Goal: Task Accomplishment & Management: Use online tool/utility

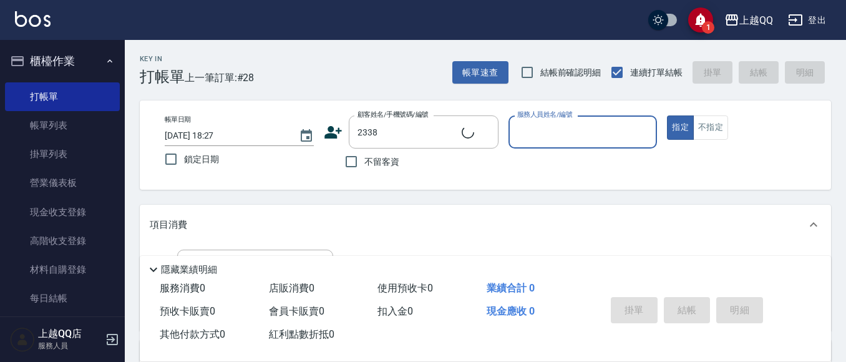
type input "[PERSON_NAME]/0937658315/2338"
type input "佩怡-3"
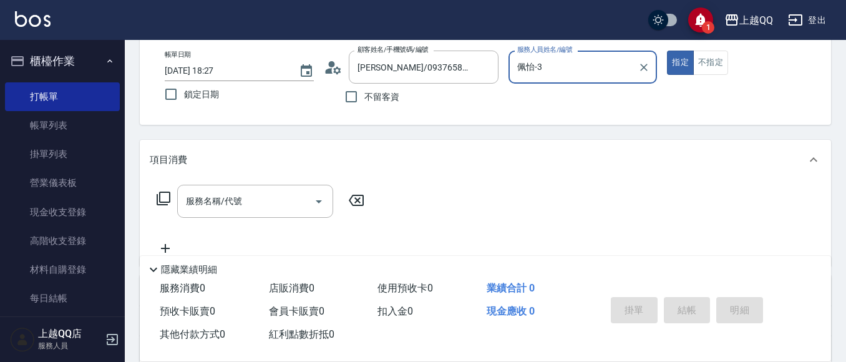
scroll to position [125, 0]
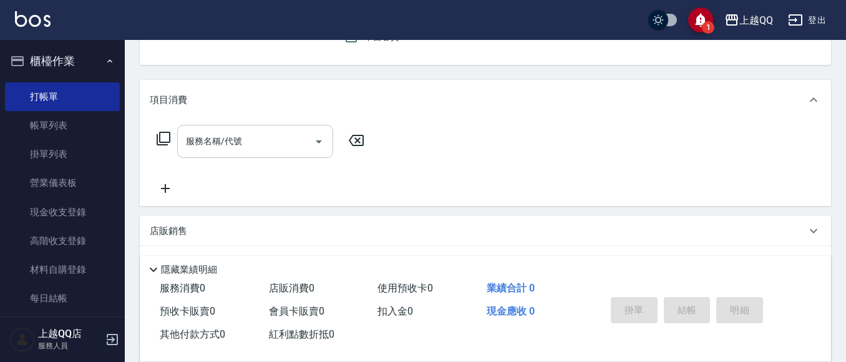
click at [192, 146] on div "服務名稱/代號 服務名稱/代號" at bounding box center [255, 141] width 156 height 33
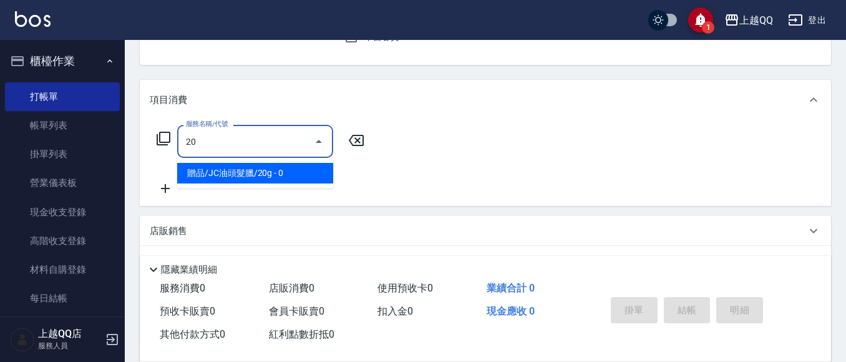
type input "2"
type input "1"
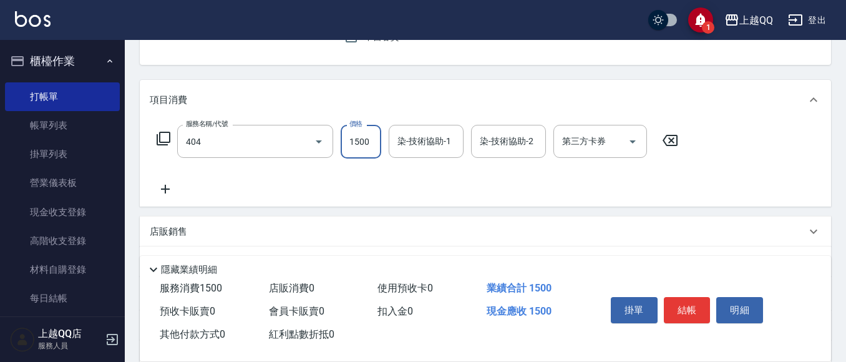
type input "設計染髮(404)"
type input "1300"
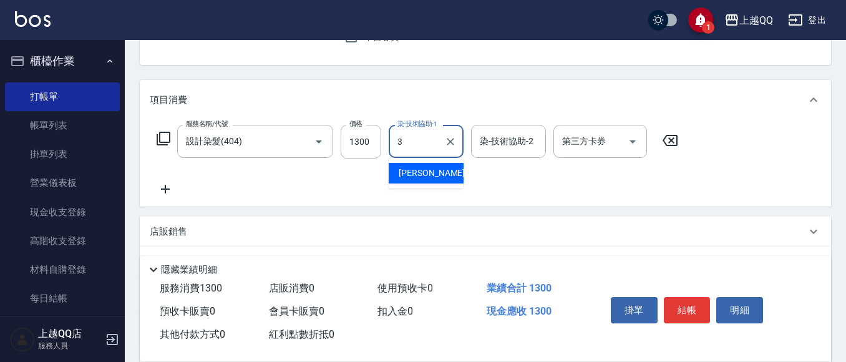
type input "佩怡-3"
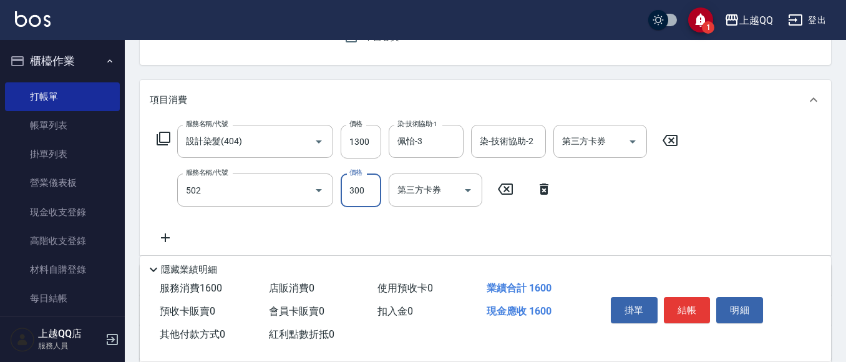
type input "自備護髮(502)"
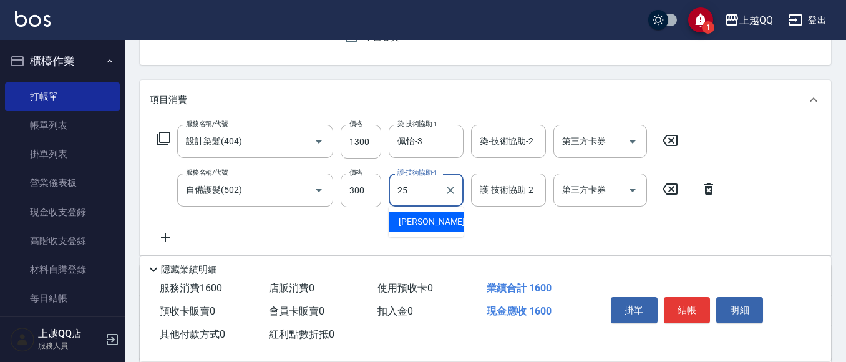
type input "[PERSON_NAME]-25"
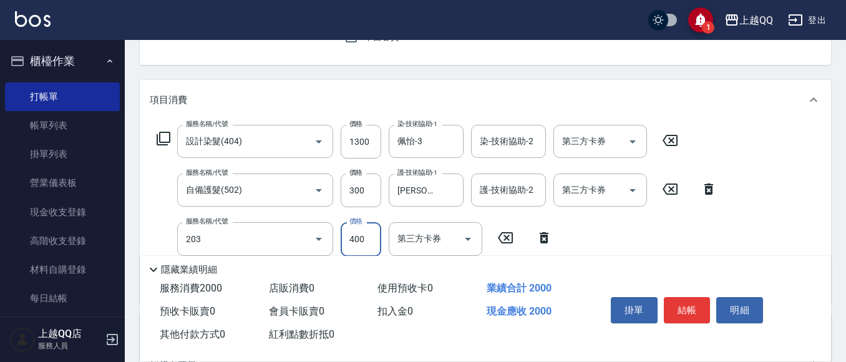
type input "指定單剪(203)"
type input "280"
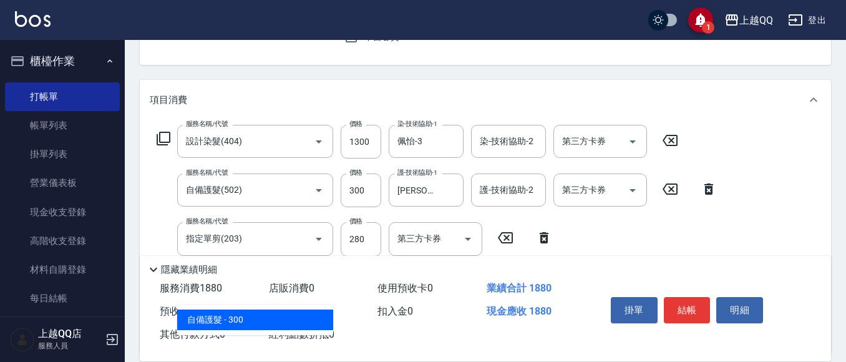
type input "5"
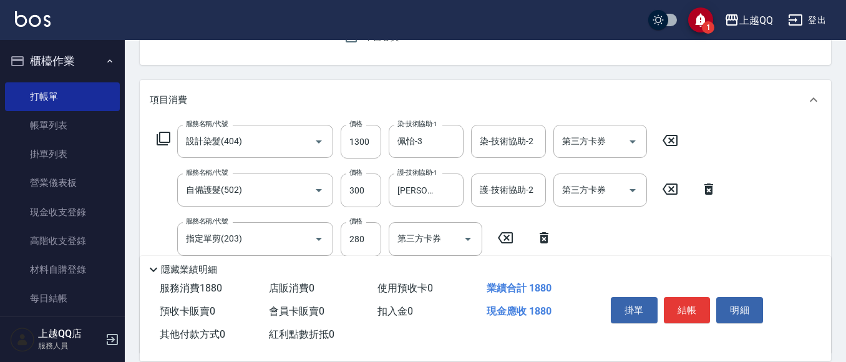
click at [401, 79] on div "Key In 打帳單 上一筆訂單:#28 帳單速查 結帳前確認明細 連續打單結帳 掛單 結帳 明細 帳單日期 [DATE] 18:27 鎖定日期 顧客姓名/手…" at bounding box center [485, 275] width 721 height 721
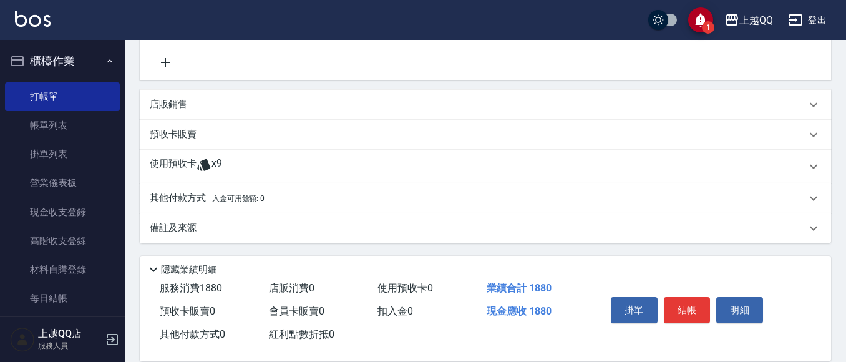
scroll to position [399, 0]
click at [205, 162] on icon at bounding box center [203, 163] width 13 height 12
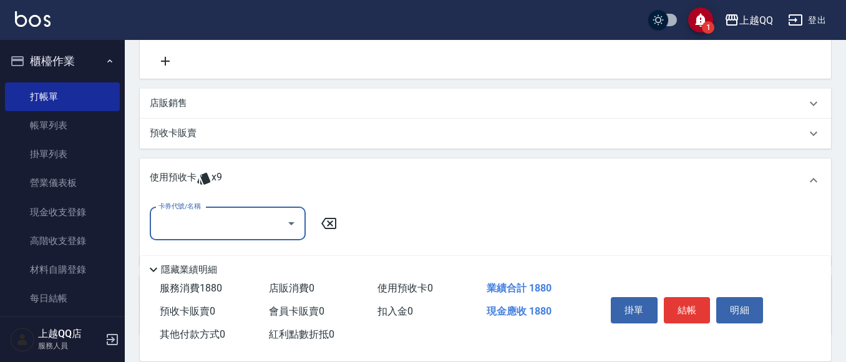
scroll to position [0, 0]
click at [296, 225] on icon "Open" at bounding box center [291, 223] width 15 height 15
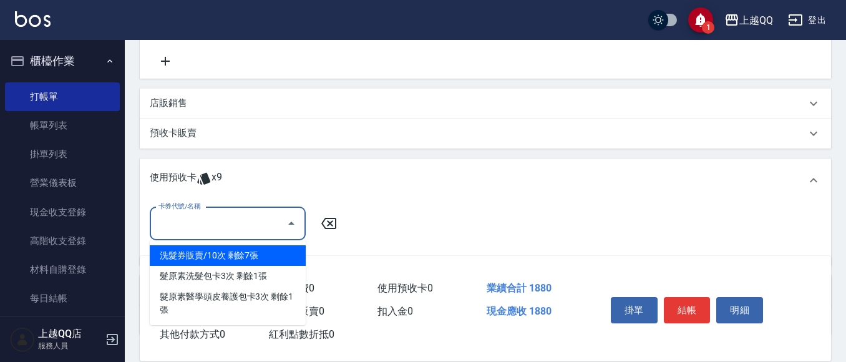
click at [278, 257] on div "洗髮券販賣/10次 剩餘7張" at bounding box center [228, 255] width 156 height 21
type input "洗髮券販賣/10次"
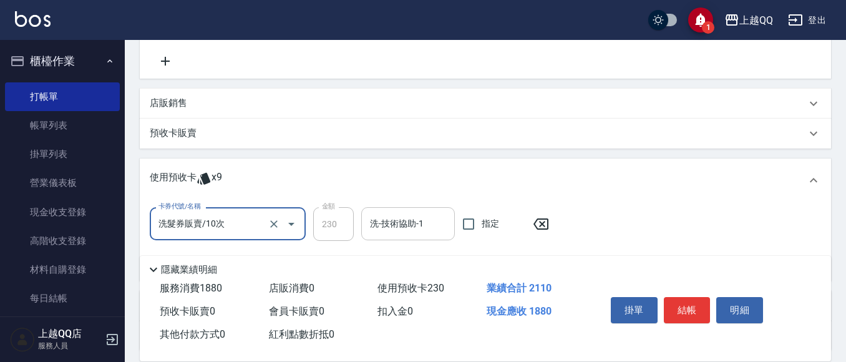
click at [410, 224] on div "洗-技術協助-1 洗-技術協助-1" at bounding box center [408, 223] width 94 height 33
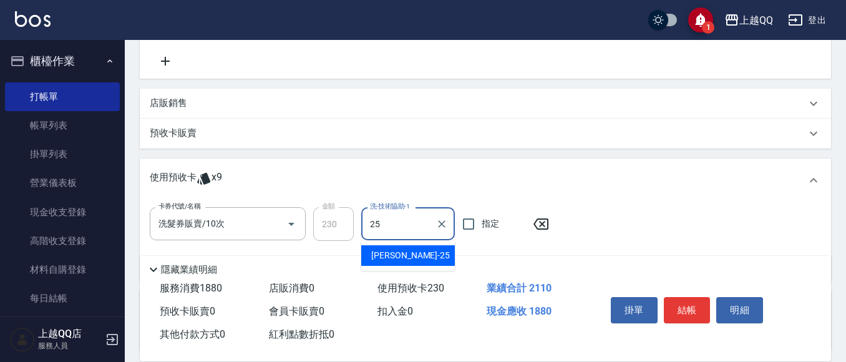
type input "[PERSON_NAME]-25"
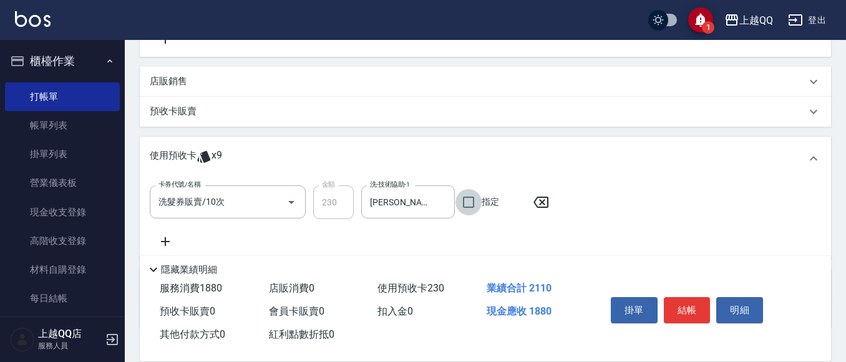
scroll to position [399, 0]
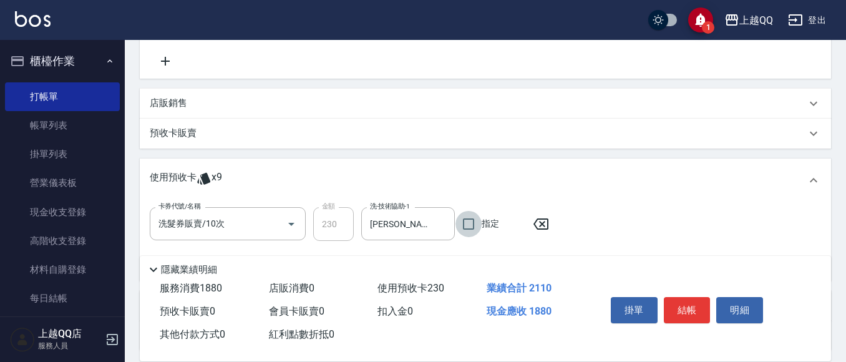
click at [168, 94] on div "店販銷售" at bounding box center [485, 104] width 691 height 30
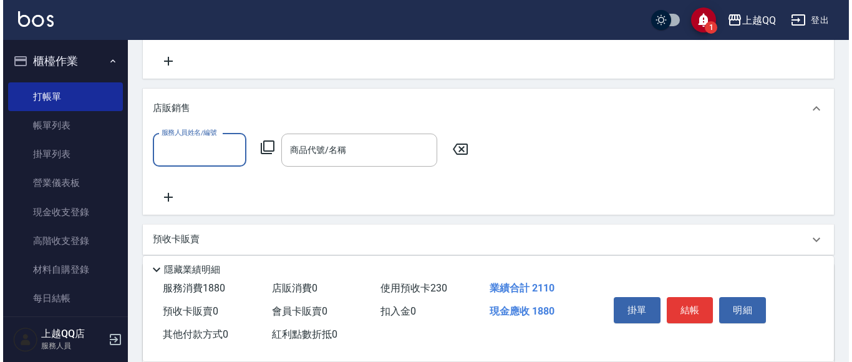
scroll to position [0, 0]
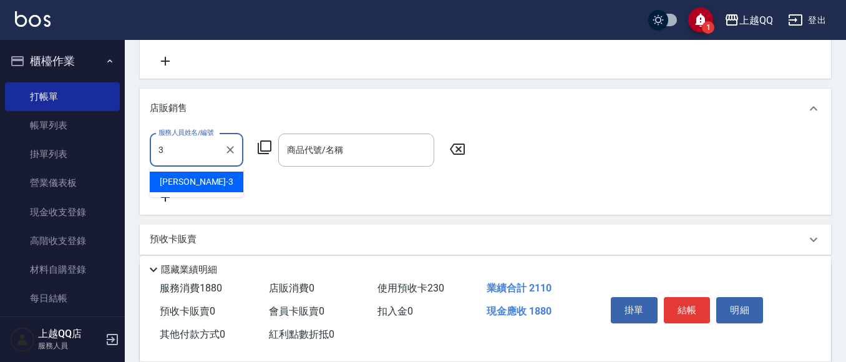
type input "佩怡-3"
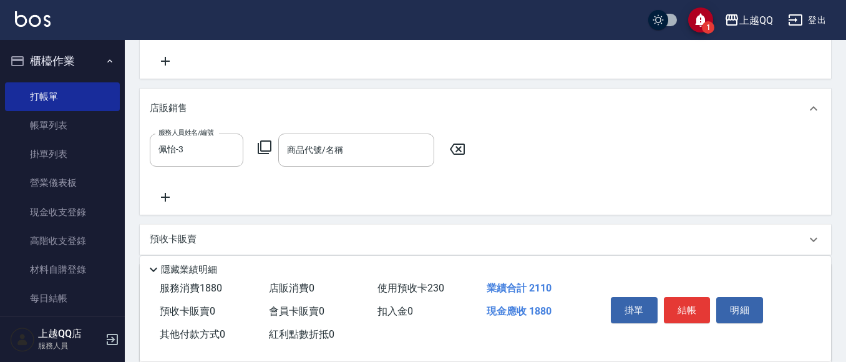
click at [264, 147] on icon at bounding box center [264, 147] width 15 height 15
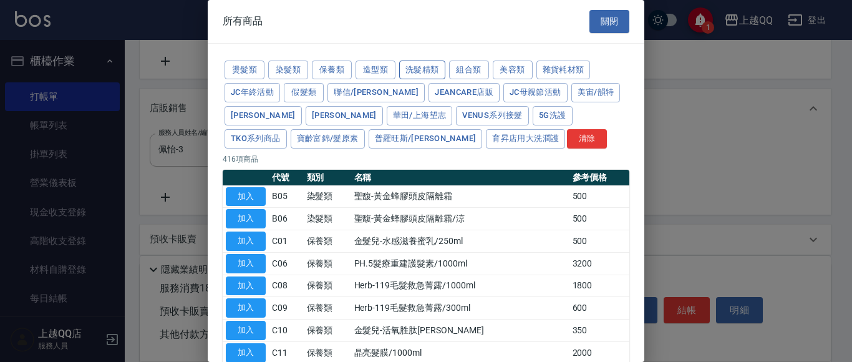
click at [412, 75] on button "洗髮精類" at bounding box center [422, 70] width 46 height 19
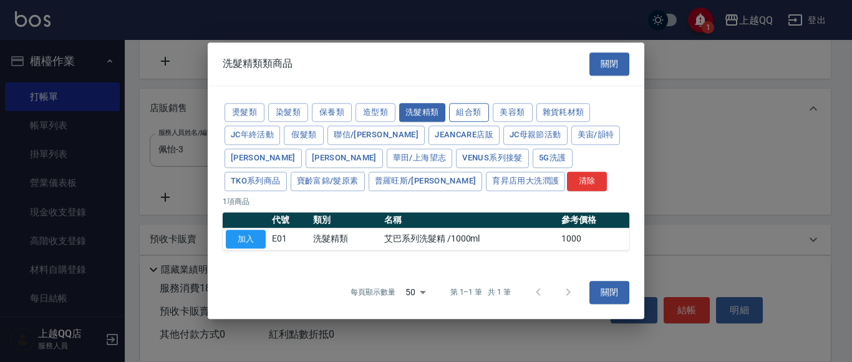
click at [465, 112] on button "組合類" at bounding box center [469, 112] width 40 height 19
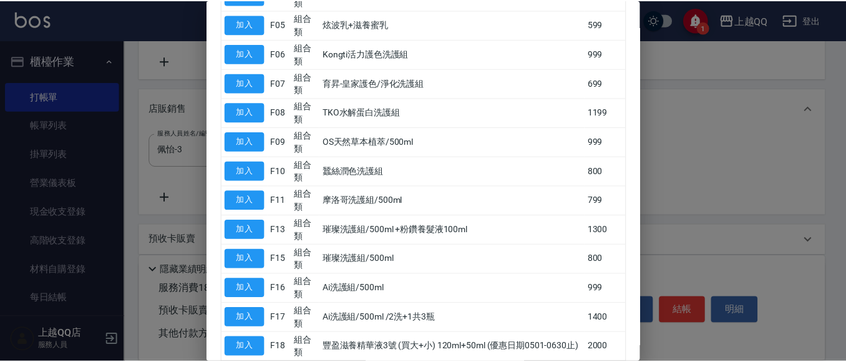
scroll to position [421, 0]
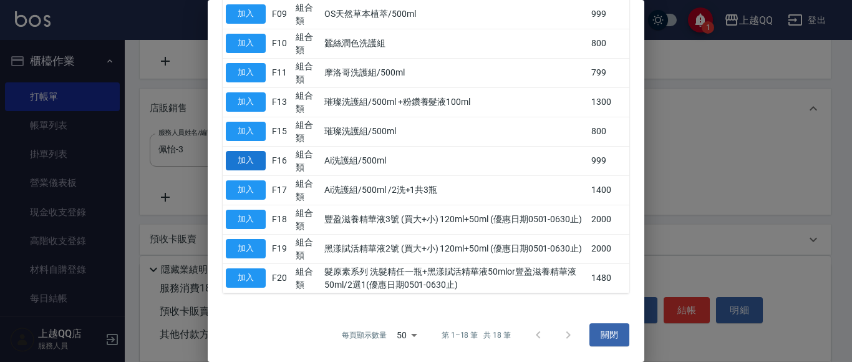
click at [250, 167] on button "加入" at bounding box center [246, 160] width 40 height 19
type input "Ai洗護組/500ml"
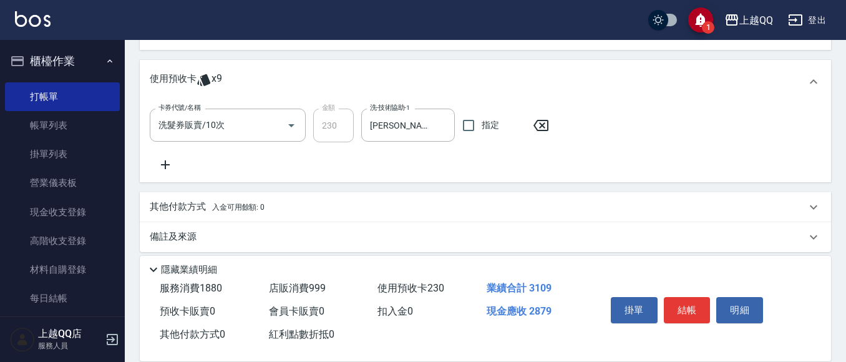
scroll to position [614, 0]
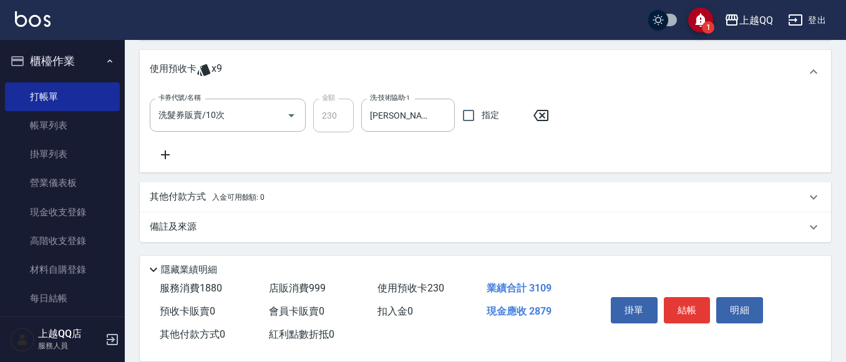
click at [178, 199] on p "其他付款方式 入金可用餘額: 0" at bounding box center [207, 197] width 115 height 14
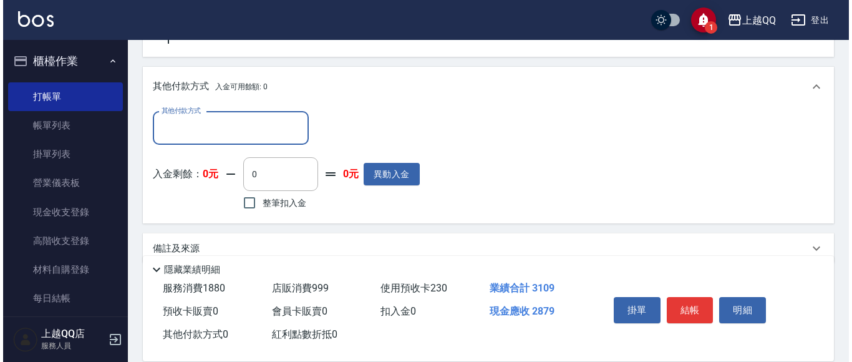
scroll to position [739, 0]
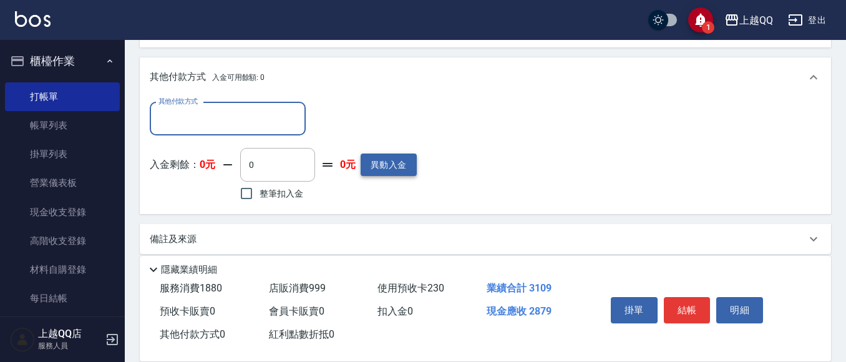
click at [375, 167] on button "異動入金" at bounding box center [389, 164] width 56 height 23
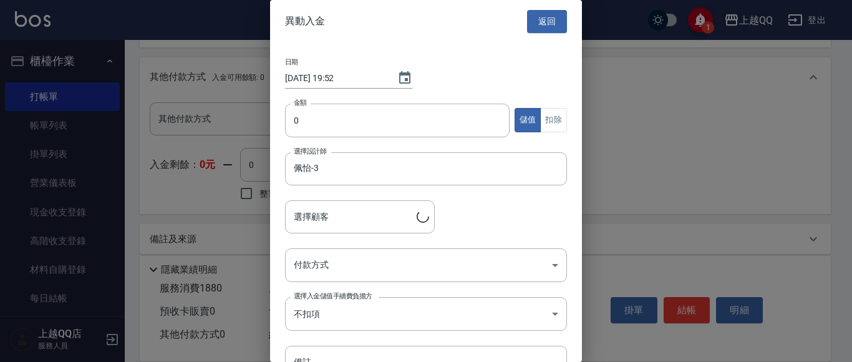
type input "[PERSON_NAME]/0937658315/2338"
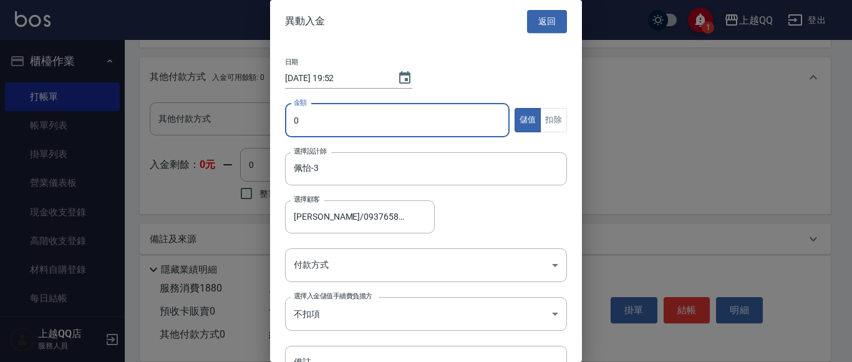
click at [304, 121] on input "0" at bounding box center [397, 121] width 225 height 34
type input "280"
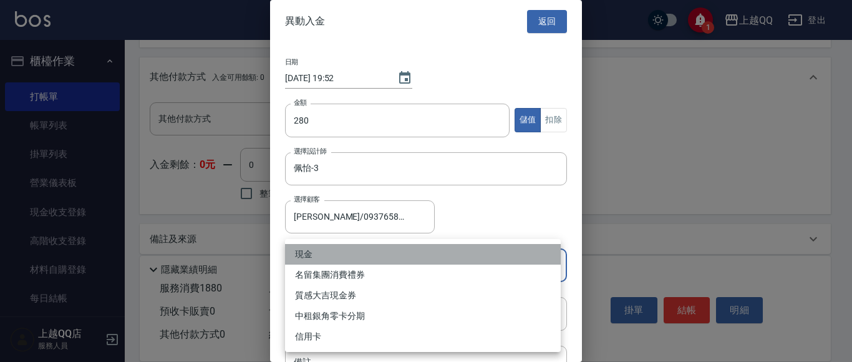
click at [303, 252] on li "現金" at bounding box center [423, 254] width 276 height 21
type input "現金"
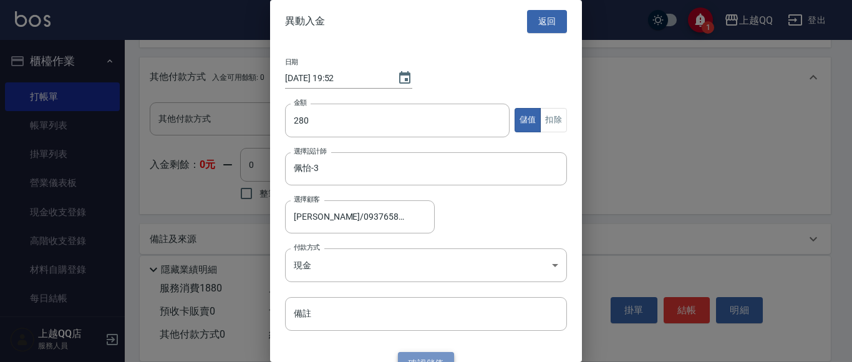
click at [419, 358] on button "確認 儲值" at bounding box center [426, 363] width 56 height 23
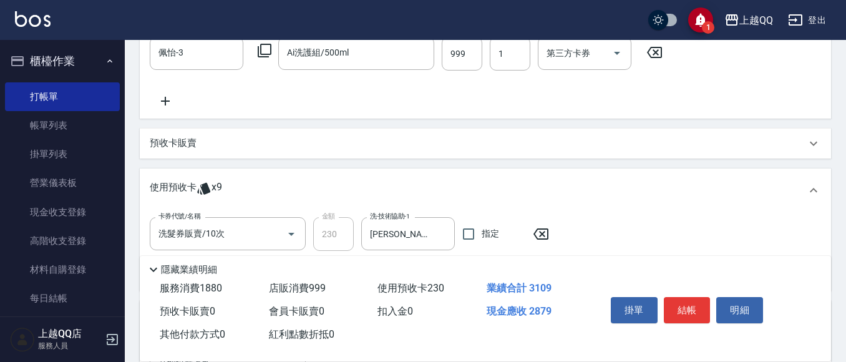
scroll to position [364, 0]
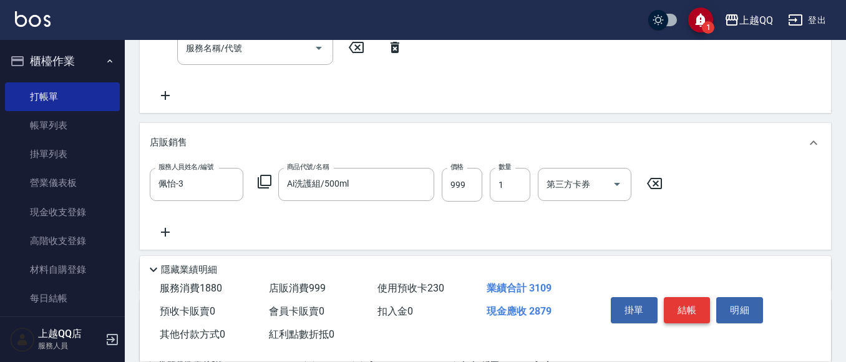
click at [684, 298] on button "結帳" at bounding box center [687, 310] width 47 height 26
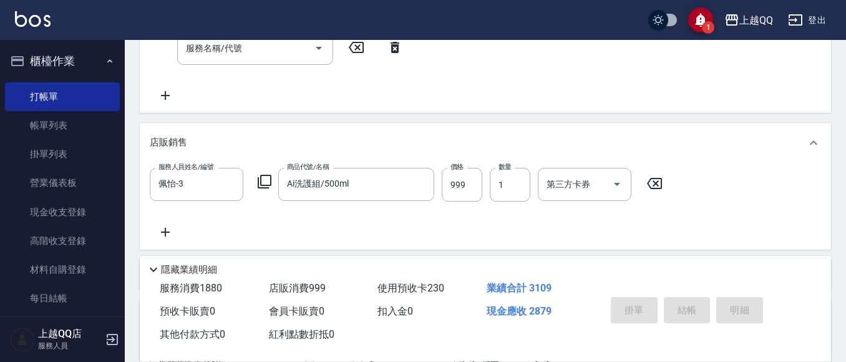
type input "[DATE] 19:52"
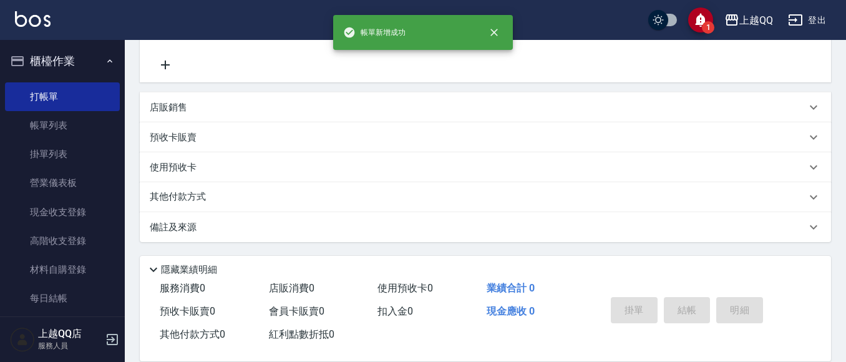
scroll to position [0, 0]
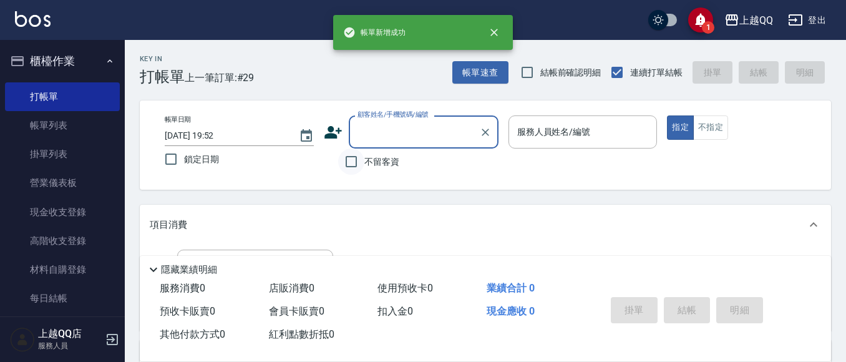
click at [356, 167] on input "不留客資" at bounding box center [351, 161] width 26 height 26
checkbox input "true"
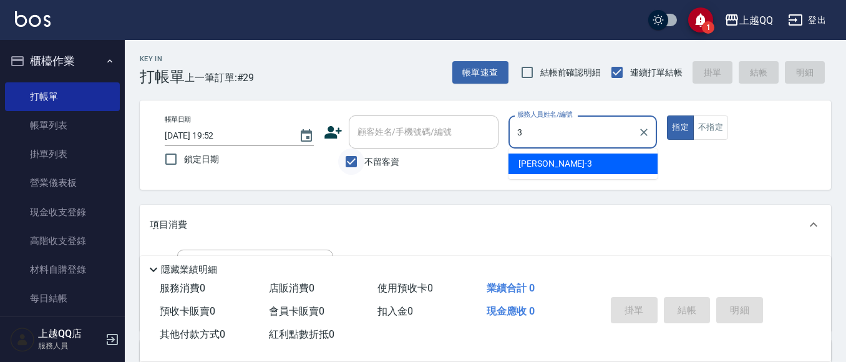
type input "3"
type button "true"
type input "佩怡-3"
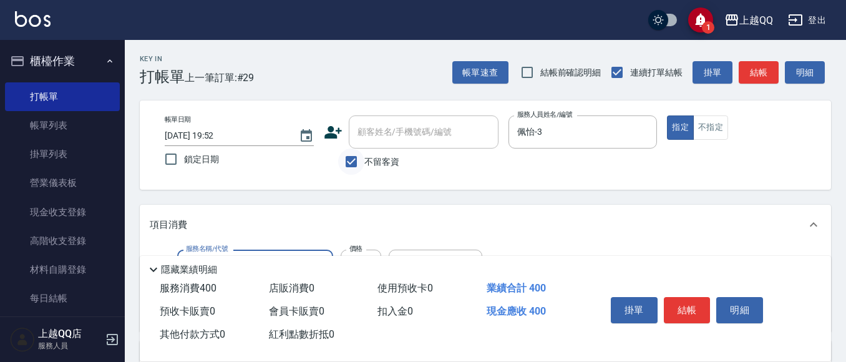
type input "指定單剪(203)"
type input "350"
type input "剪瀏海(201)"
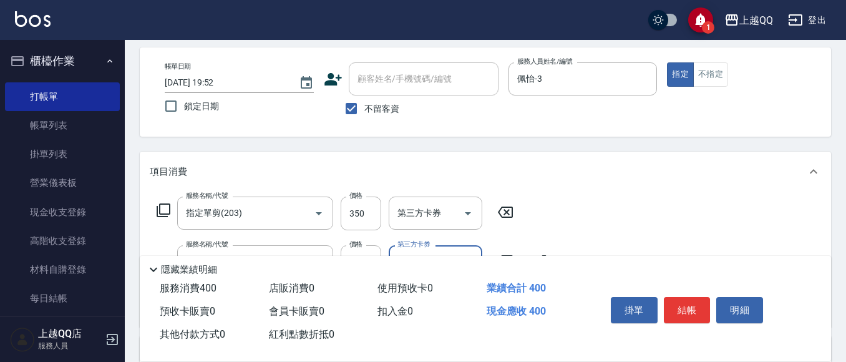
scroll to position [125, 0]
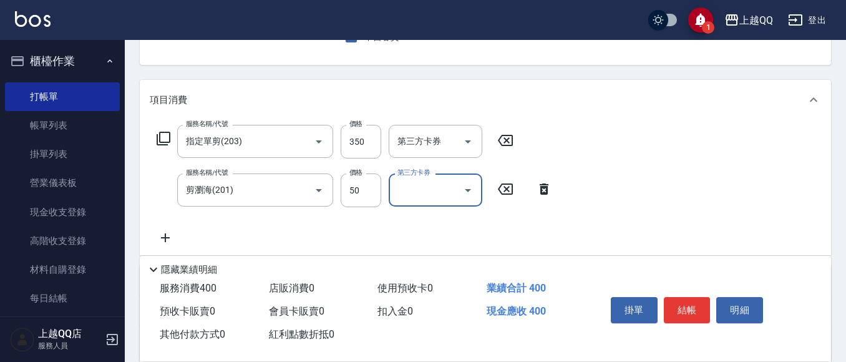
click at [691, 303] on button "結帳" at bounding box center [687, 310] width 47 height 26
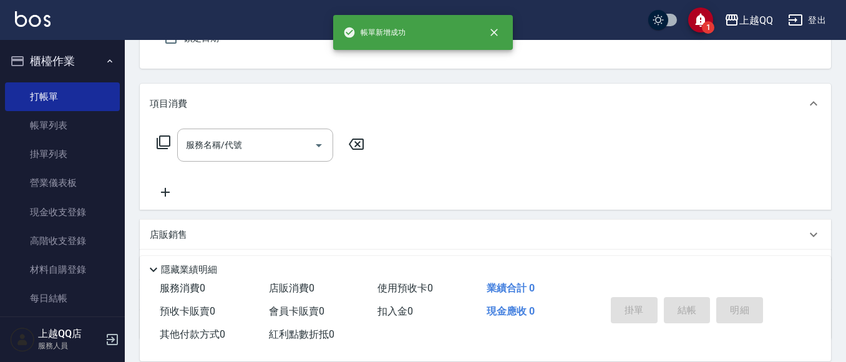
scroll to position [0, 0]
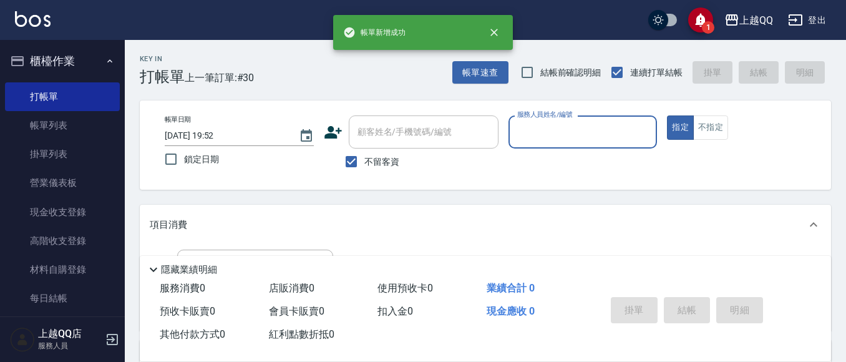
drag, startPoint x: 351, startPoint y: 169, endPoint x: 365, endPoint y: 130, distance: 41.0
click at [353, 166] on input "不留客資" at bounding box center [351, 161] width 26 height 26
checkbox input "false"
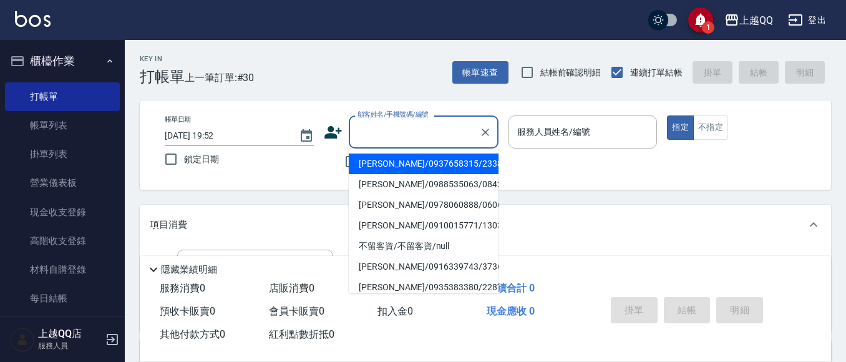
click at [366, 126] on div "顧客姓名/手機號碼/編號 顧客姓名/手機號碼/編號" at bounding box center [424, 131] width 150 height 33
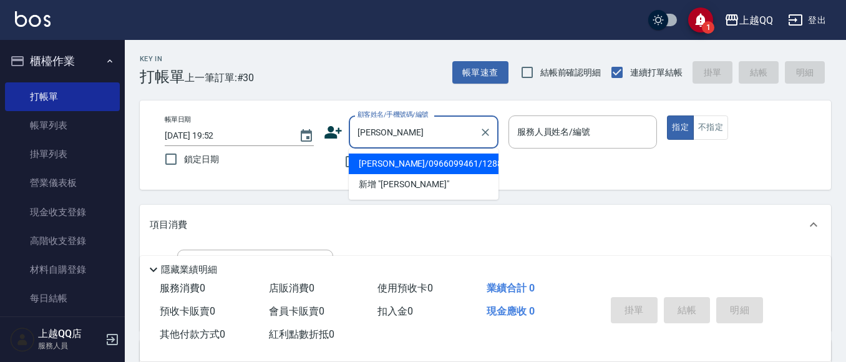
click at [438, 158] on li "[PERSON_NAME]/0966099461/1288" at bounding box center [424, 163] width 150 height 21
type input "[PERSON_NAME]/0966099461/1288"
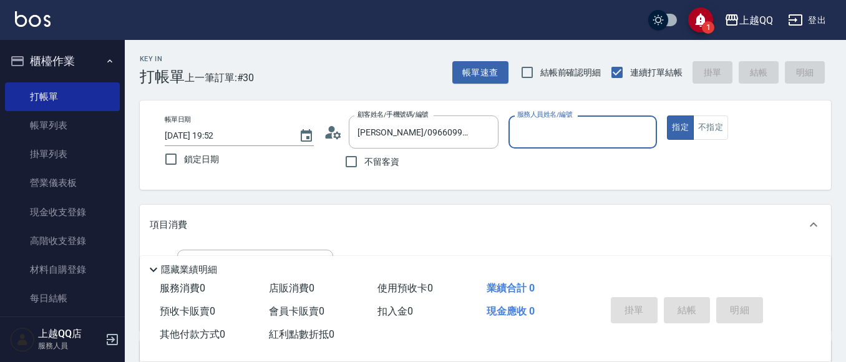
type input "佩怡-3"
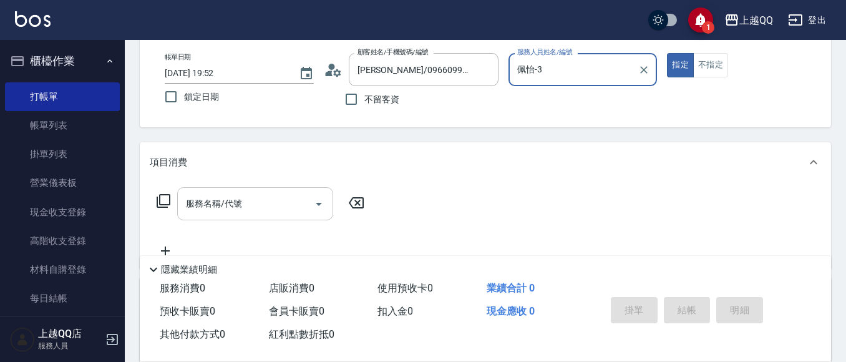
click at [235, 207] on input "服務名稱/代號" at bounding box center [246, 204] width 126 height 22
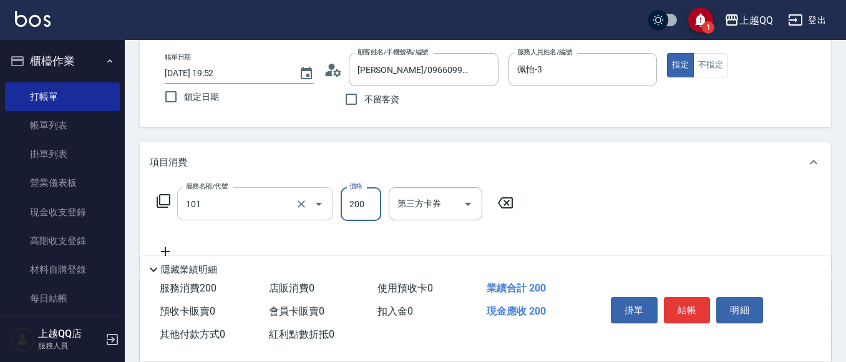
type input "洗髮(101)"
type input "230"
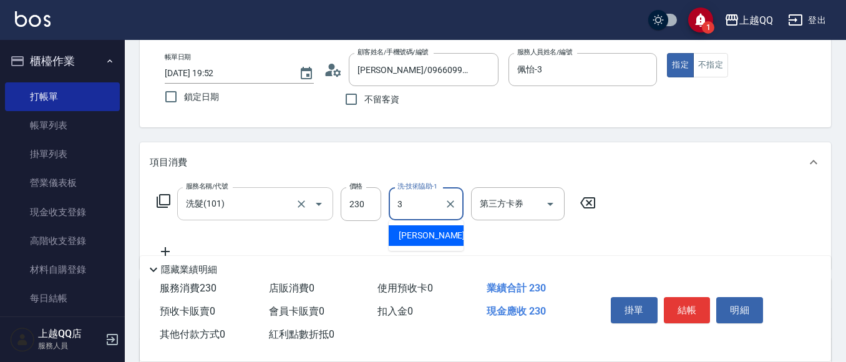
type input "佩怡-3"
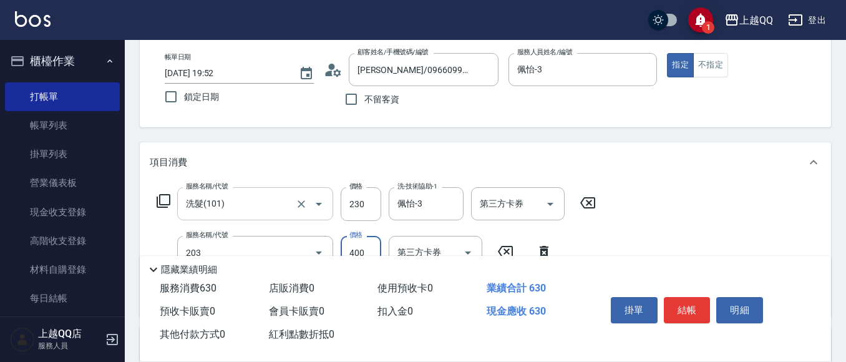
type input "指定單剪(203)"
type input "350"
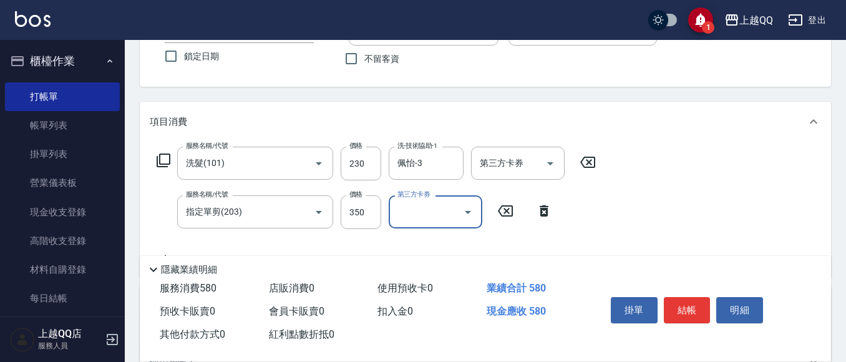
scroll to position [125, 0]
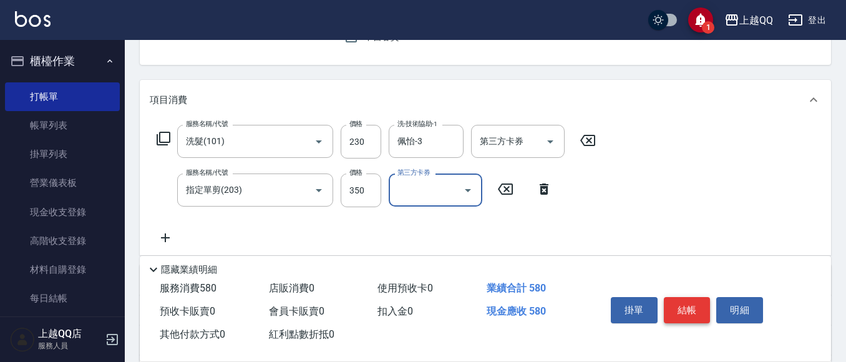
click at [705, 311] on button "結帳" at bounding box center [687, 310] width 47 height 26
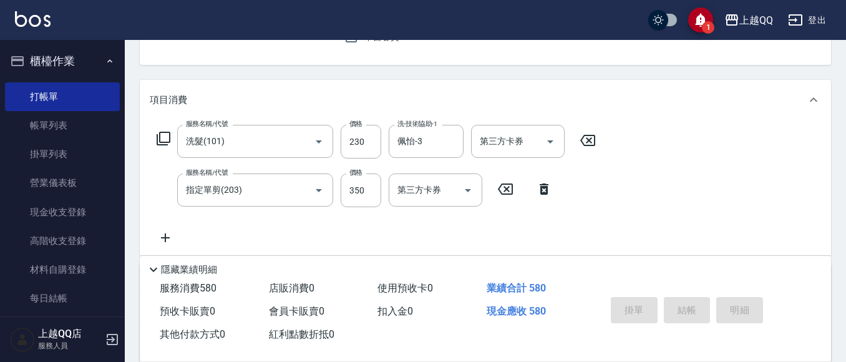
type input "[DATE] 19:53"
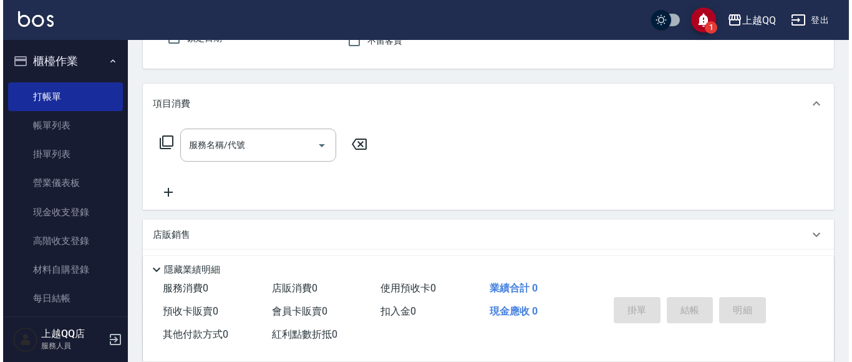
scroll to position [0, 0]
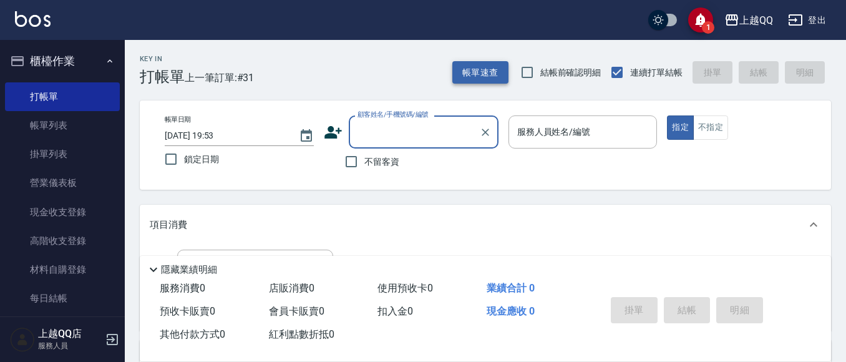
click at [473, 62] on button "帳單速查" at bounding box center [480, 72] width 56 height 23
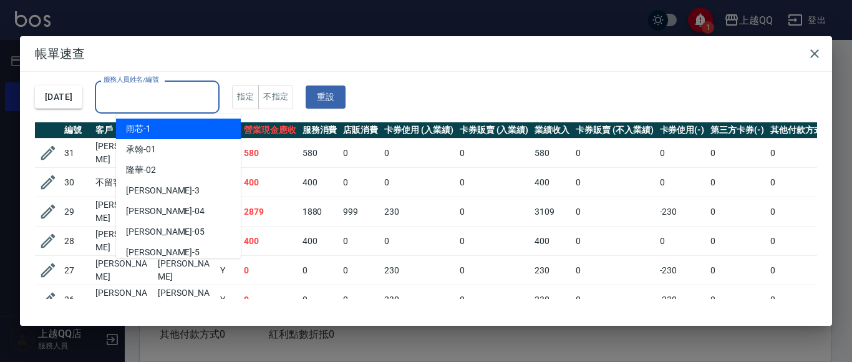
drag, startPoint x: 165, startPoint y: 103, endPoint x: 194, endPoint y: 105, distance: 29.4
click at [165, 102] on input "服務人員姓名/編號" at bounding box center [157, 97] width 114 height 22
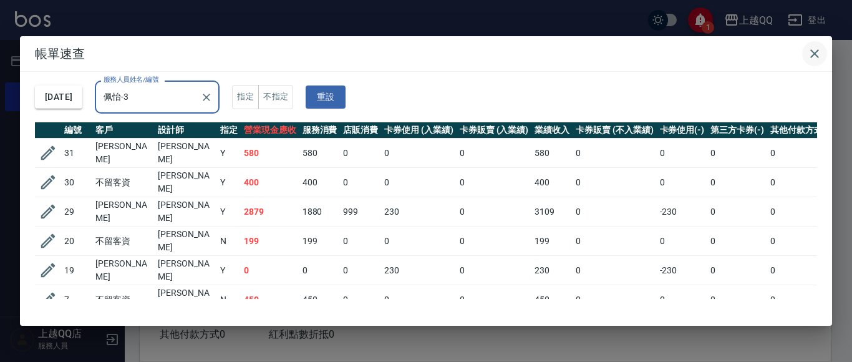
type input "佩怡-3"
click at [820, 56] on icon "button" at bounding box center [814, 53] width 15 height 15
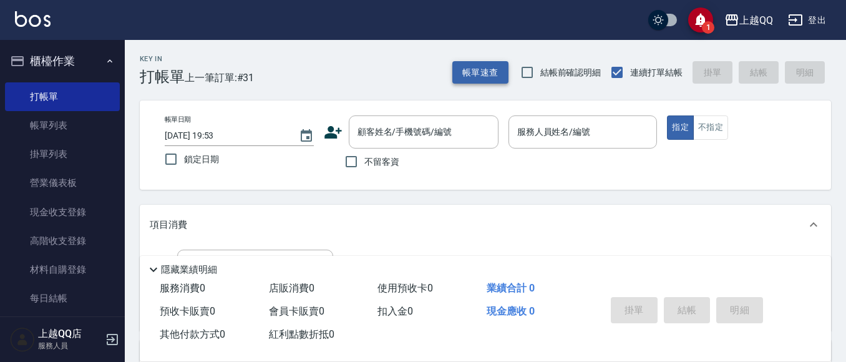
click at [481, 70] on button "帳單速查" at bounding box center [480, 72] width 56 height 23
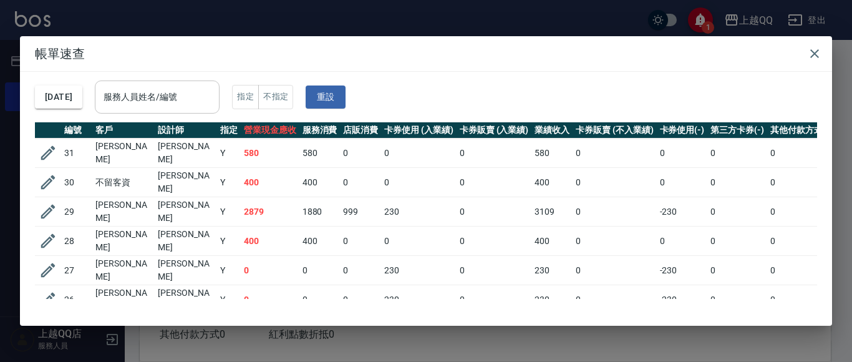
click at [207, 114] on div "服務人員姓名/編號" at bounding box center [157, 96] width 125 height 33
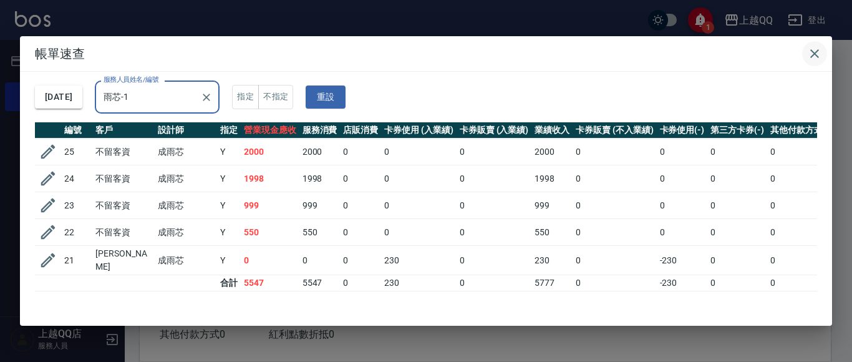
type input "雨芯-1"
click at [812, 54] on icon "button" at bounding box center [814, 53] width 15 height 15
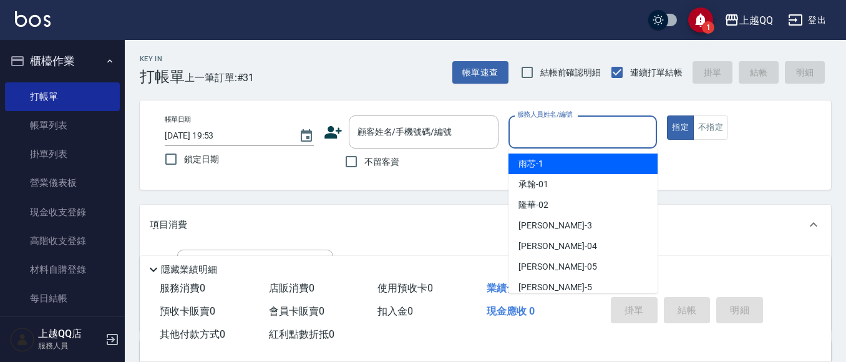
click at [602, 122] on input "服務人員姓名/編號" at bounding box center [583, 132] width 138 height 22
type input "雨芯-1"
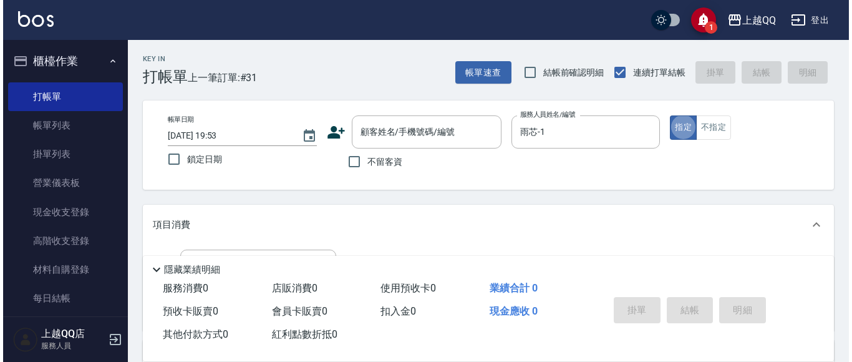
scroll to position [62, 0]
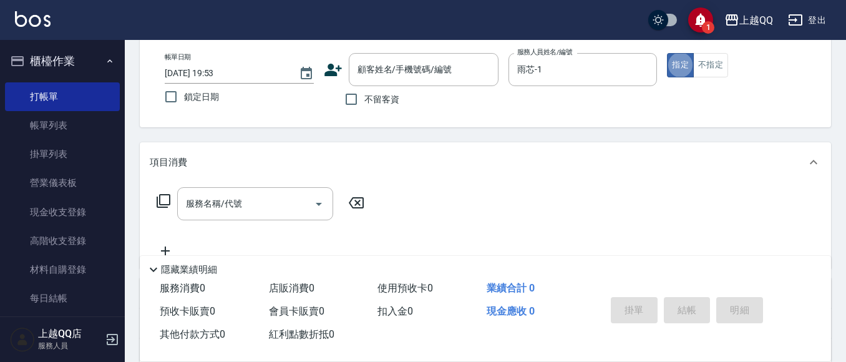
click at [161, 198] on icon at bounding box center [163, 200] width 15 height 15
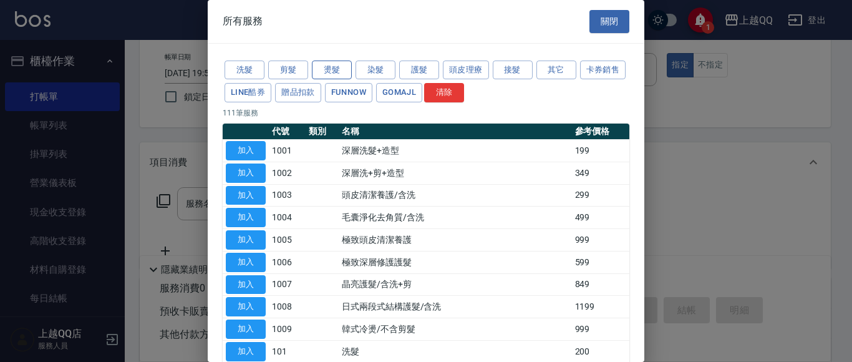
click at [338, 77] on button "燙髮" at bounding box center [332, 70] width 40 height 19
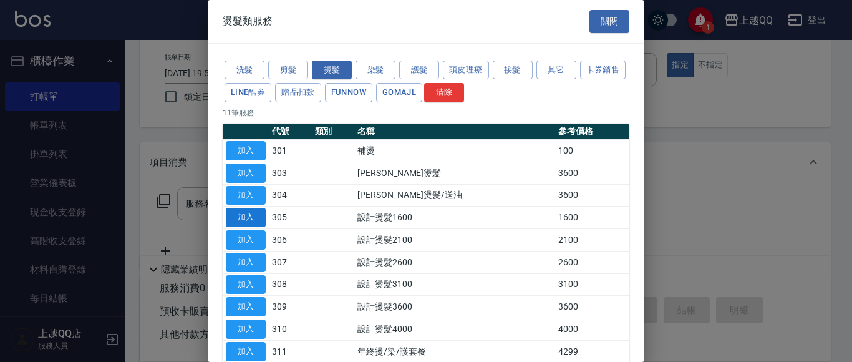
click at [253, 218] on button "加入" at bounding box center [246, 217] width 40 height 19
type input "設計燙髮1600(305)"
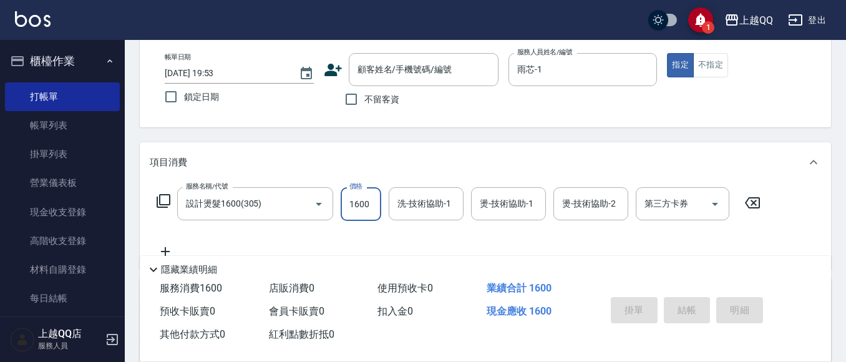
click at [359, 205] on input "1600" at bounding box center [361, 204] width 41 height 34
type input "999"
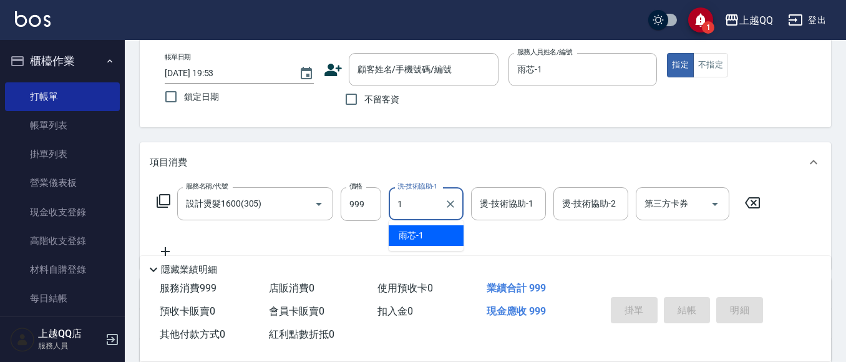
type input "雨芯-1"
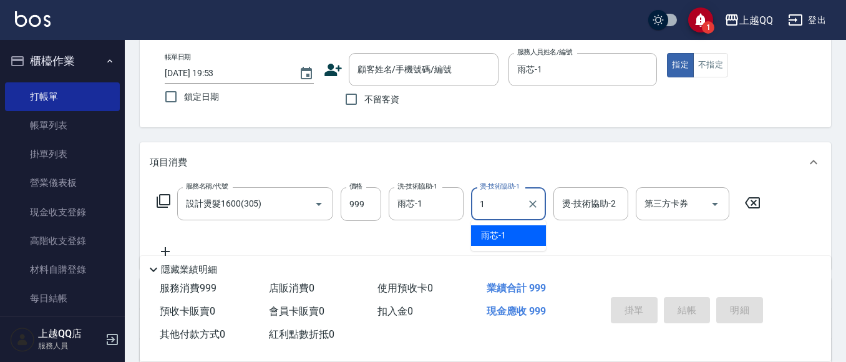
type input "雨芯-1"
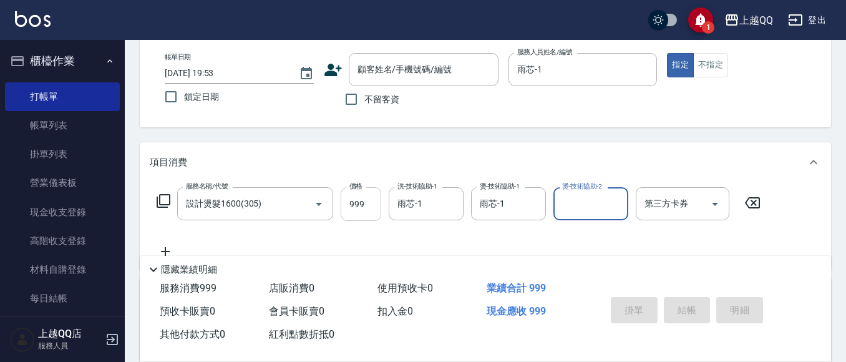
click at [356, 203] on input "999" at bounding box center [361, 204] width 41 height 34
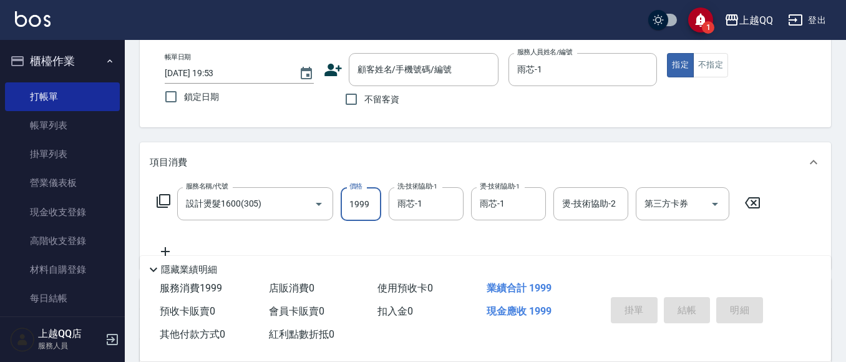
type input "1999"
click at [157, 205] on icon at bounding box center [164, 201] width 14 height 14
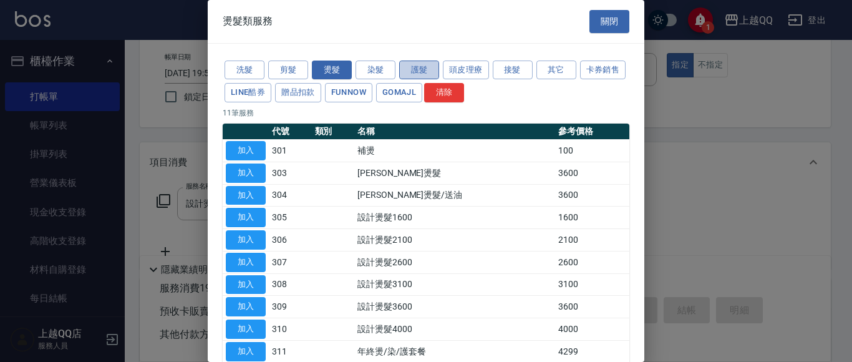
click at [414, 69] on button "護髮" at bounding box center [419, 70] width 40 height 19
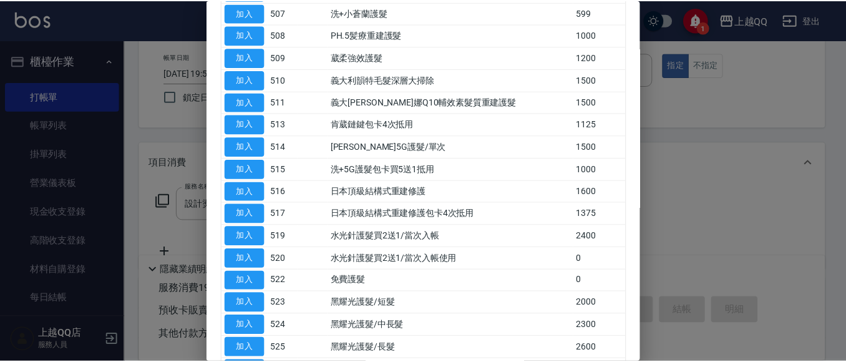
scroll to position [250, 0]
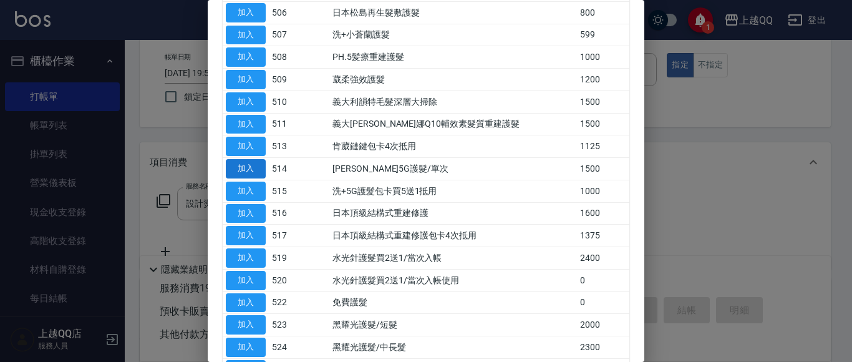
click at [246, 177] on button "加入" at bounding box center [246, 168] width 40 height 19
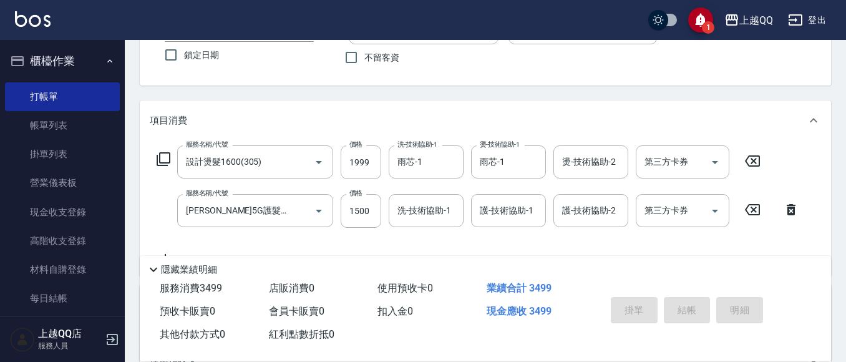
scroll to position [125, 0]
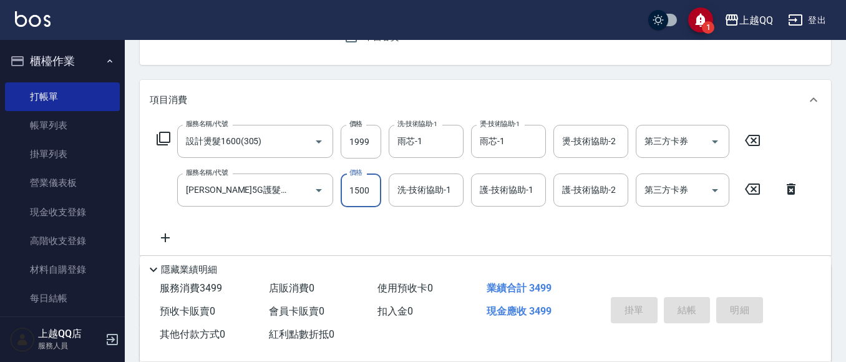
click at [365, 198] on input "1500" at bounding box center [361, 190] width 41 height 34
click at [376, 193] on input "0" at bounding box center [361, 190] width 41 height 34
type input "999"
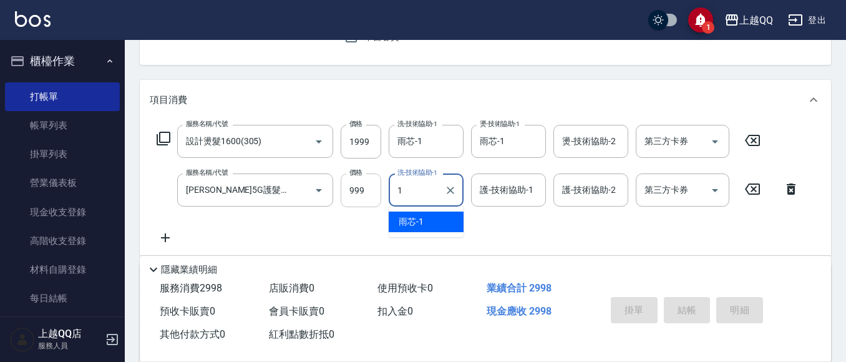
type input "雨芯-1"
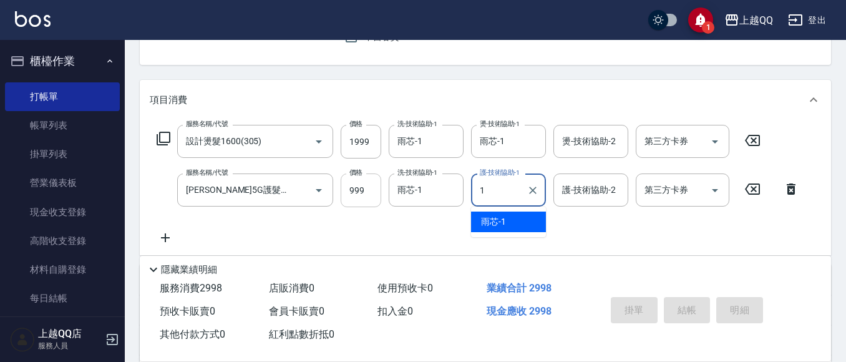
type input "雨芯-1"
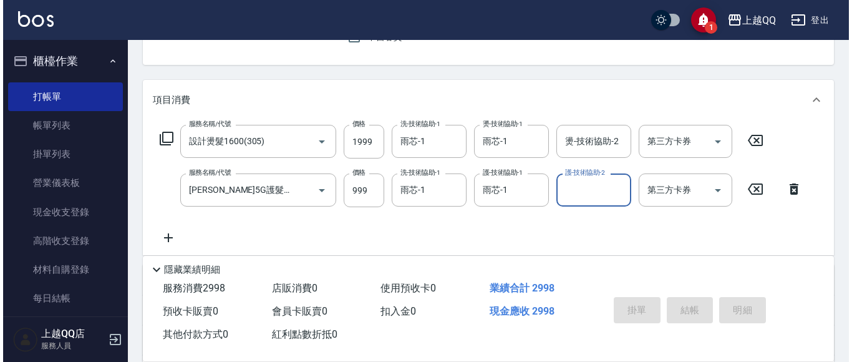
scroll to position [0, 0]
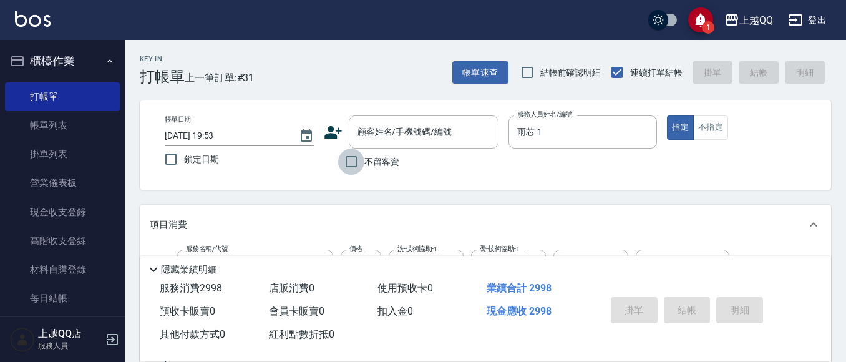
click at [341, 160] on input "不留客資" at bounding box center [351, 161] width 26 height 26
checkbox input "true"
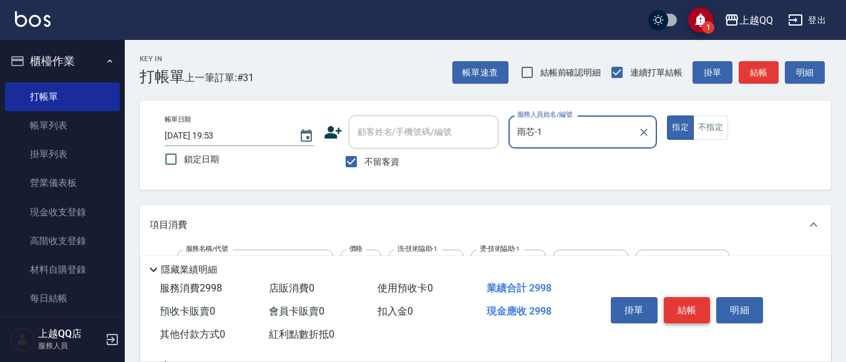
click at [696, 297] on button "結帳" at bounding box center [687, 310] width 47 height 26
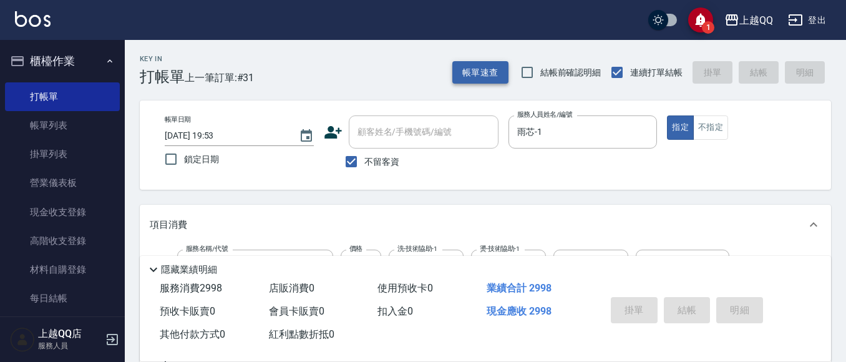
type input "[DATE] 19:56"
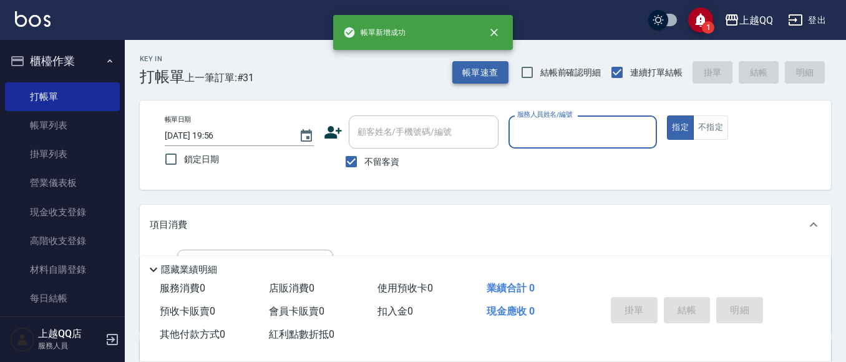
click at [487, 77] on button "帳單速查" at bounding box center [480, 72] width 56 height 23
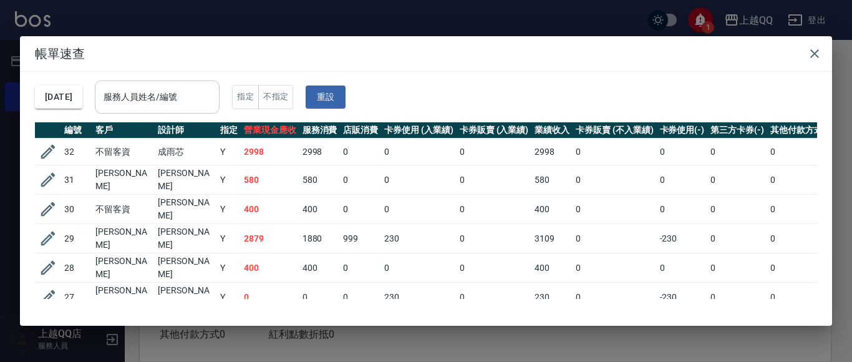
click at [220, 100] on div "服務人員姓名/編號" at bounding box center [157, 96] width 125 height 33
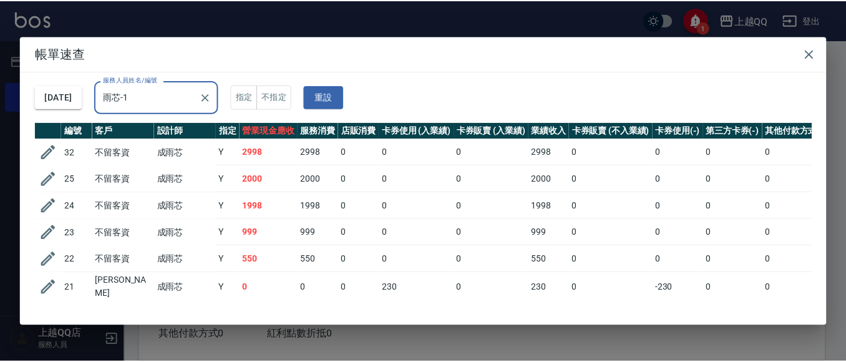
scroll to position [27, 0]
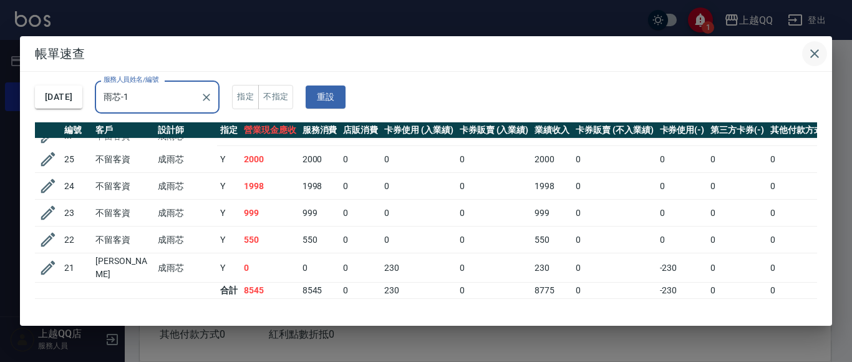
type input "雨芯-1"
click at [811, 47] on icon "button" at bounding box center [814, 53] width 15 height 15
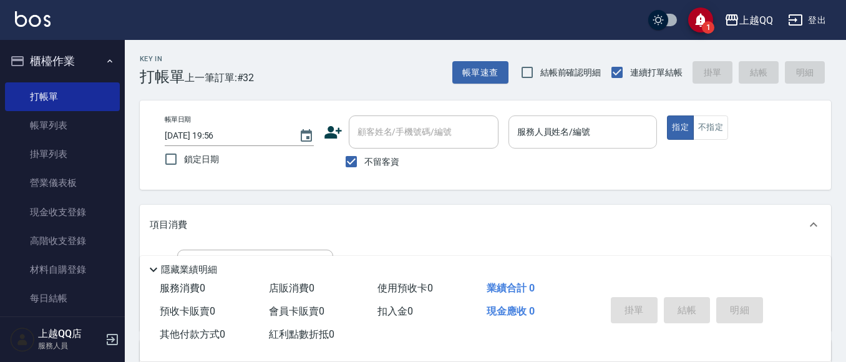
click at [530, 139] on input "服務人員姓名/編號" at bounding box center [583, 132] width 138 height 22
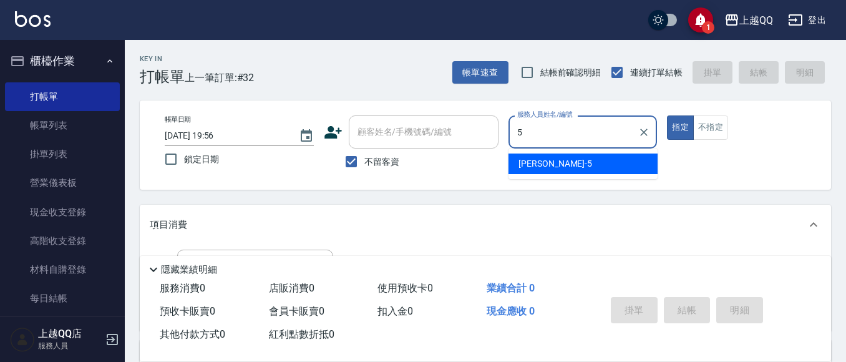
type input "[PERSON_NAME]5"
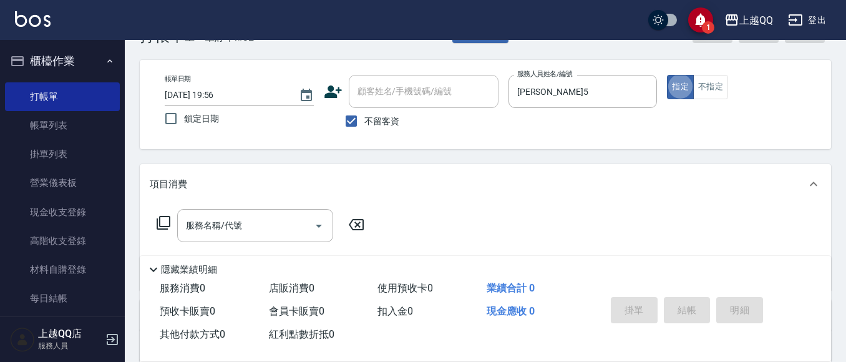
scroll to position [62, 0]
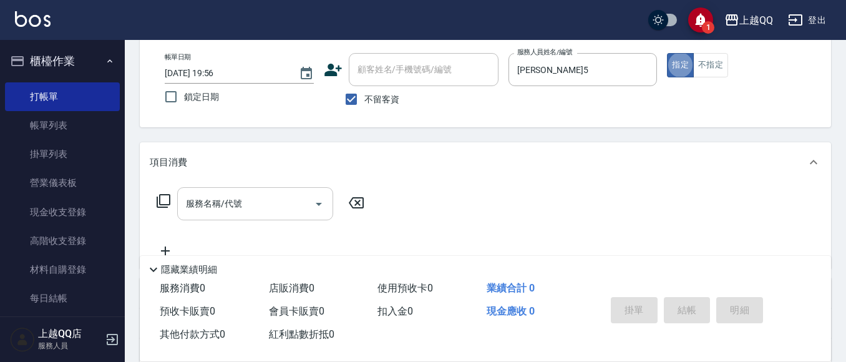
click at [215, 210] on input "服務名稱/代號" at bounding box center [246, 204] width 126 height 22
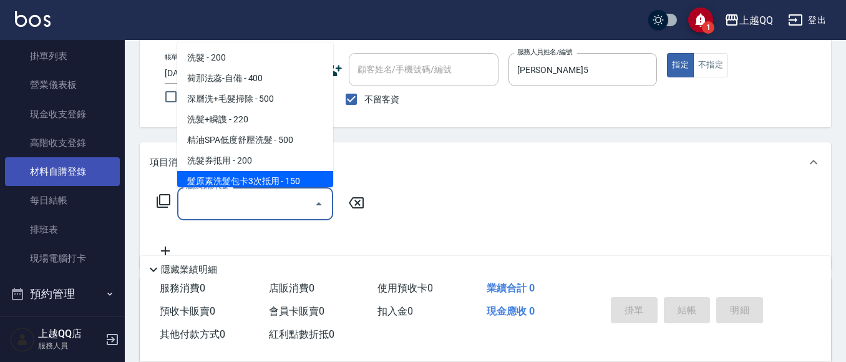
scroll to position [187, 0]
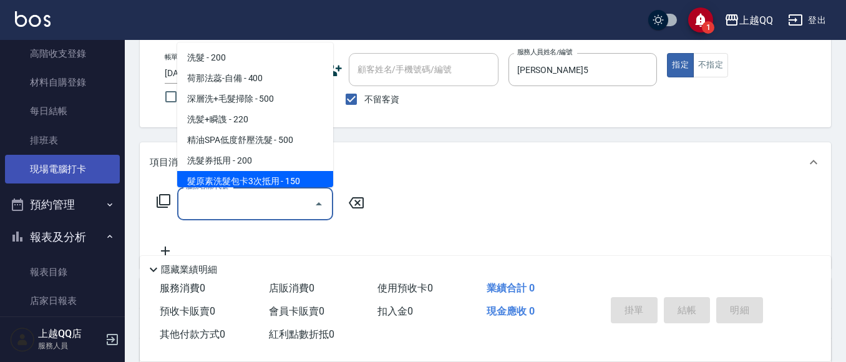
click at [72, 173] on link "現場電腦打卡" at bounding box center [62, 169] width 115 height 29
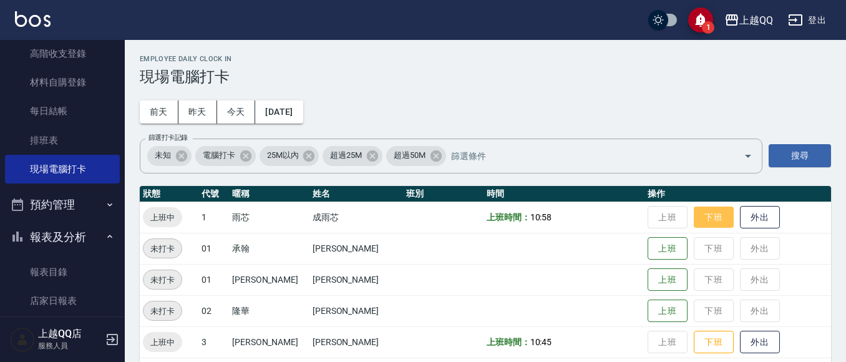
click at [698, 227] on button "下班" at bounding box center [714, 218] width 40 height 22
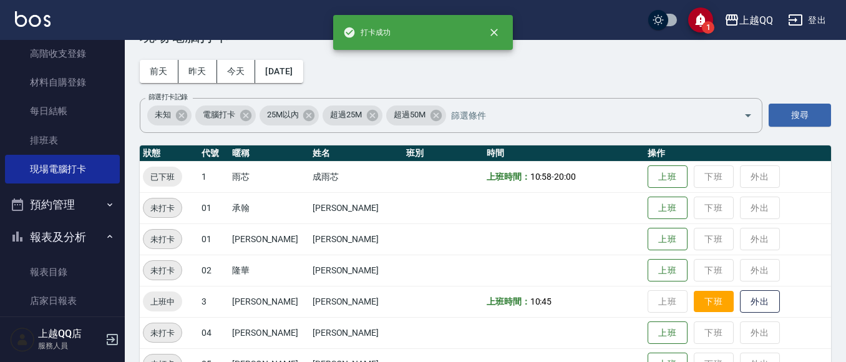
scroll to position [125, 0]
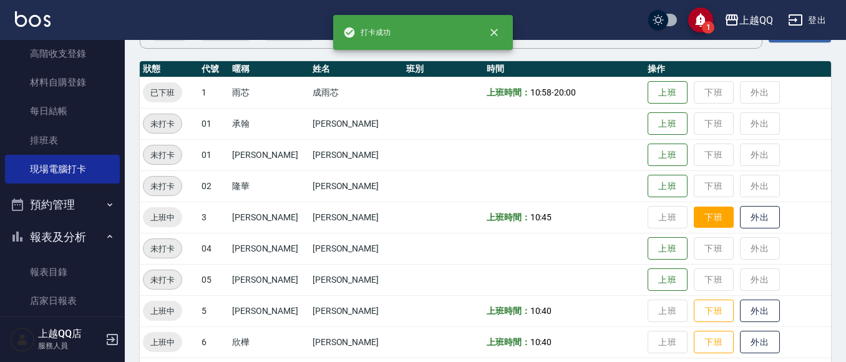
click at [694, 227] on button "下班" at bounding box center [714, 218] width 40 height 22
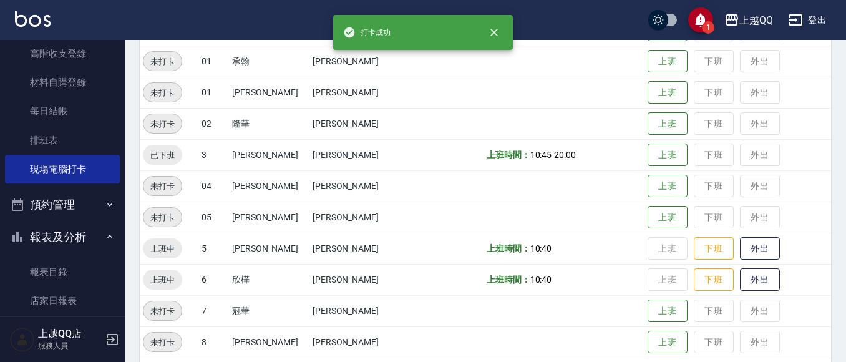
click at [707, 250] on button "下班" at bounding box center [714, 248] width 40 height 23
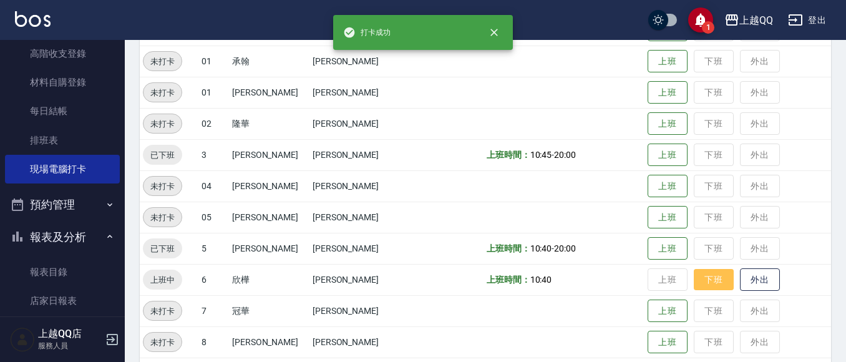
click at [709, 282] on button "下班" at bounding box center [714, 280] width 40 height 22
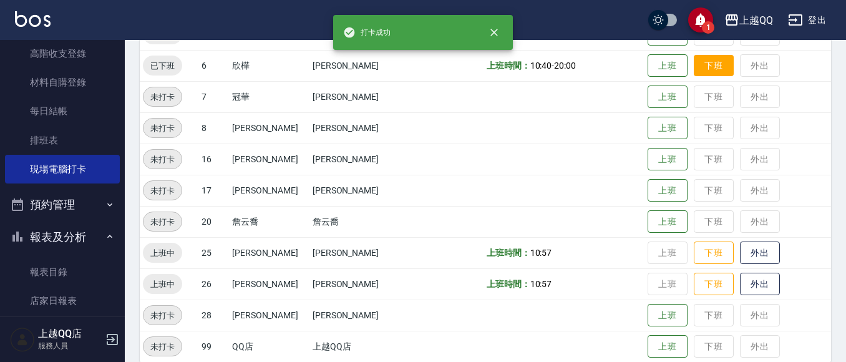
scroll to position [417, 0]
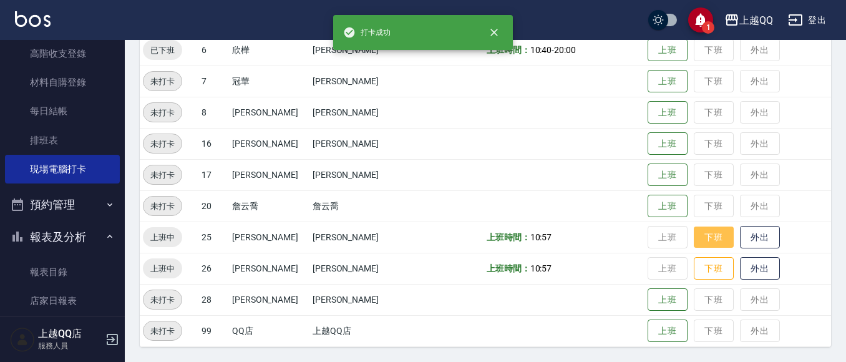
click at [706, 240] on button "下班" at bounding box center [714, 237] width 40 height 22
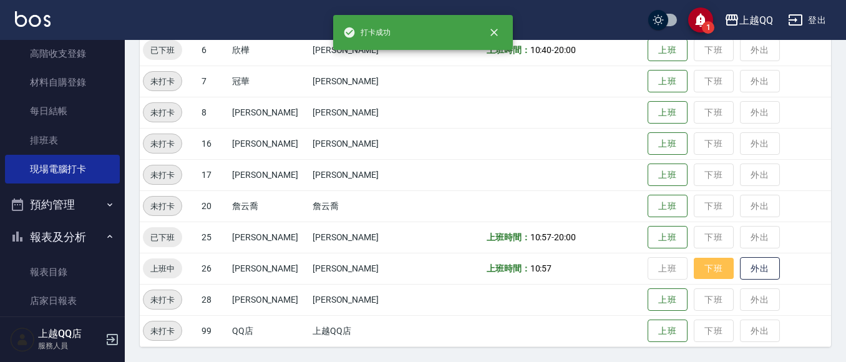
click at [711, 265] on button "下班" at bounding box center [714, 269] width 40 height 22
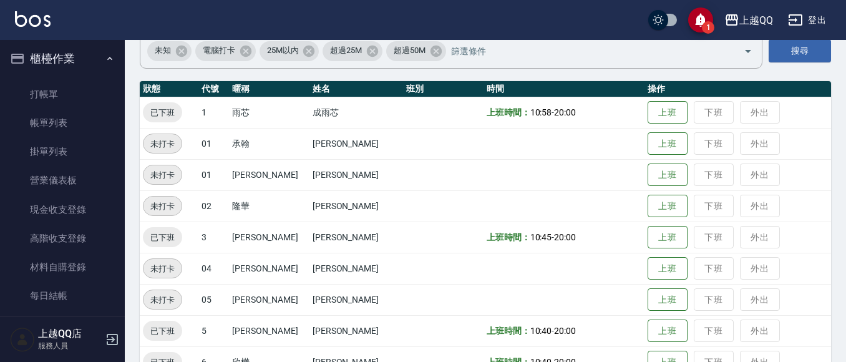
scroll to position [0, 0]
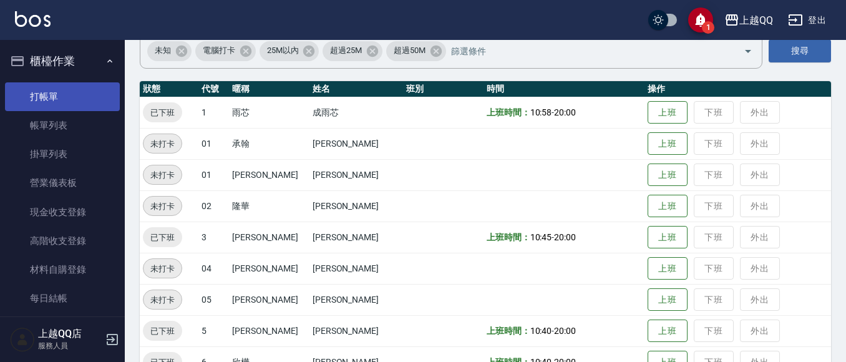
click at [48, 88] on link "打帳單" at bounding box center [62, 96] width 115 height 29
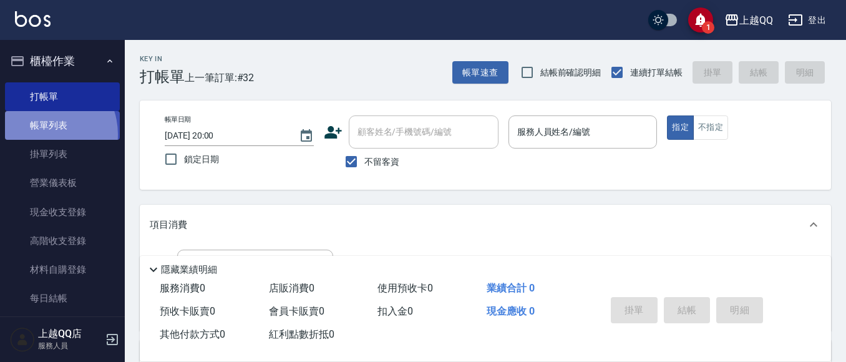
click at [42, 134] on link "帳單列表" at bounding box center [62, 125] width 115 height 29
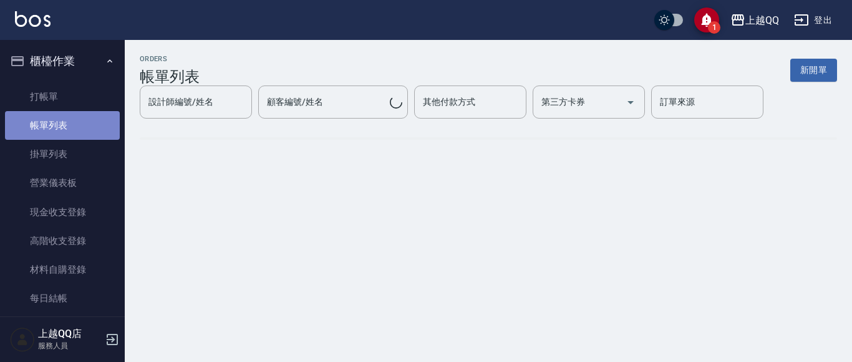
click at [102, 129] on link "帳單列表" at bounding box center [62, 125] width 115 height 29
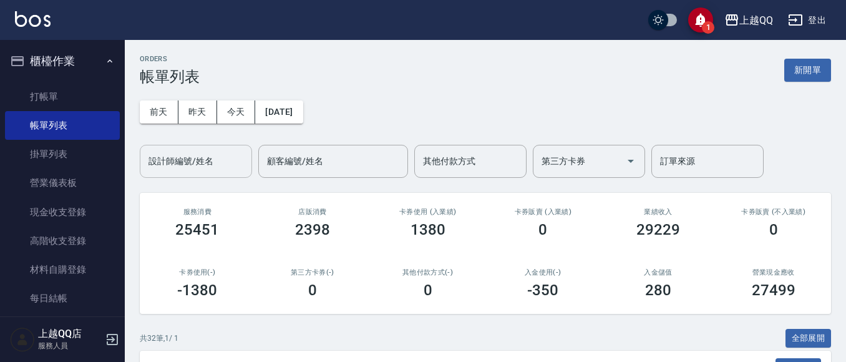
click at [188, 158] on div "設計師編號/姓名 設計師編號/姓名" at bounding box center [196, 161] width 112 height 33
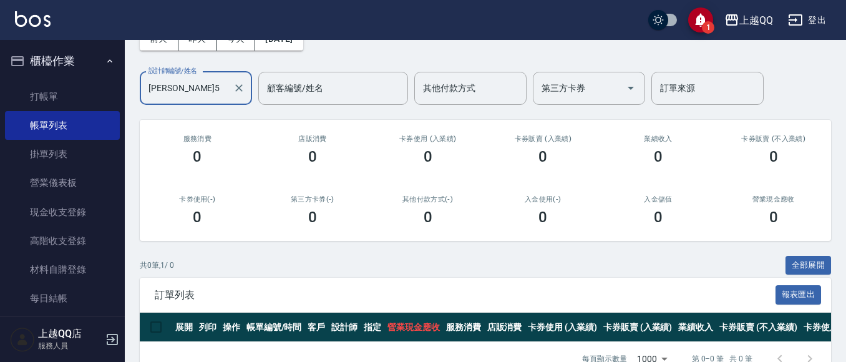
scroll to position [50, 0]
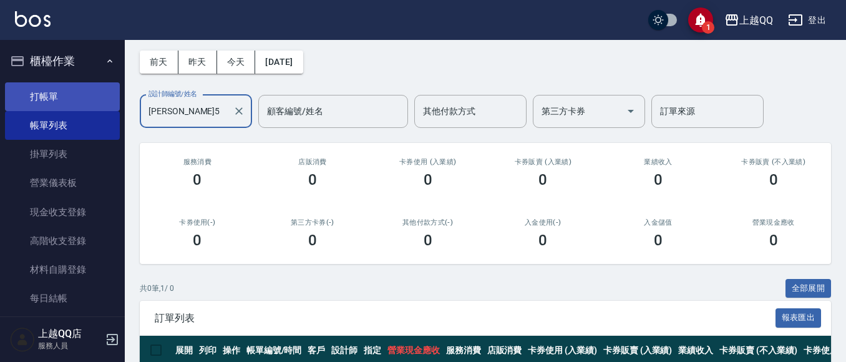
type input "[PERSON_NAME]5"
click at [32, 85] on link "打帳單" at bounding box center [62, 96] width 115 height 29
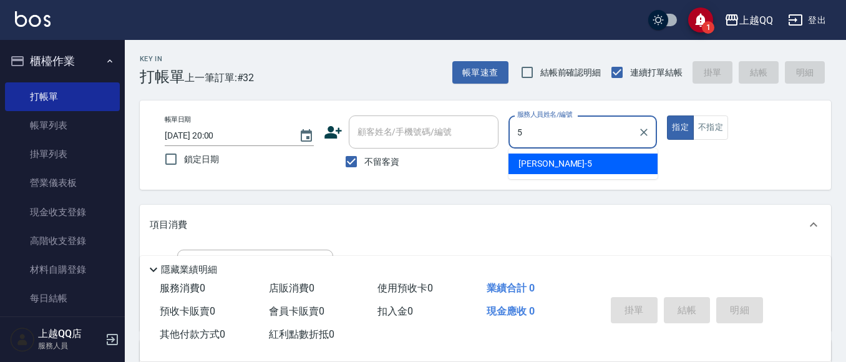
type input "[PERSON_NAME]5"
type button "true"
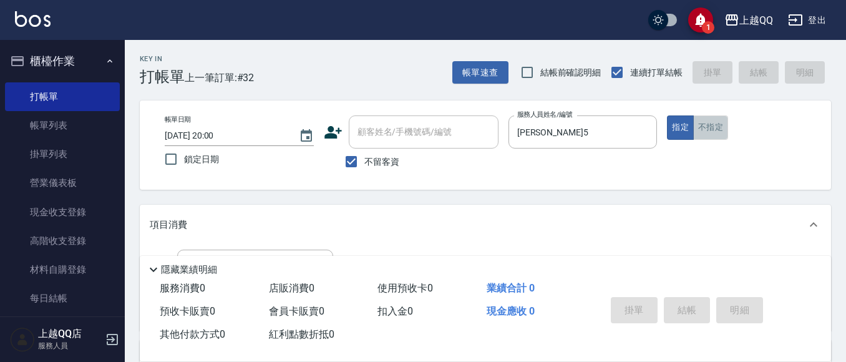
click at [715, 132] on button "不指定" at bounding box center [710, 127] width 35 height 24
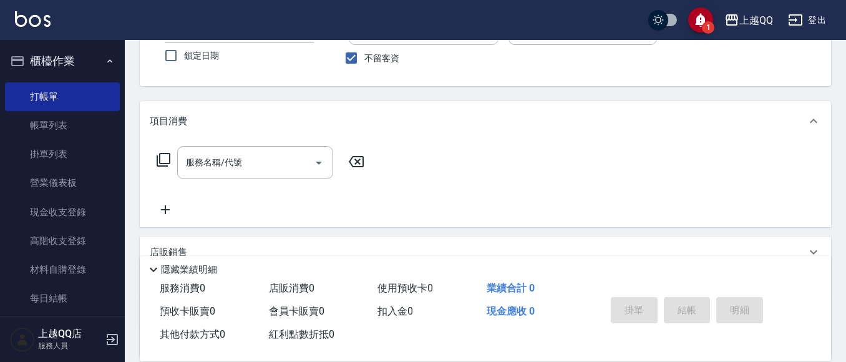
scroll to position [125, 0]
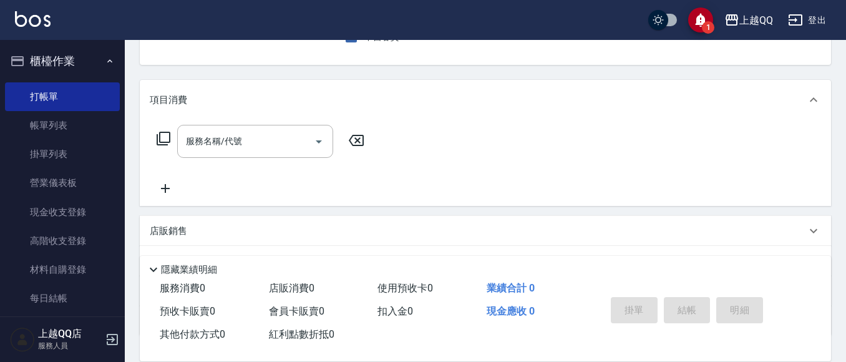
type button "false"
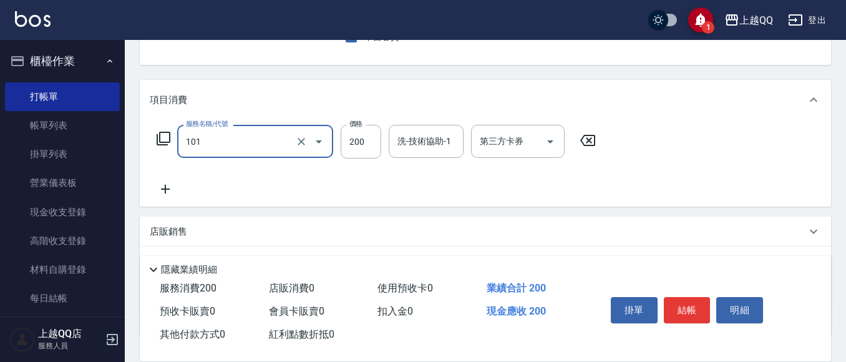
type input "洗髮(101)"
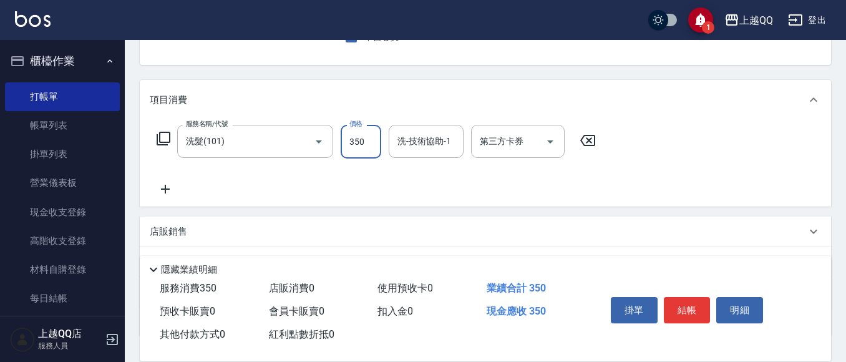
type input "350"
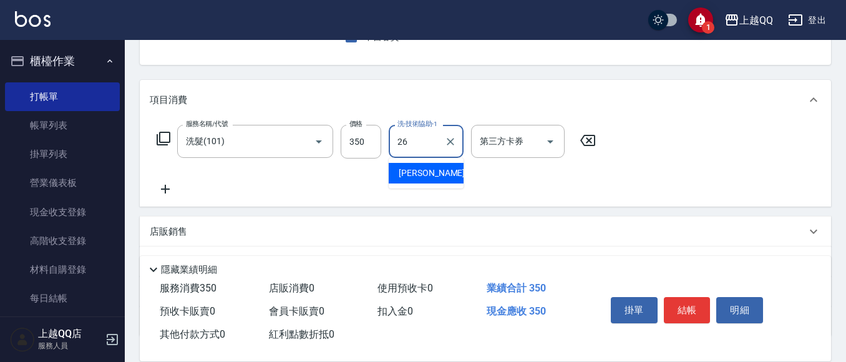
type input "[PERSON_NAME]-26"
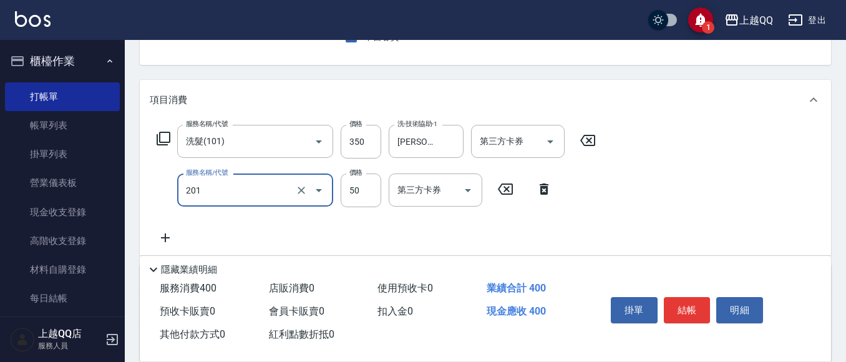
type input "剪瀏海(201)"
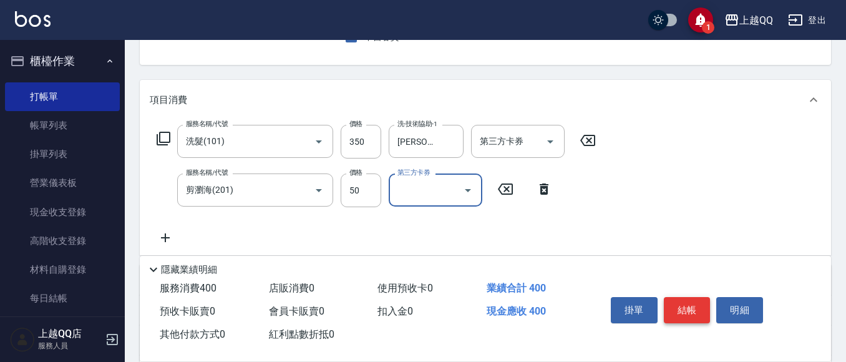
click at [694, 306] on button "結帳" at bounding box center [687, 310] width 47 height 26
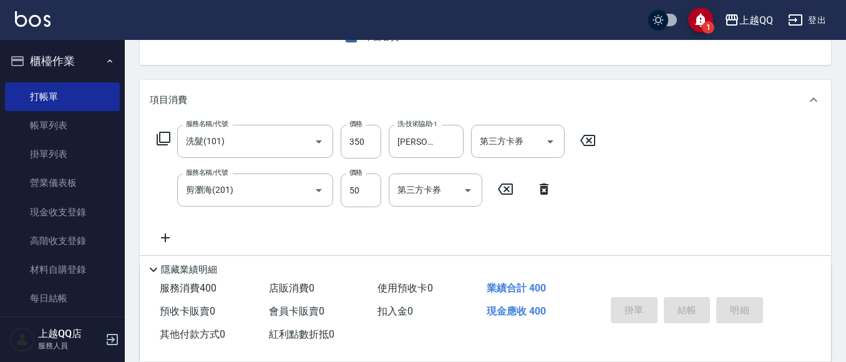
type input "[DATE] 20:01"
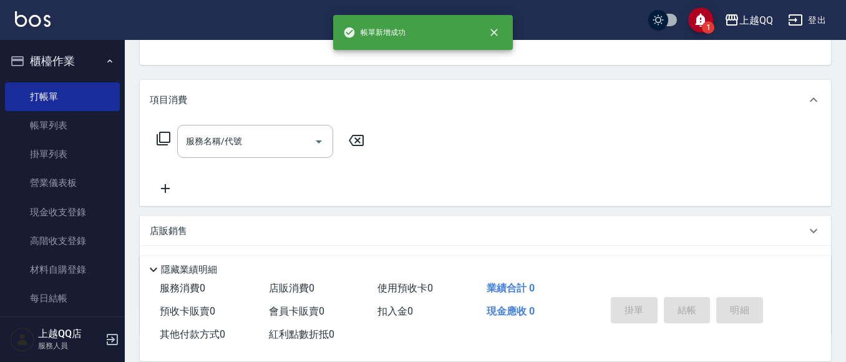
scroll to position [59, 0]
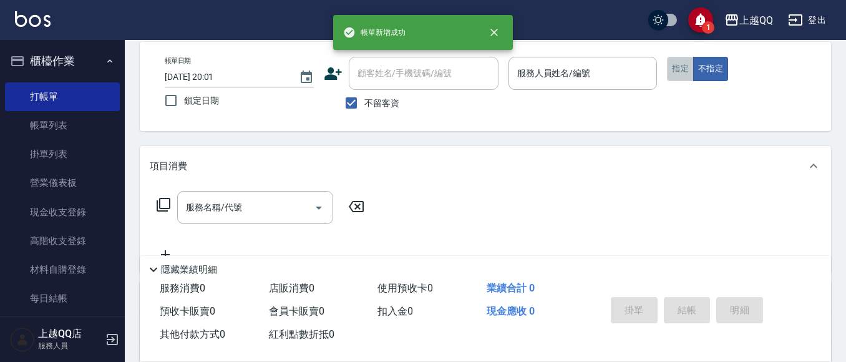
click at [670, 69] on button "指定" at bounding box center [680, 69] width 27 height 24
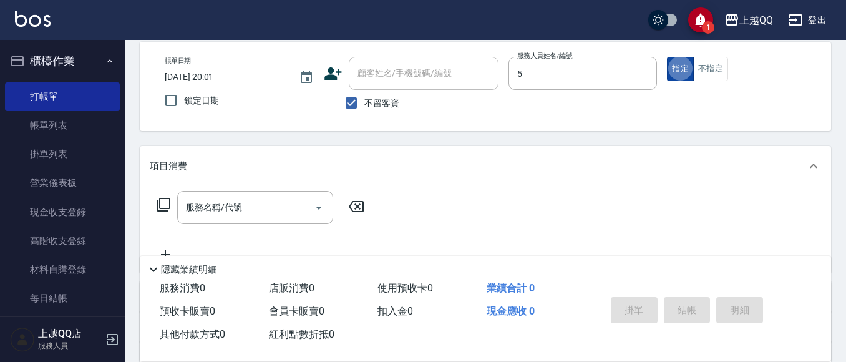
type input "[PERSON_NAME]5"
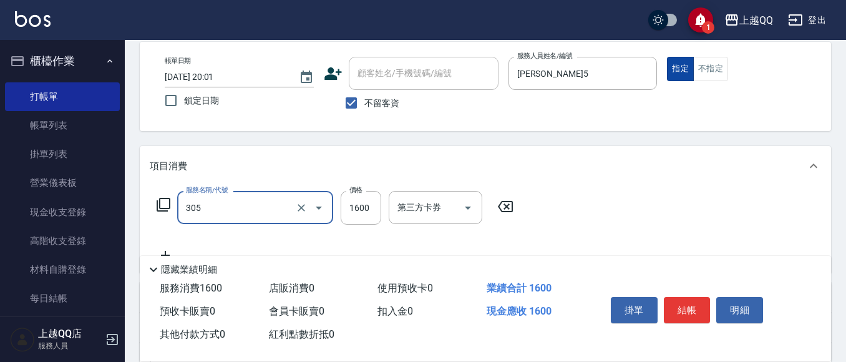
type input "設計燙髮1600(305)"
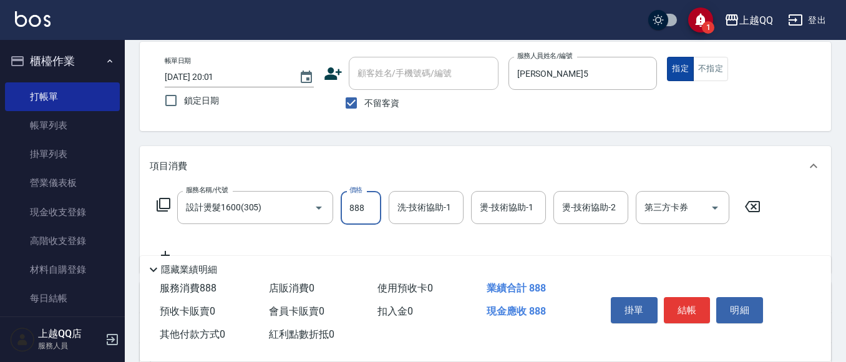
type input "888"
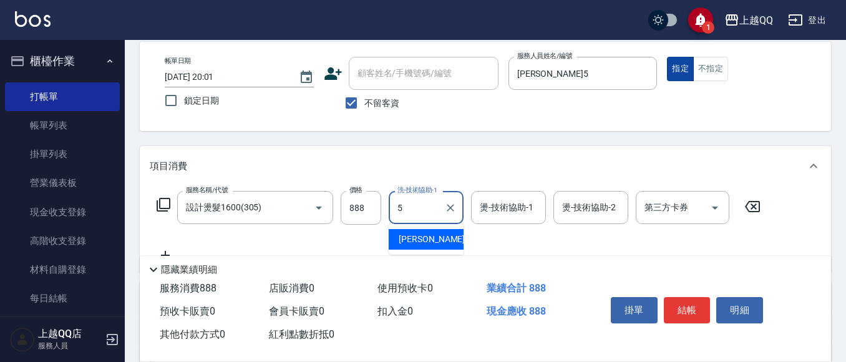
type input "[PERSON_NAME]5"
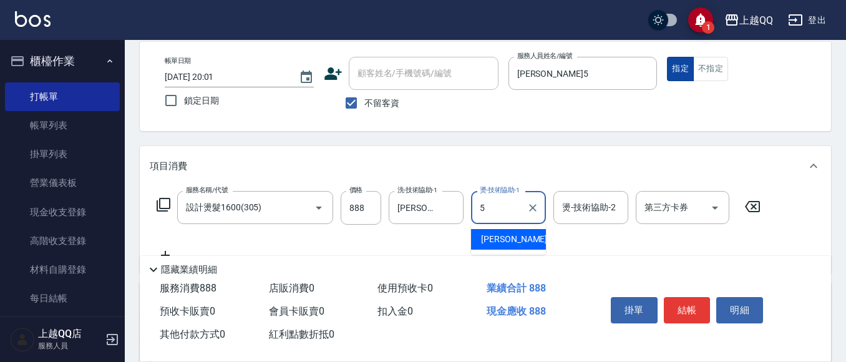
type input "[PERSON_NAME]5"
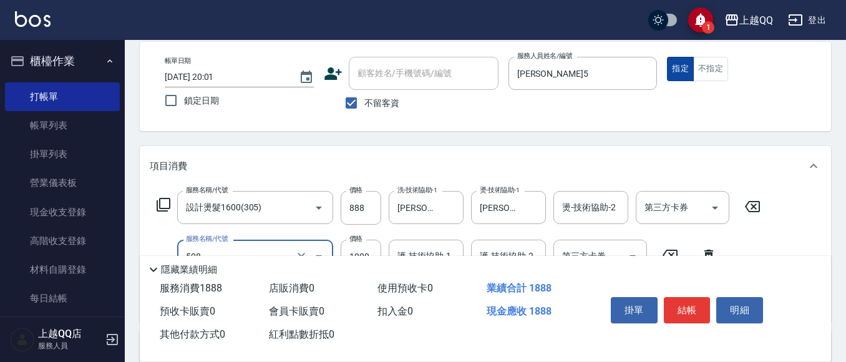
type input "PH.5髪療重建護髮(508)"
type input "500"
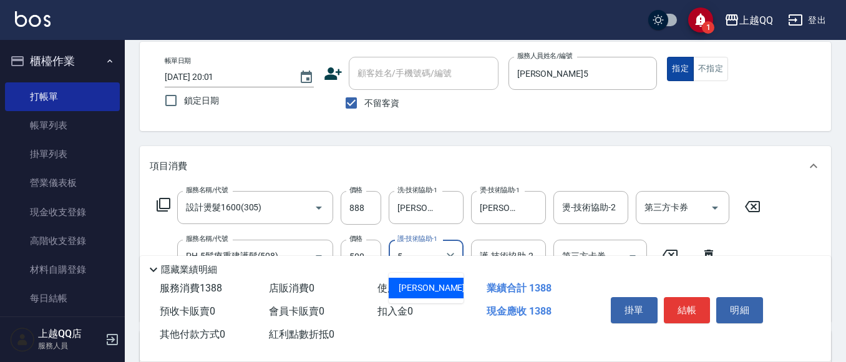
type input "[PERSON_NAME]5"
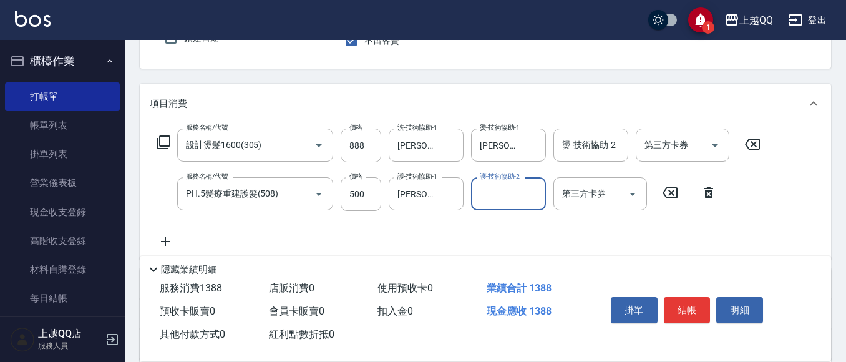
scroll to position [183, 0]
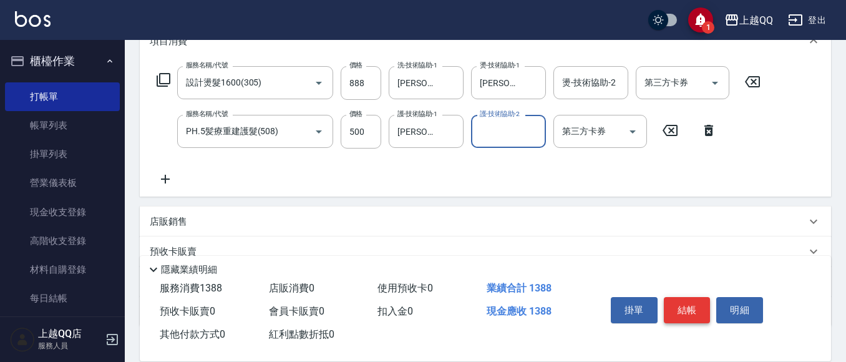
click at [682, 308] on button "結帳" at bounding box center [687, 310] width 47 height 26
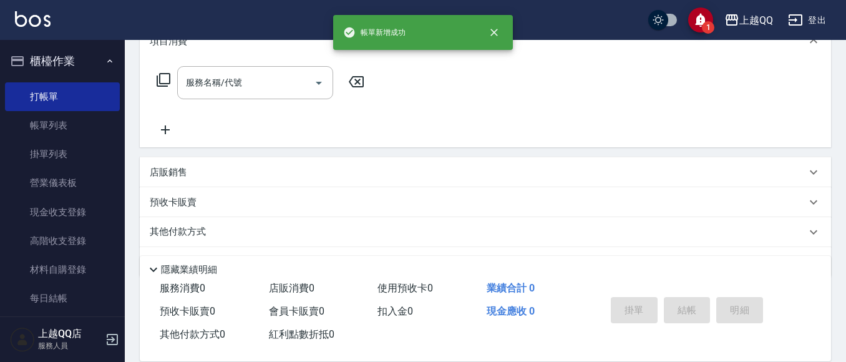
scroll to position [0, 0]
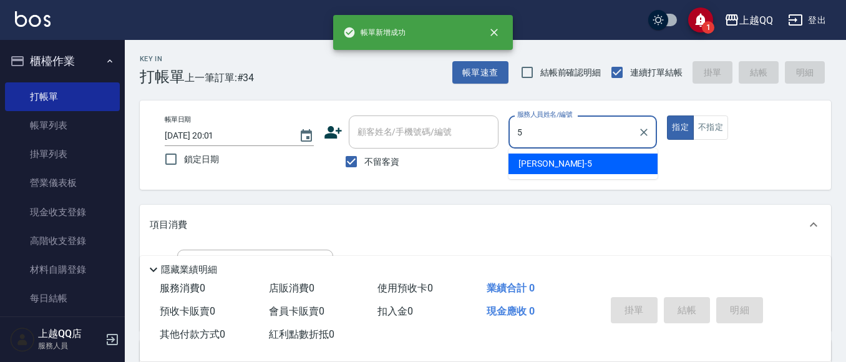
type input "[PERSON_NAME]5"
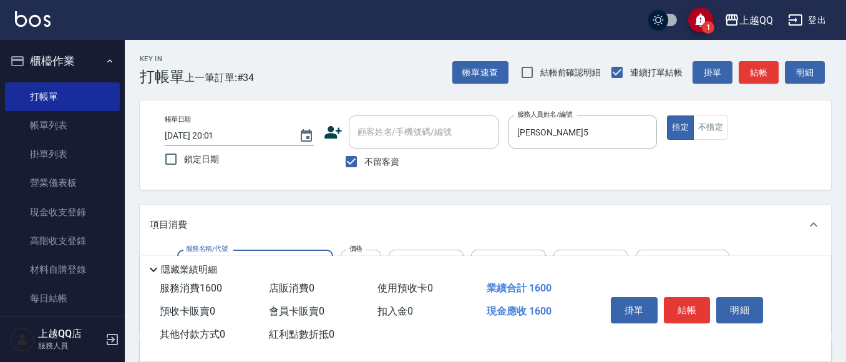
type input "設計燙髮1600(305)"
type input "1388"
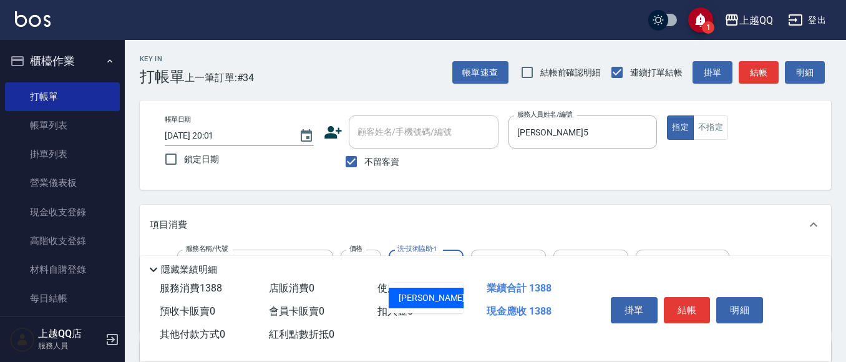
type input "[PERSON_NAME]5"
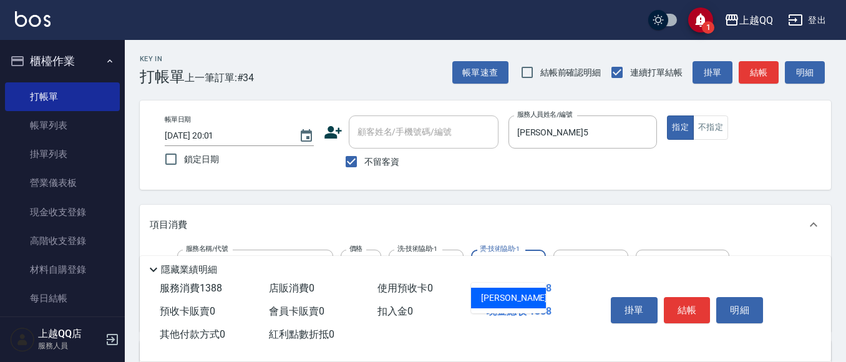
type input "[PERSON_NAME]5"
type input "葳柔強效護髮(509)"
type input "600"
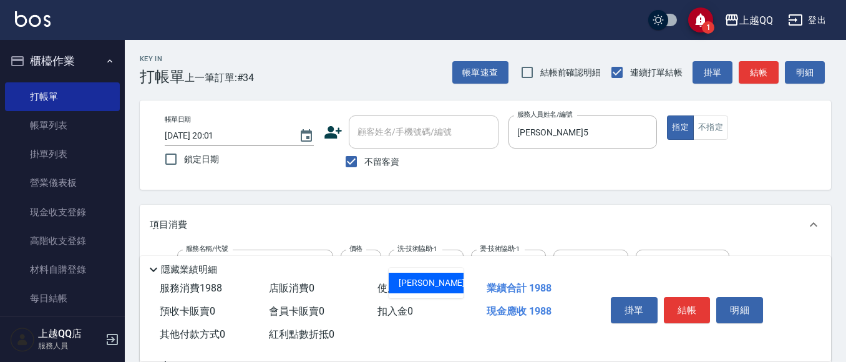
type input "[PERSON_NAME]5"
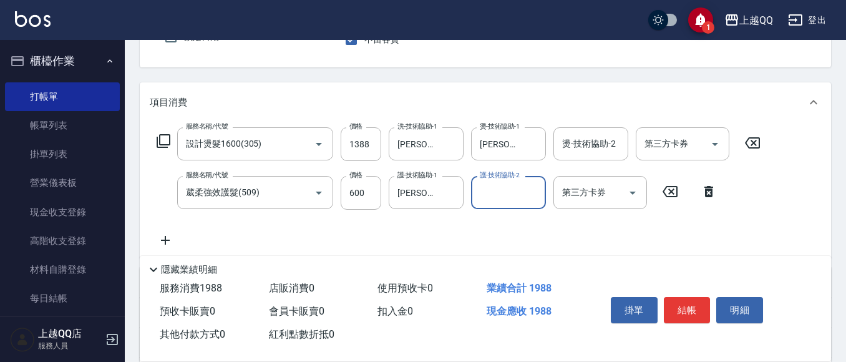
scroll to position [125, 0]
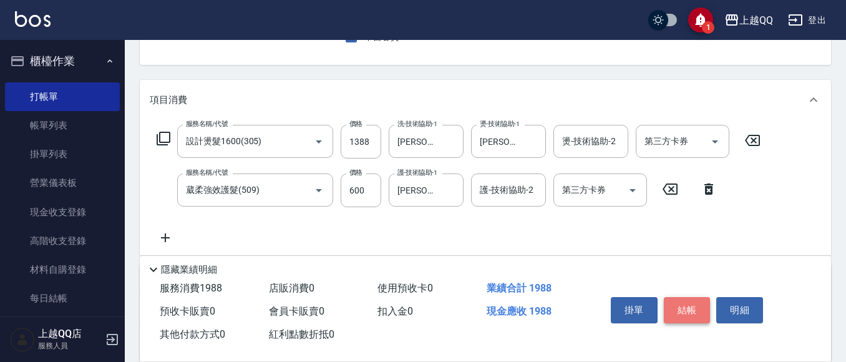
click at [703, 304] on button "結帳" at bounding box center [687, 310] width 47 height 26
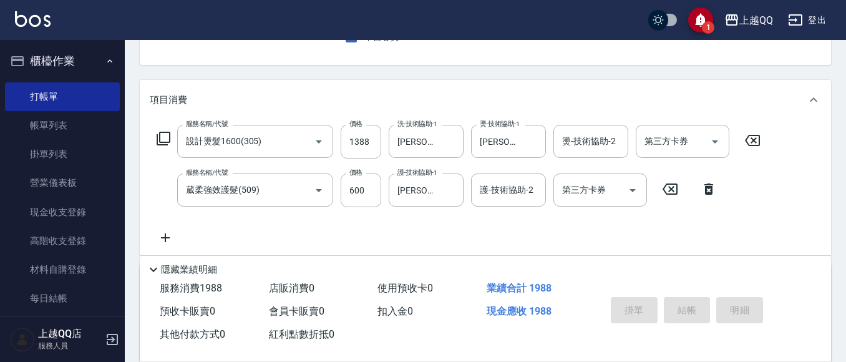
type input "[DATE] 20:02"
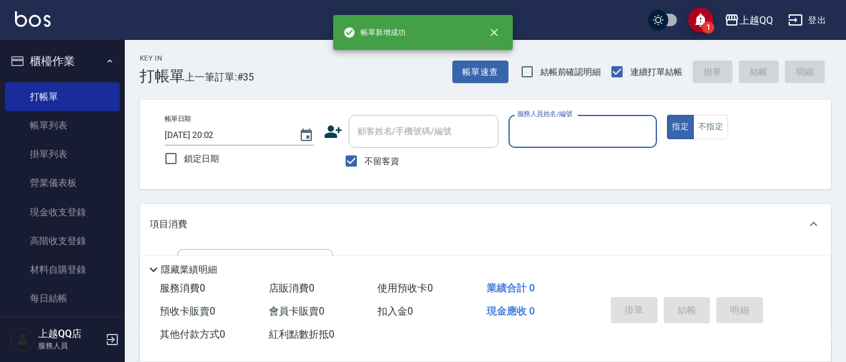
scroll to position [0, 0]
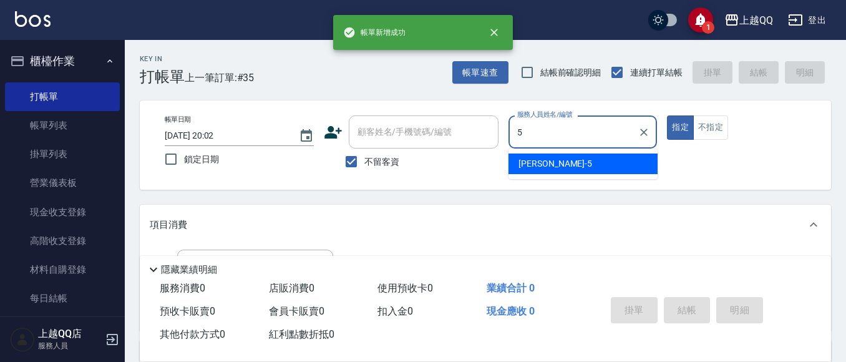
type input "[PERSON_NAME]5"
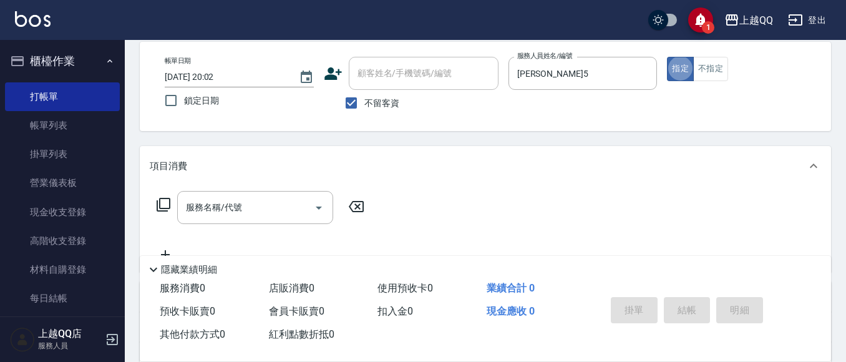
scroll to position [125, 0]
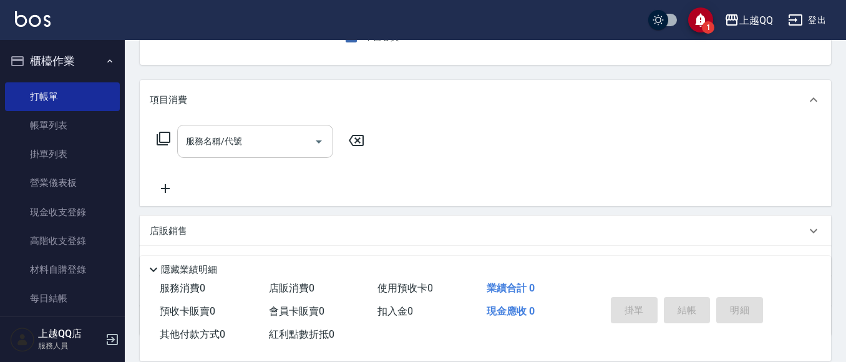
click at [289, 155] on div "服務名稱/代號" at bounding box center [255, 141] width 156 height 33
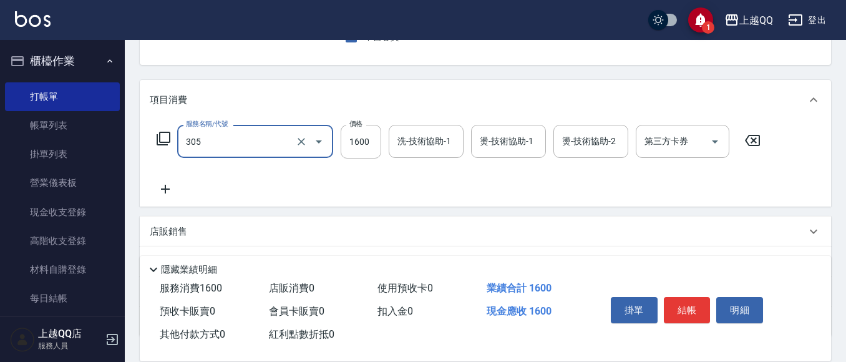
type input "設計燙髮1600(305)"
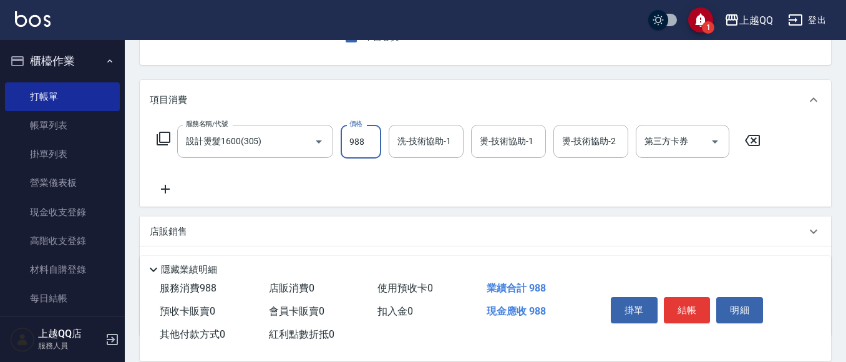
type input "988"
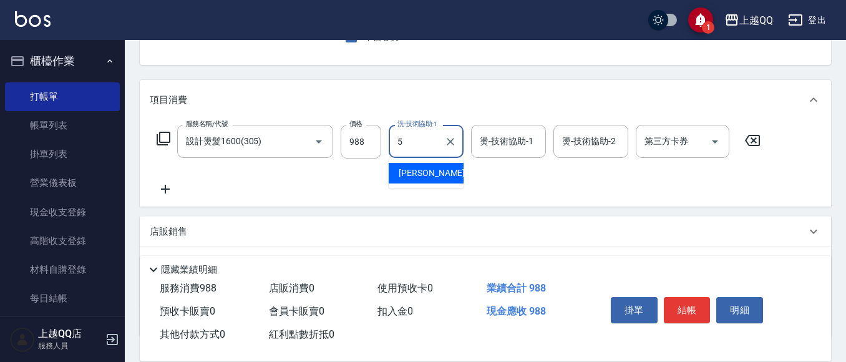
type input "[PERSON_NAME]5"
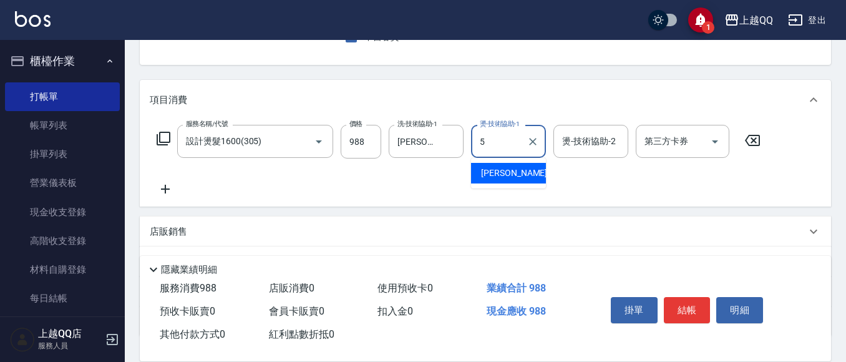
type input "[PERSON_NAME]5"
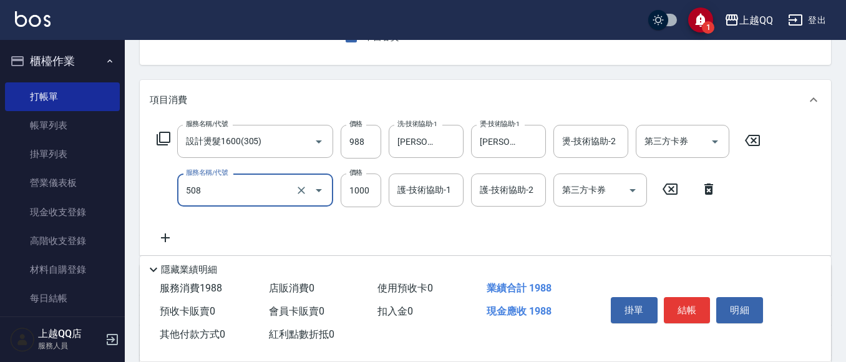
type input "PH.5髪療重建護髮(508)"
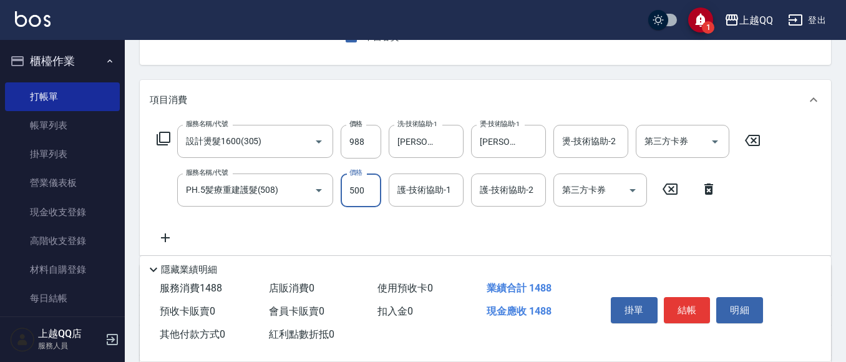
type input "500"
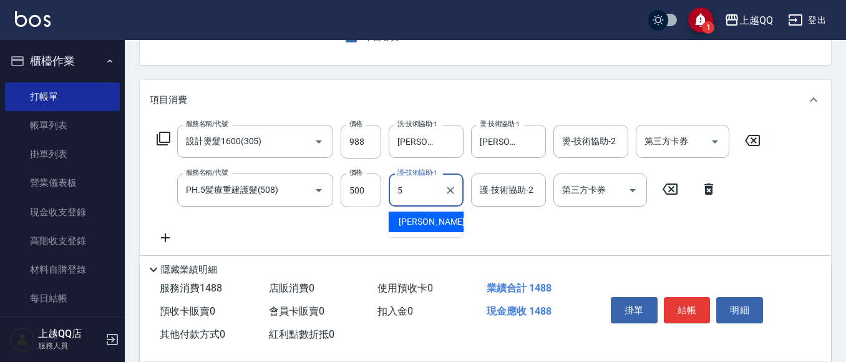
type input "[PERSON_NAME]5"
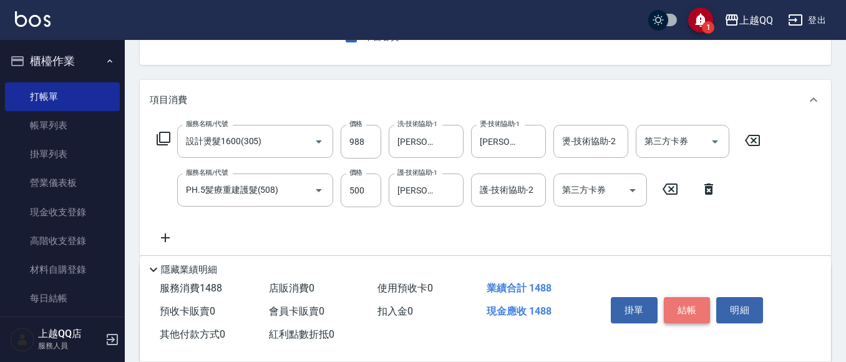
click at [704, 311] on button "結帳" at bounding box center [687, 310] width 47 height 26
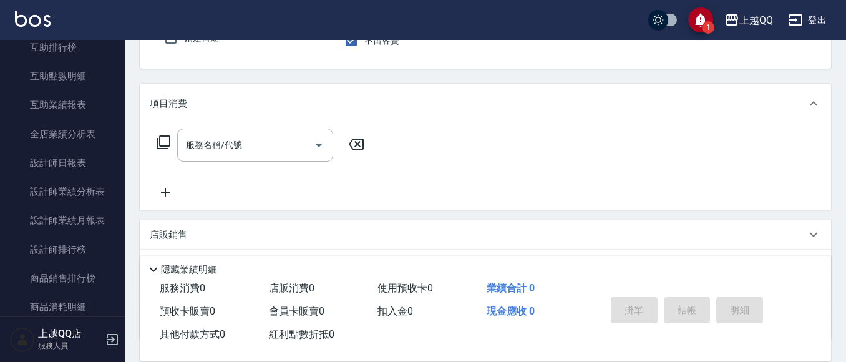
scroll to position [499, 0]
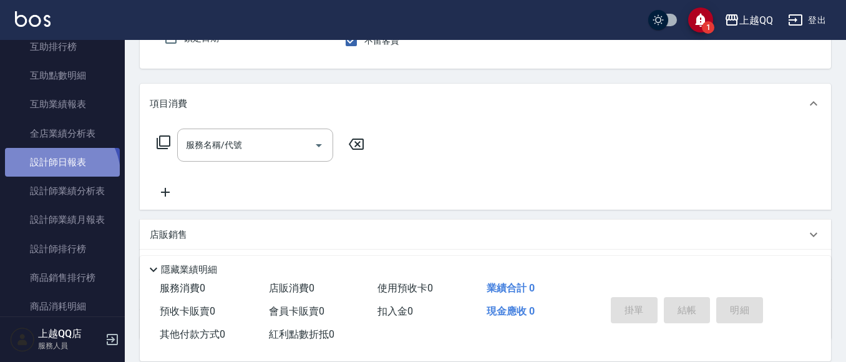
click at [59, 174] on link "設計師日報表" at bounding box center [62, 162] width 115 height 29
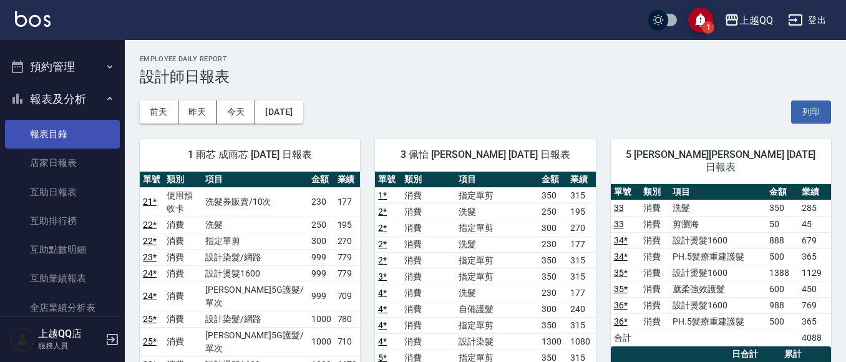
scroll to position [312, 0]
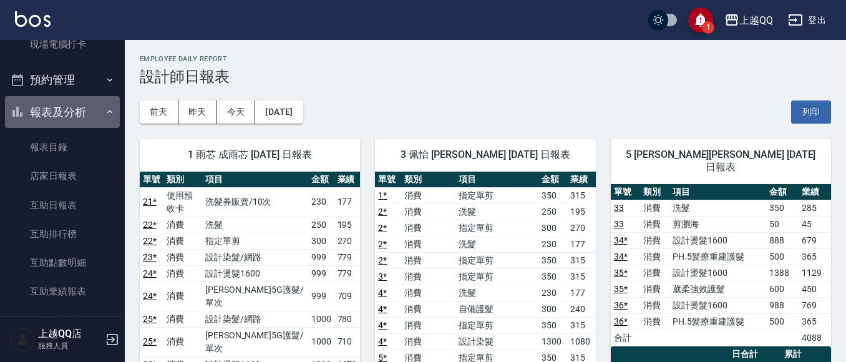
click at [64, 108] on button "報表及分析" at bounding box center [62, 112] width 115 height 32
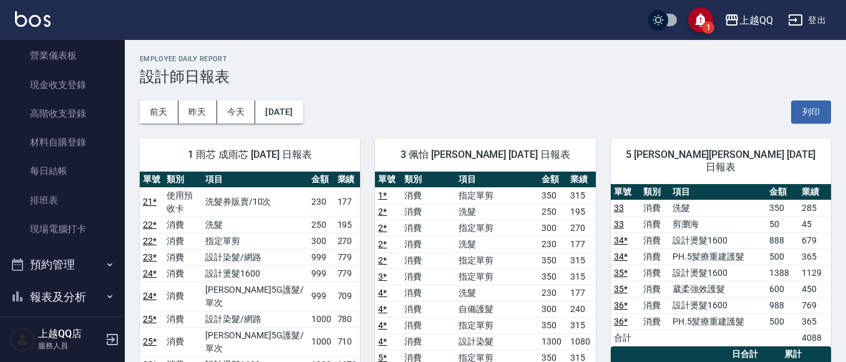
scroll to position [16, 0]
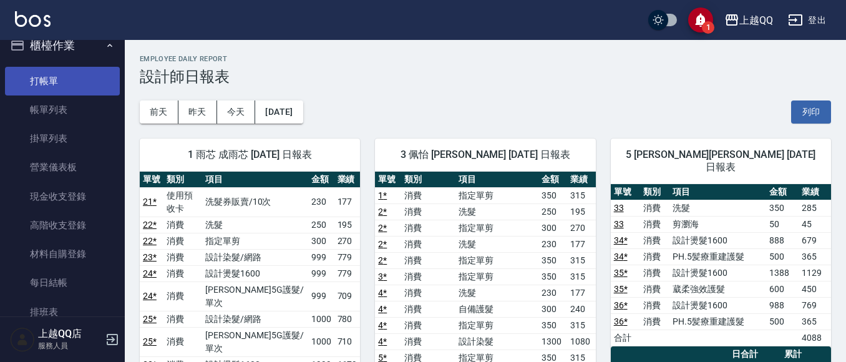
click at [79, 87] on link "打帳單" at bounding box center [62, 81] width 115 height 29
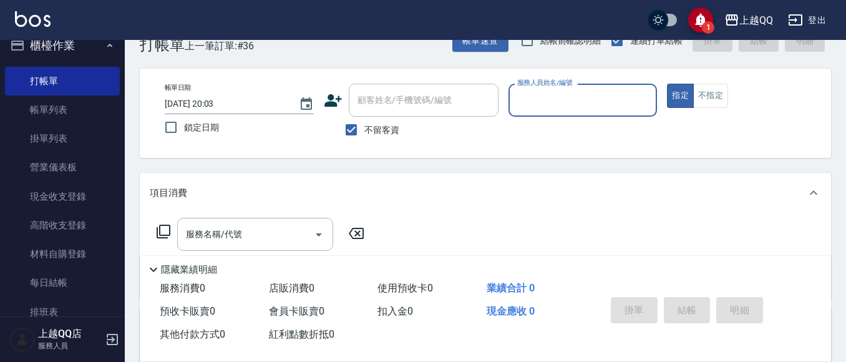
scroll to position [62, 0]
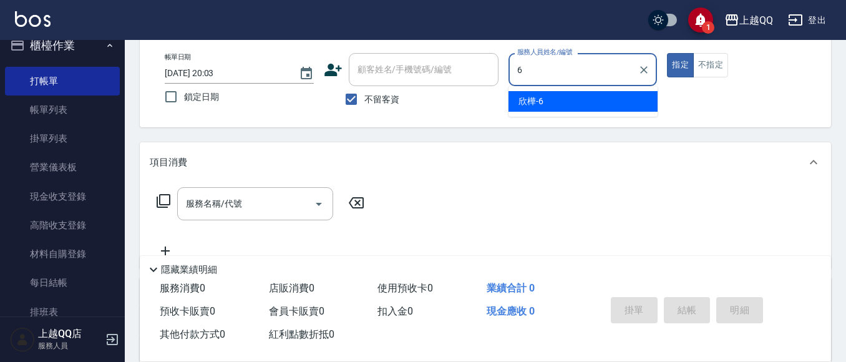
type input "欣樺-6"
type button "true"
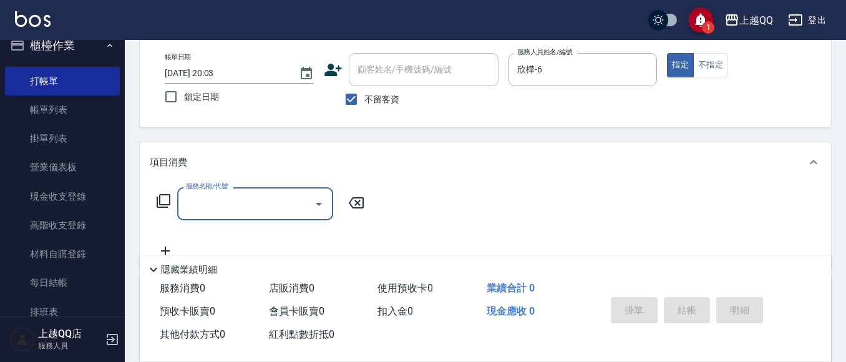
type input "1"
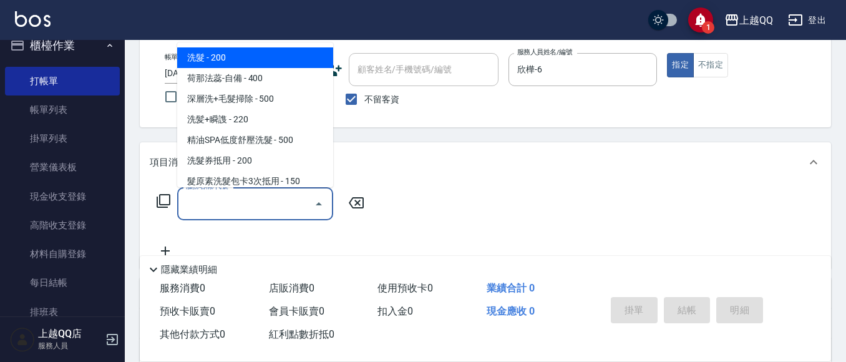
type input "1"
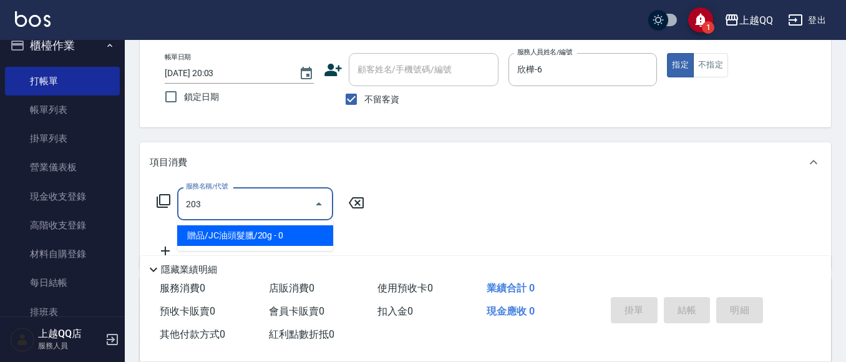
type input "指定單剪(203)"
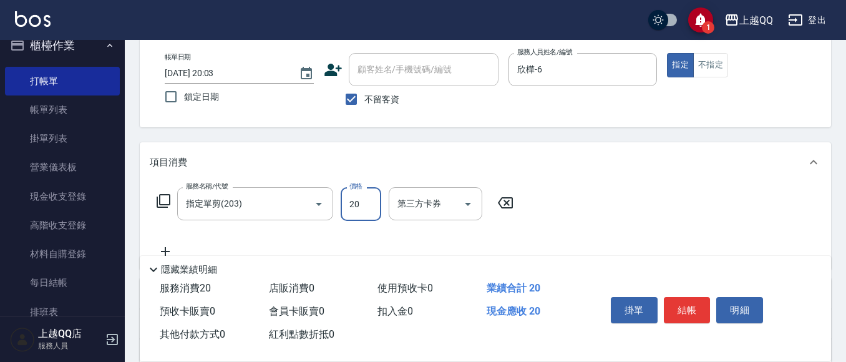
type input "200"
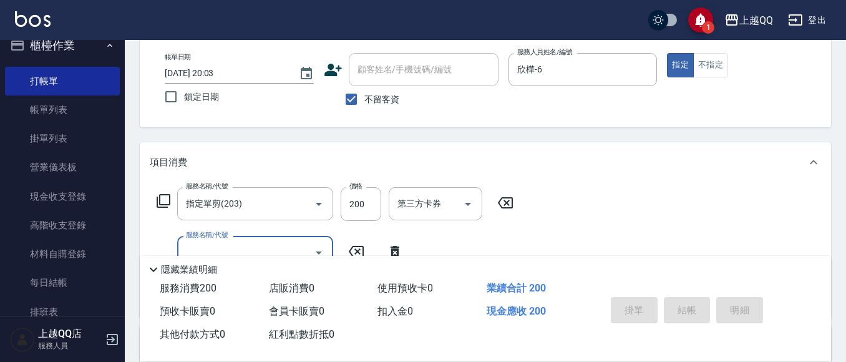
type input "[DATE] 20:13"
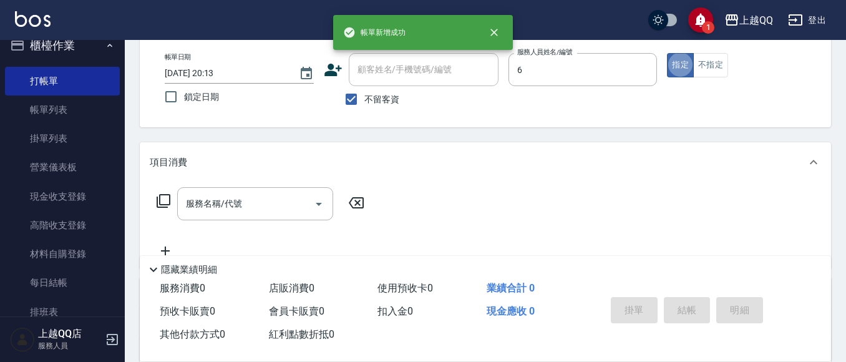
type input "欣樺-6"
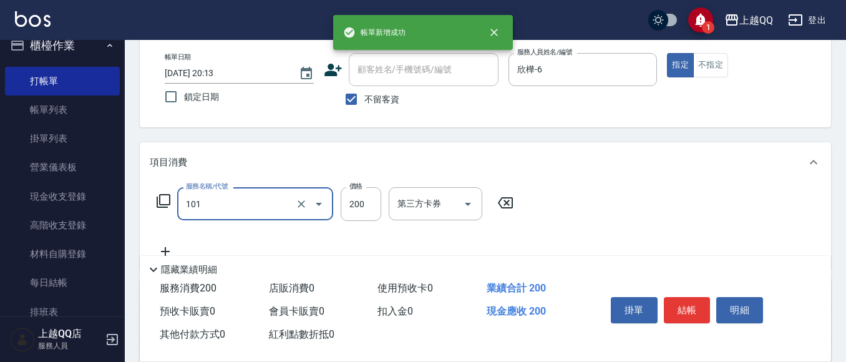
type input "洗髮(101)"
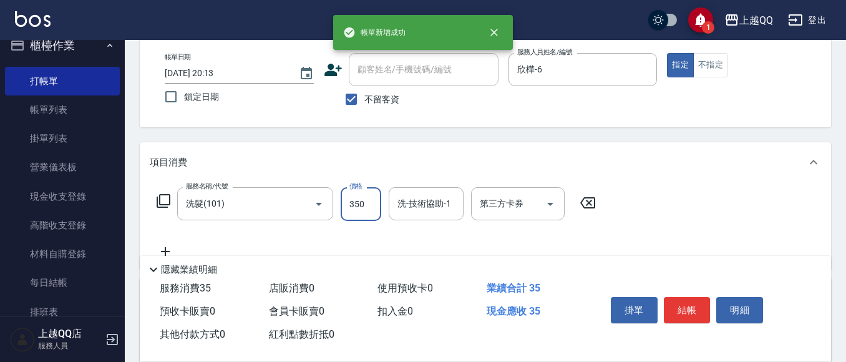
type input "350"
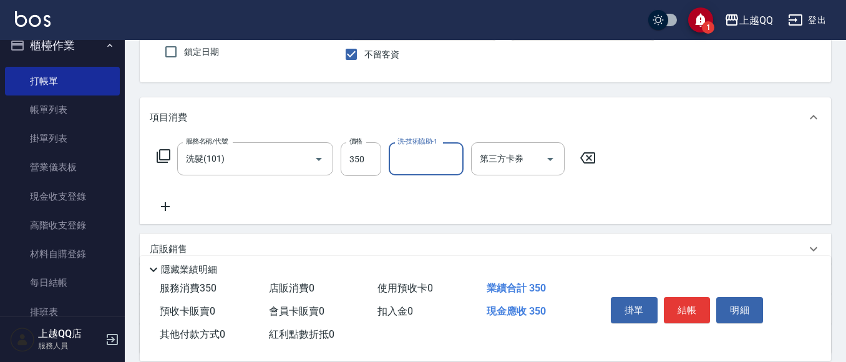
scroll to position [126, 0]
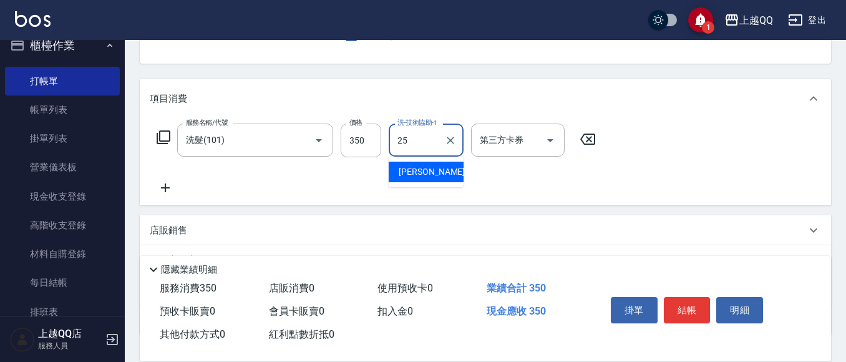
type input "[PERSON_NAME]-25"
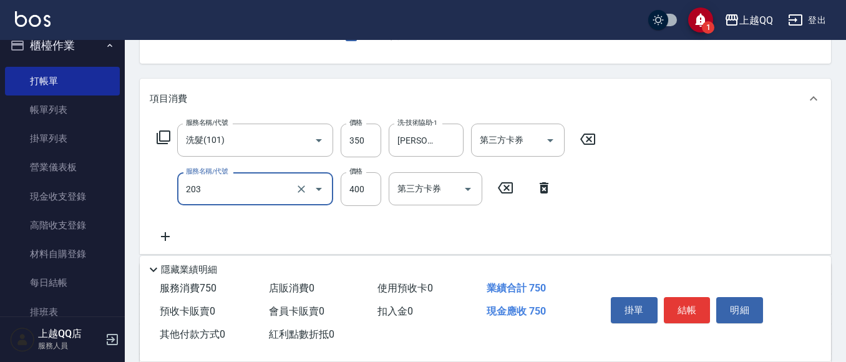
type input "指定單剪(203)"
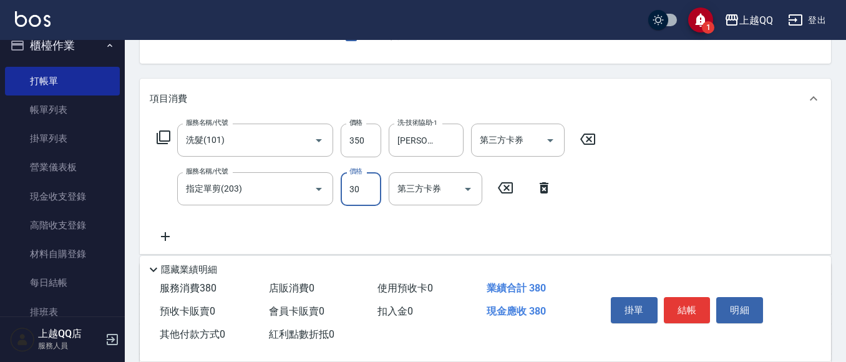
type input "300"
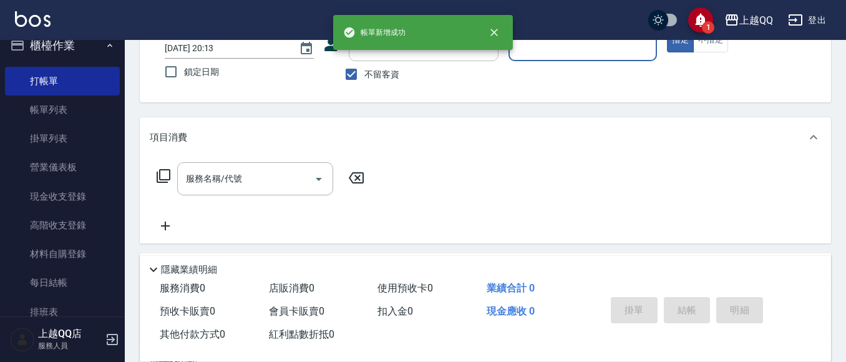
scroll to position [77, 0]
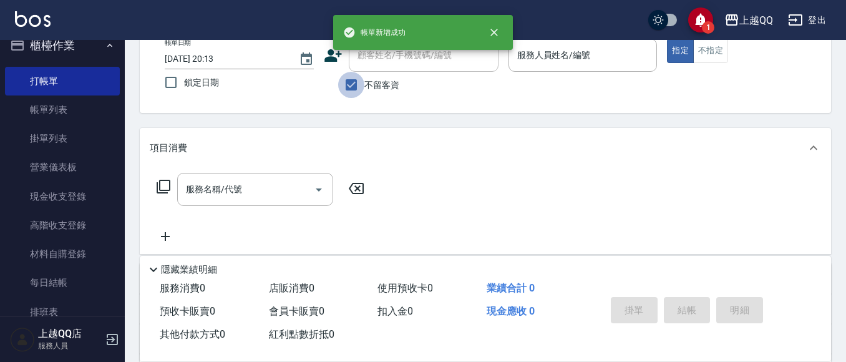
click at [347, 88] on input "不留客資" at bounding box center [351, 85] width 26 height 26
checkbox input "false"
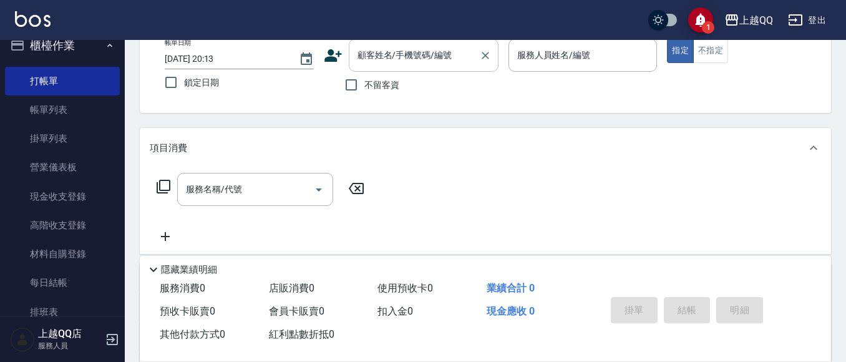
click at [367, 61] on div "顧客姓名/手機號碼/編號 顧客姓名/手機號碼/編號" at bounding box center [424, 55] width 150 height 33
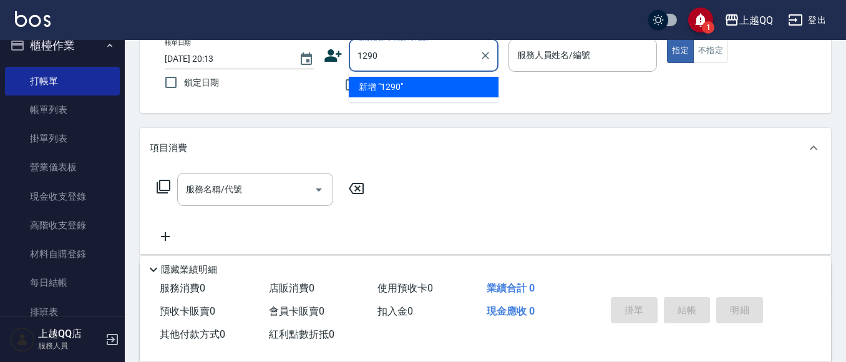
type input "1290"
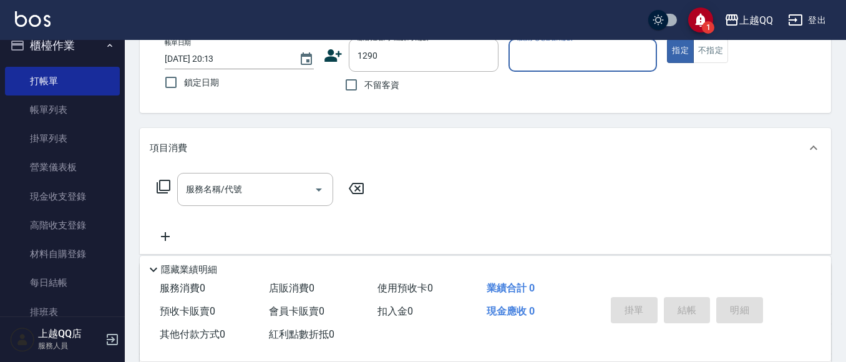
click at [667, 39] on button "指定" at bounding box center [680, 51] width 27 height 24
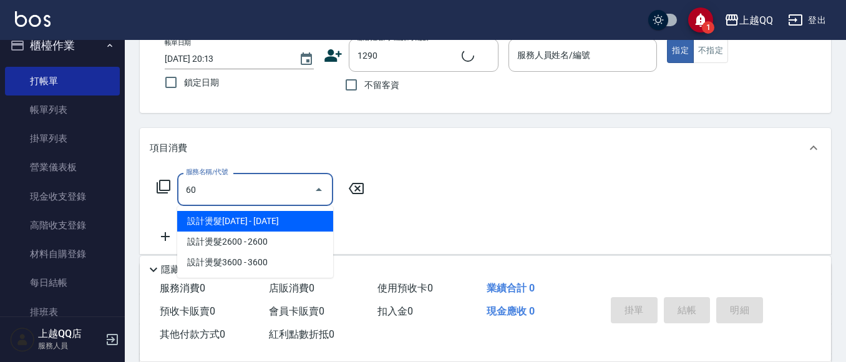
type input "605"
type input "[PERSON_NAME]/0932153298/1290"
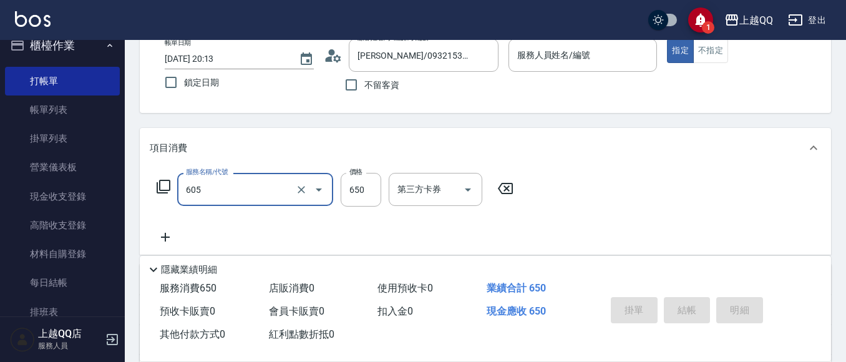
type input "605"
type input "欣樺-6"
type input "[PERSON_NAME]頭皮冰鎮舒活洗髮(605)"
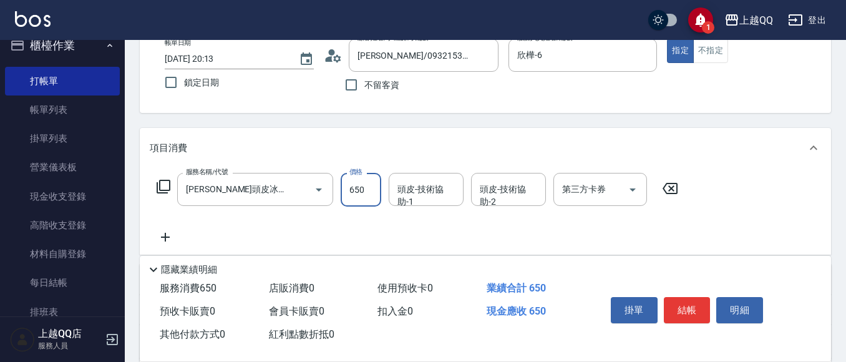
type input "6"
type input "+"
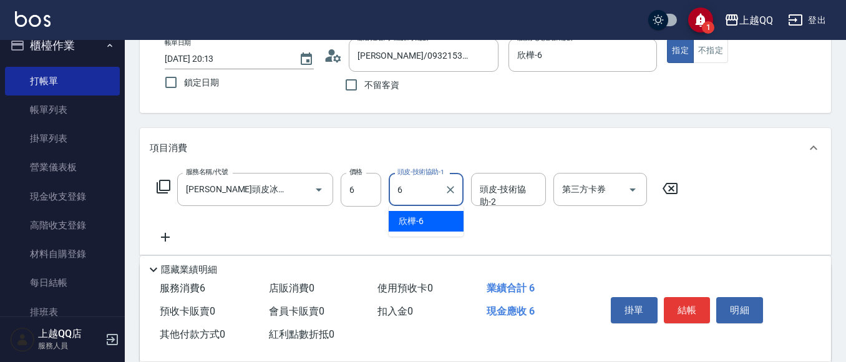
type input "欣樺-6"
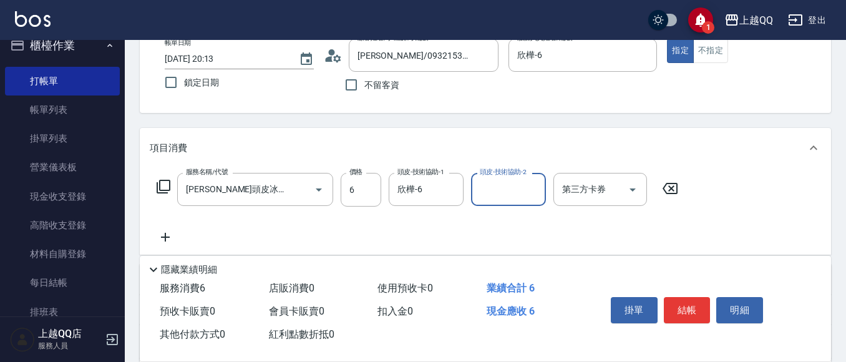
drag, startPoint x: 350, startPoint y: 186, endPoint x: 346, endPoint y: 100, distance: 86.2
click at [351, 186] on input "6" at bounding box center [361, 190] width 41 height 34
type input "650"
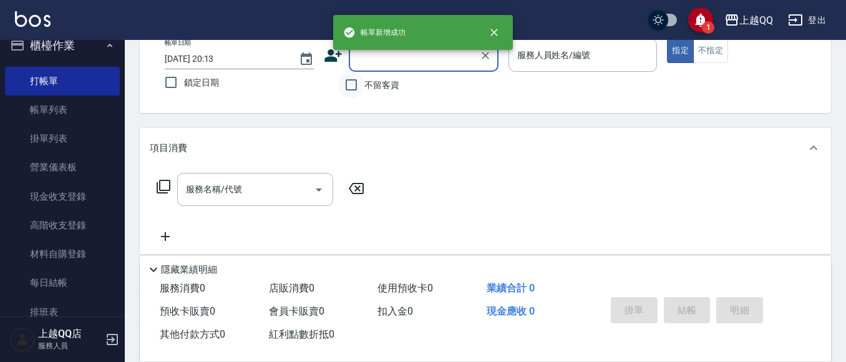
click at [363, 87] on input "不留客資" at bounding box center [351, 85] width 26 height 26
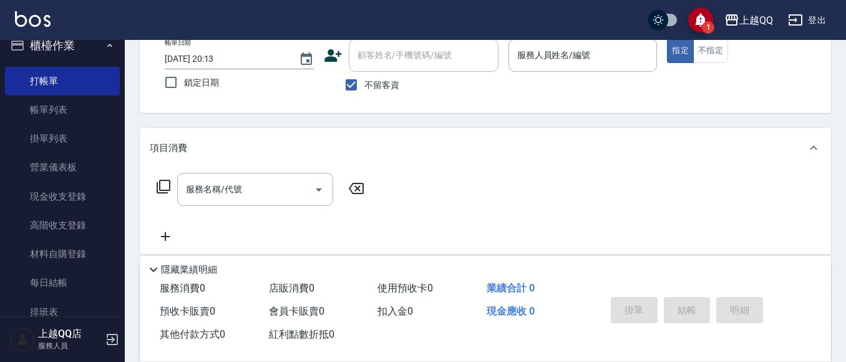
click at [366, 84] on span "不留客資" at bounding box center [381, 85] width 35 height 13
click at [364, 84] on input "不留客資" at bounding box center [351, 85] width 26 height 26
checkbox input "false"
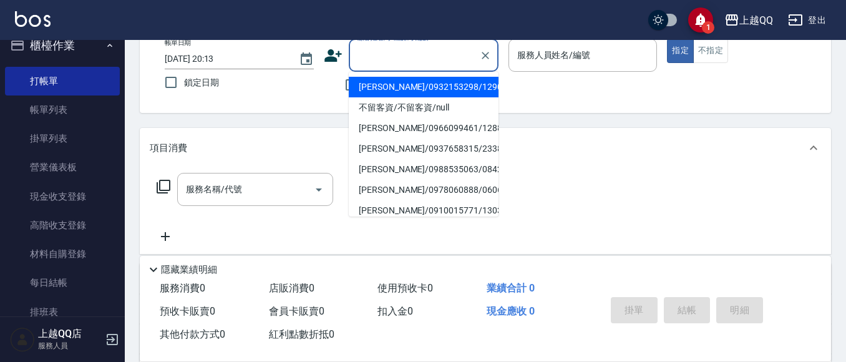
drag, startPoint x: 375, startPoint y: 63, endPoint x: 405, endPoint y: 7, distance: 63.6
click at [391, 21] on div "1 上越QQ 登出 櫃檯作業 打帳單 帳單列表 掛單列表 營業儀表板 現金收支登錄 高階收支登錄 材料自購登錄 每日結帳 排班表 現場電腦打卡 預約管理 預約…" at bounding box center [423, 228] width 846 height 610
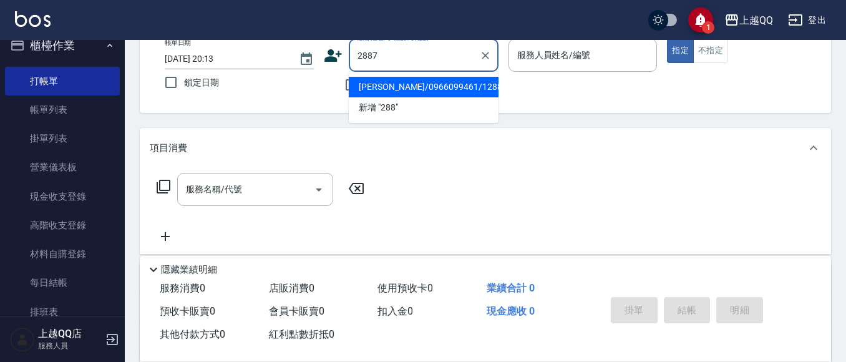
click at [667, 39] on button "指定" at bounding box center [680, 51] width 27 height 24
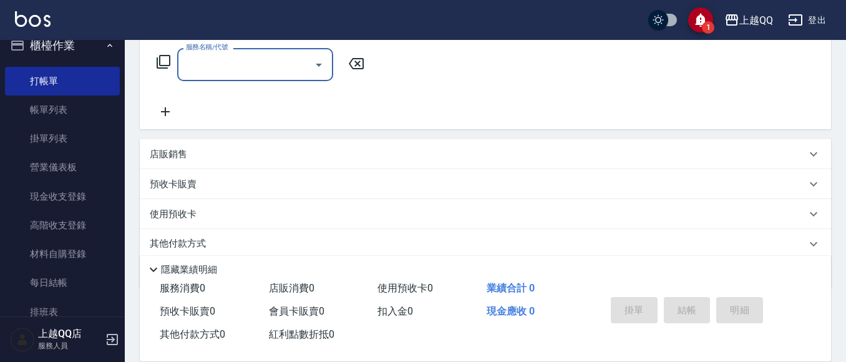
type input "[PERSON_NAME]/0970777107/2887"
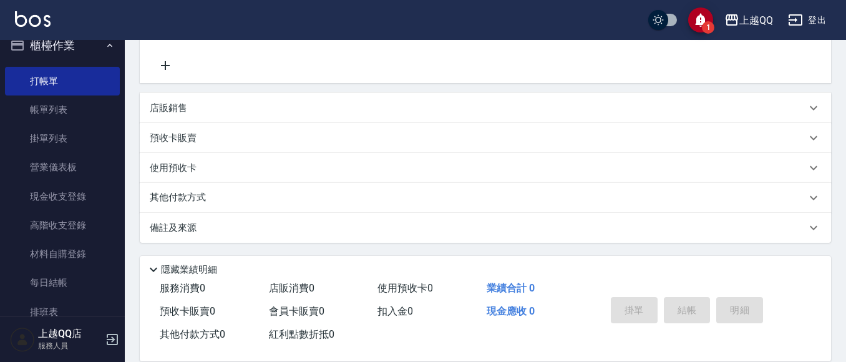
type input "欣樺-6"
click at [205, 175] on p at bounding box center [204, 169] width 15 height 19
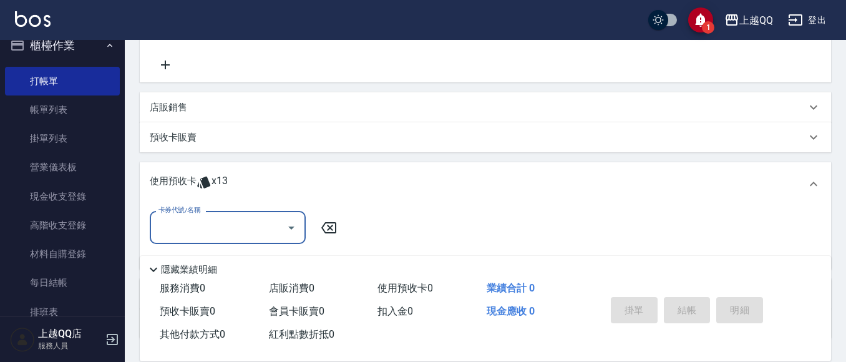
scroll to position [0, 0]
click at [213, 215] on div "卡券代號/名稱" at bounding box center [228, 227] width 156 height 33
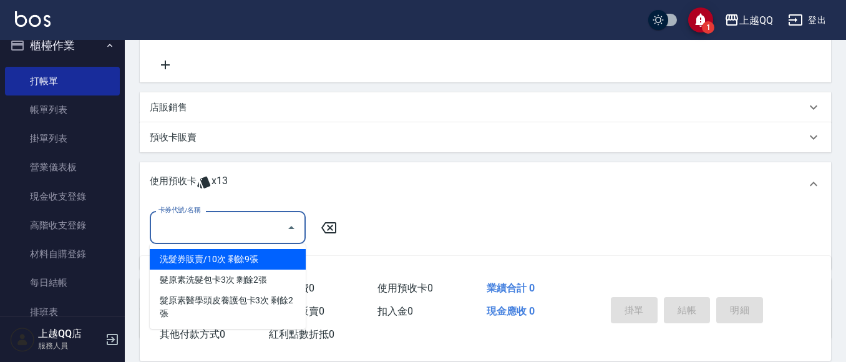
click at [232, 258] on div "洗髮券販賣/10次 剩餘9張" at bounding box center [228, 259] width 156 height 21
type input "洗髮券販賣/10次"
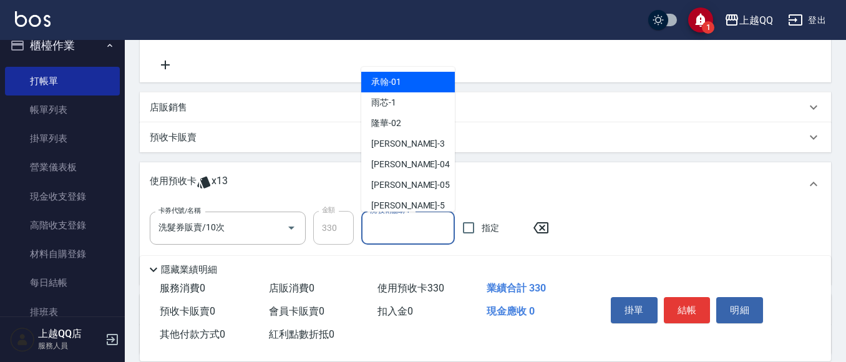
click at [405, 232] on input "洗-技術協助-1" at bounding box center [408, 228] width 82 height 22
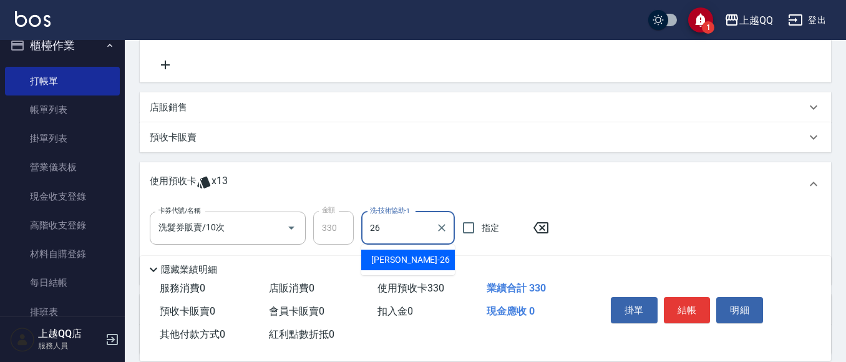
type input "[PERSON_NAME]-26"
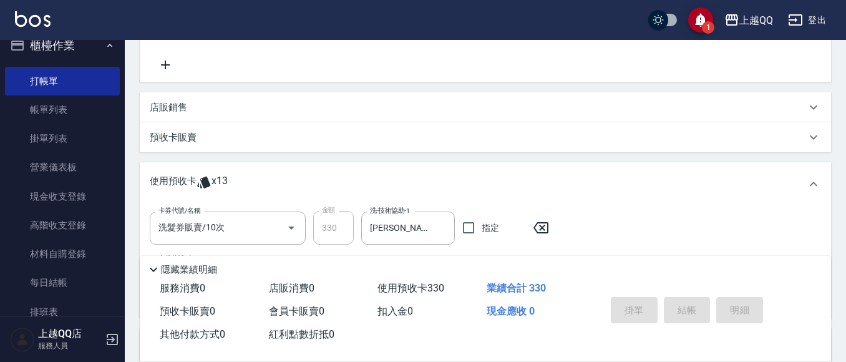
type input "[DATE] 20:14"
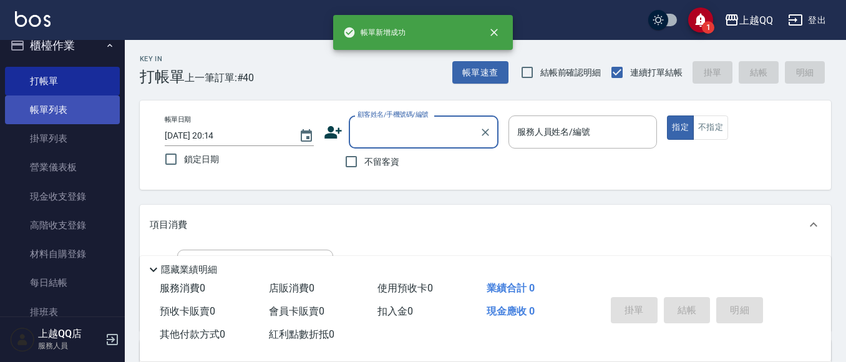
click at [60, 122] on link "帳單列表" at bounding box center [62, 109] width 115 height 29
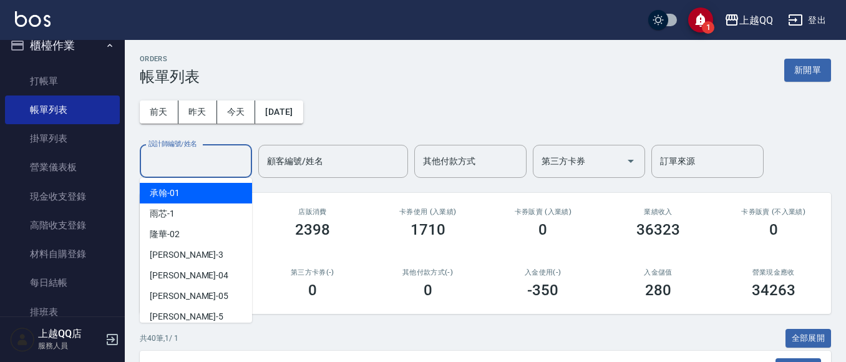
click at [165, 155] on input "設計師編號/姓名" at bounding box center [195, 161] width 101 height 22
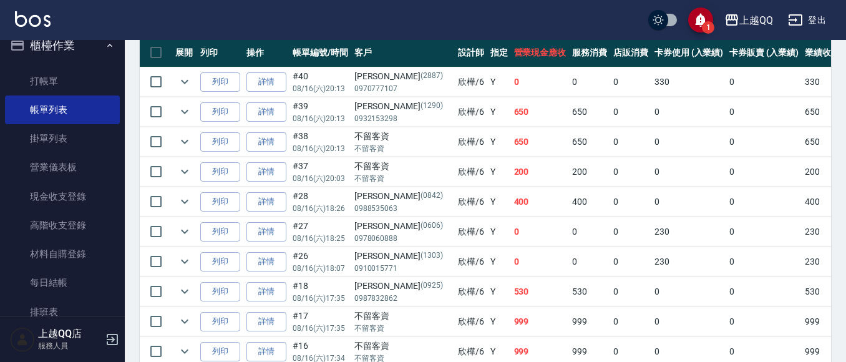
scroll to position [312, 0]
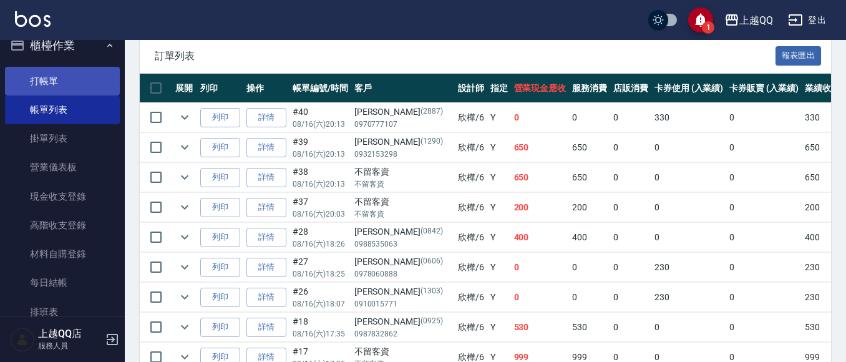
type input "欣樺-6"
click at [15, 72] on link "打帳單" at bounding box center [62, 81] width 115 height 29
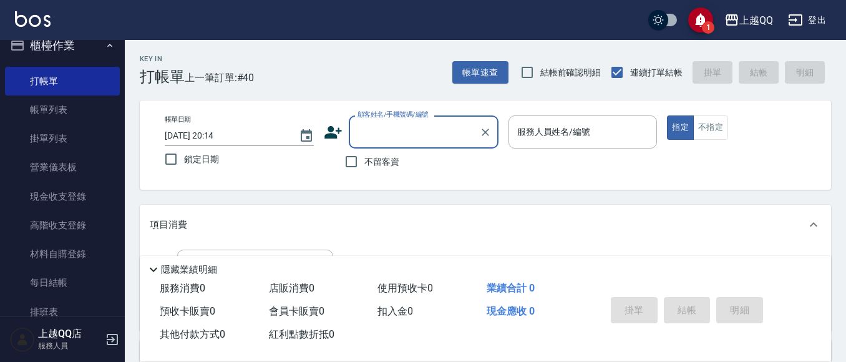
click at [369, 163] on span "不留客資" at bounding box center [381, 161] width 35 height 13
click at [364, 163] on input "不留客資" at bounding box center [351, 161] width 26 height 26
checkbox input "true"
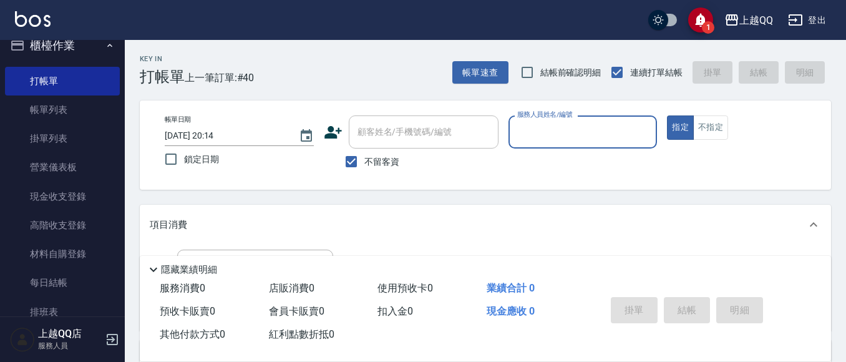
scroll to position [62, 0]
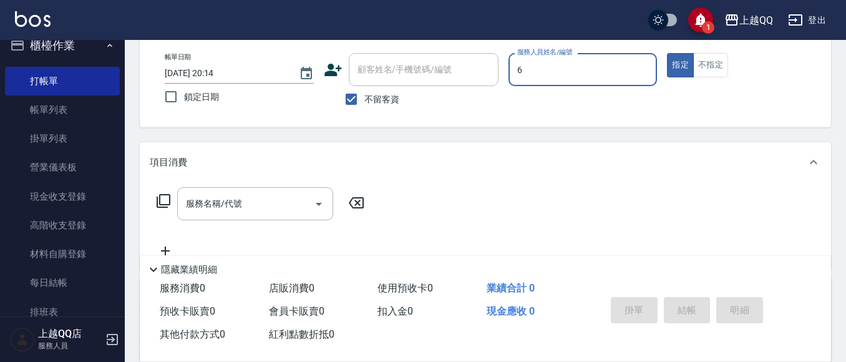
type input "欣樺-6"
type button "true"
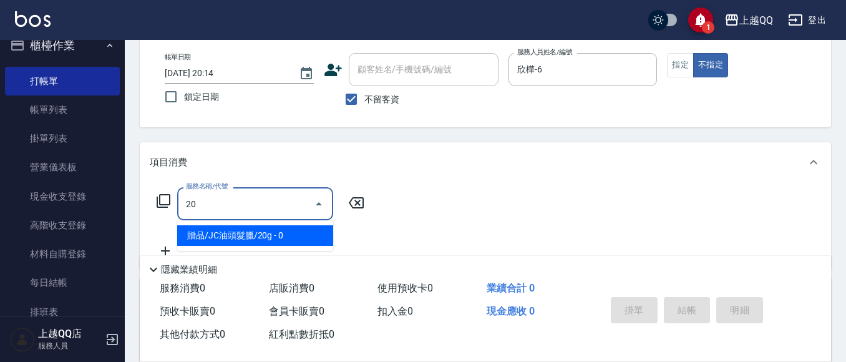
type input "贈品/JC油頭髮臘/20g(1108)"
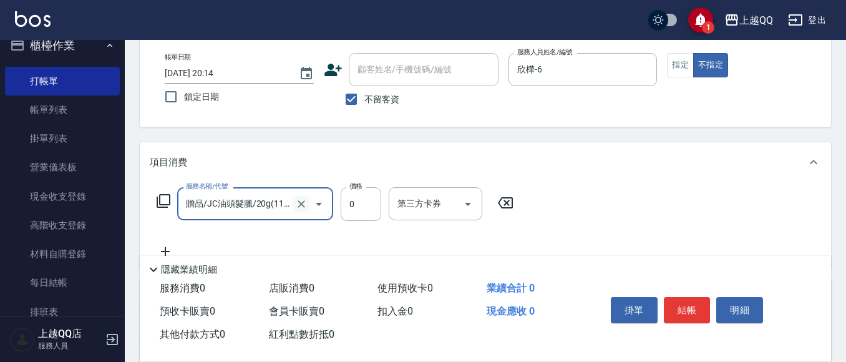
click at [301, 208] on icon "Clear" at bounding box center [301, 204] width 12 height 12
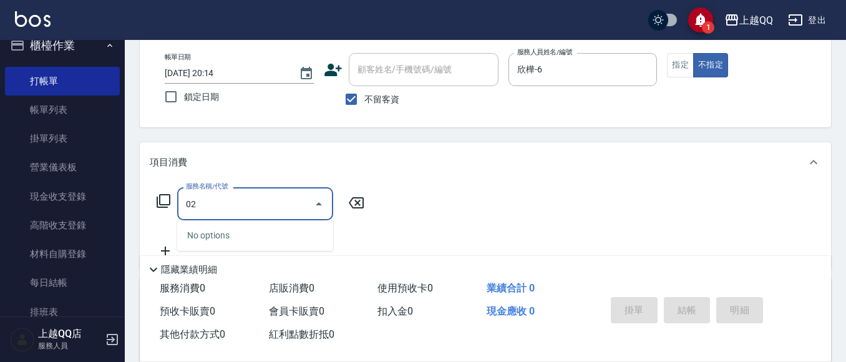
type input "0"
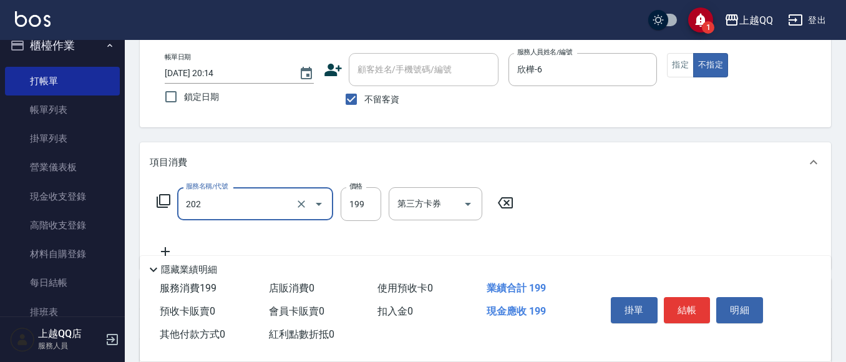
type input "不指定單剪(202)"
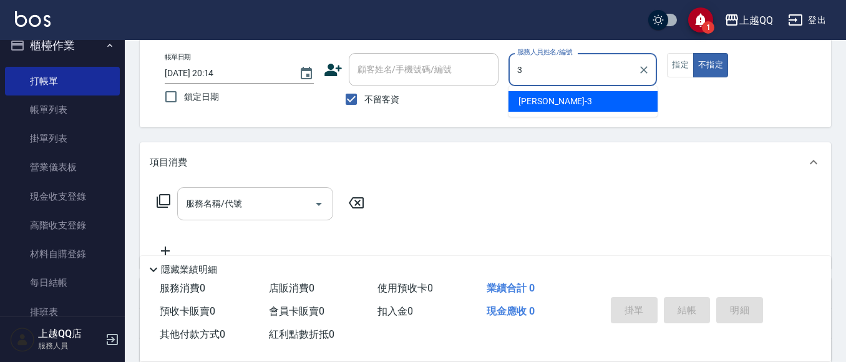
type input "佩怡-3"
type button "false"
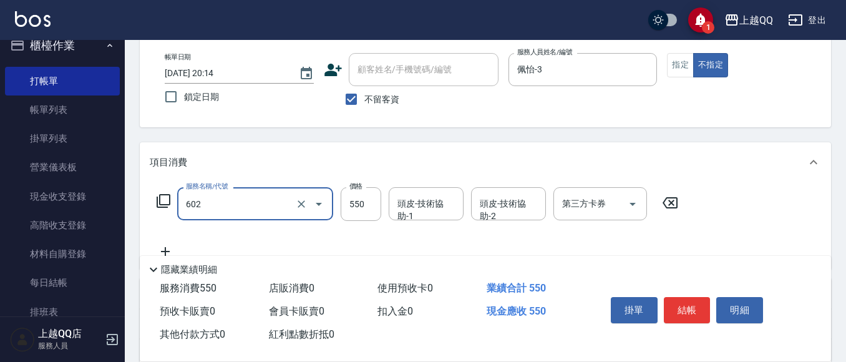
type input "髮原素清潔舒醒頭皮洗(602)"
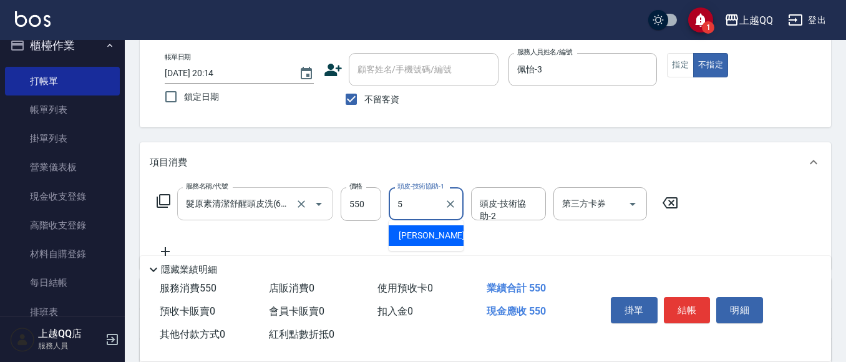
type input "[PERSON_NAME]5"
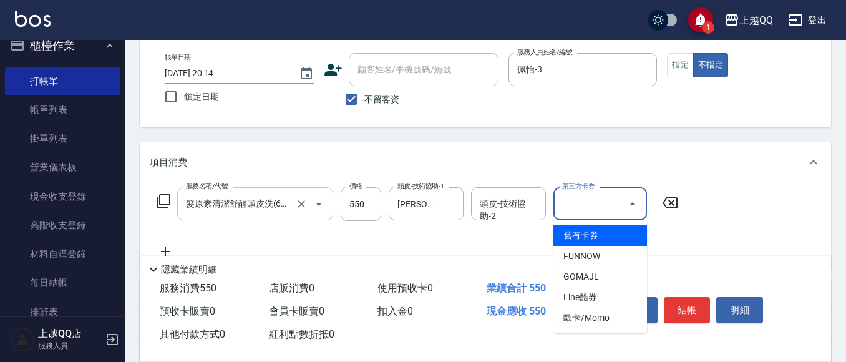
click at [666, 200] on icon at bounding box center [669, 202] width 31 height 15
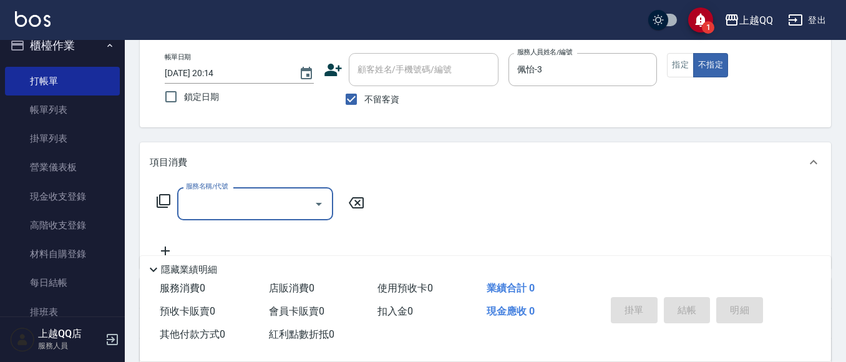
scroll to position [0, 0]
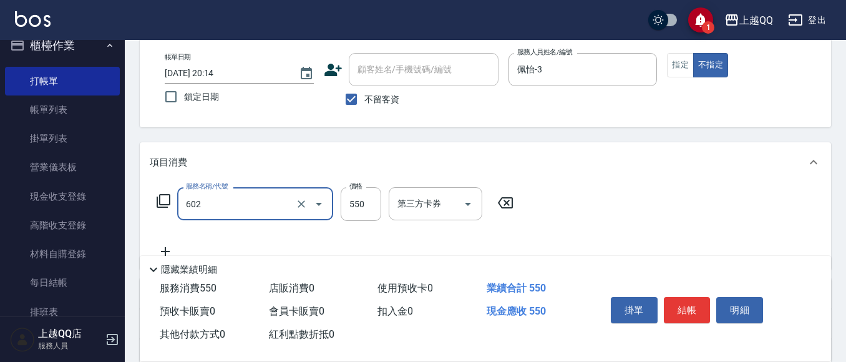
type input "髮原素清潔舒醒頭皮洗(602)"
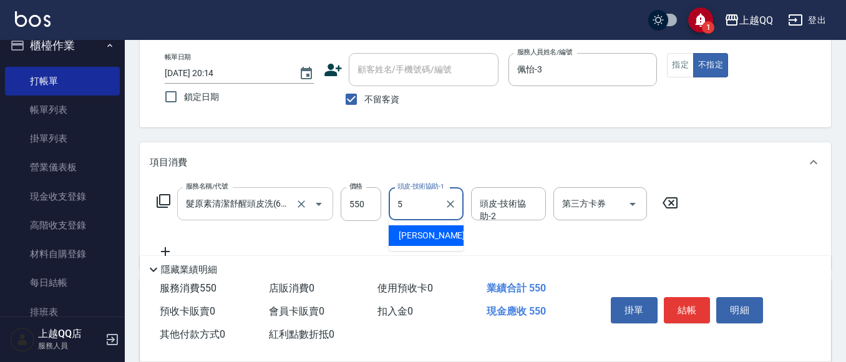
type input "[PERSON_NAME]5"
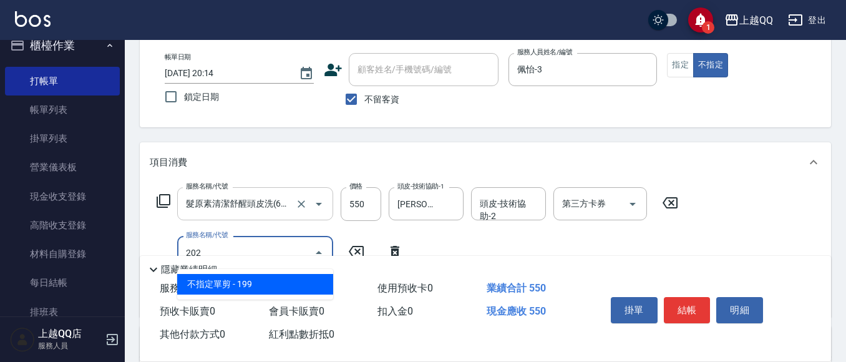
type input "不指定單剪(202)"
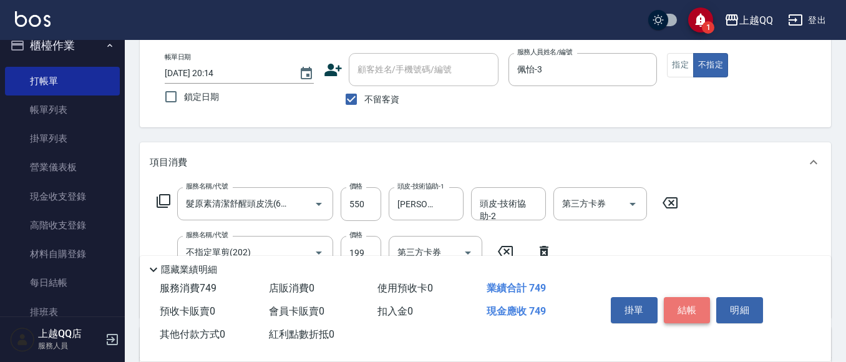
click at [682, 297] on button "結帳" at bounding box center [687, 310] width 47 height 26
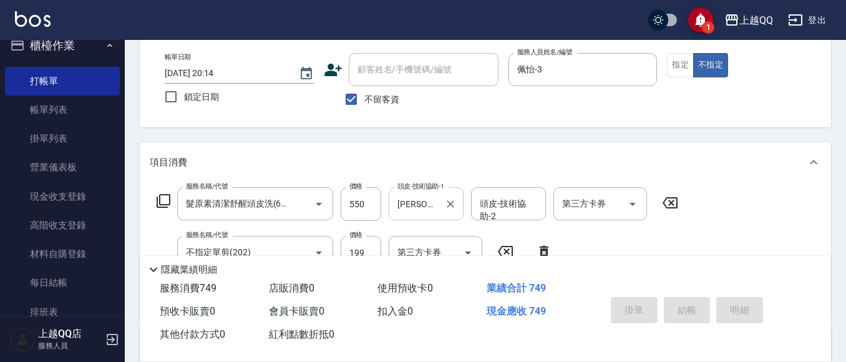
type input "[DATE] 20:20"
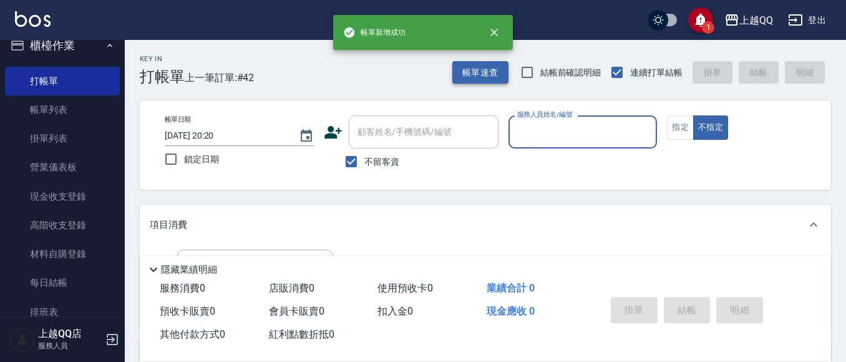
click at [474, 75] on button "帳單速查" at bounding box center [480, 72] width 56 height 23
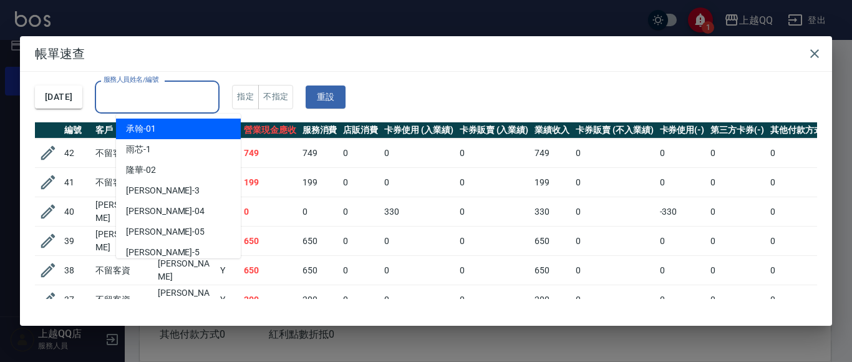
drag, startPoint x: 137, startPoint y: 97, endPoint x: 223, endPoint y: 1, distance: 129.5
click at [137, 98] on input "服務人員姓名/編號" at bounding box center [157, 97] width 114 height 22
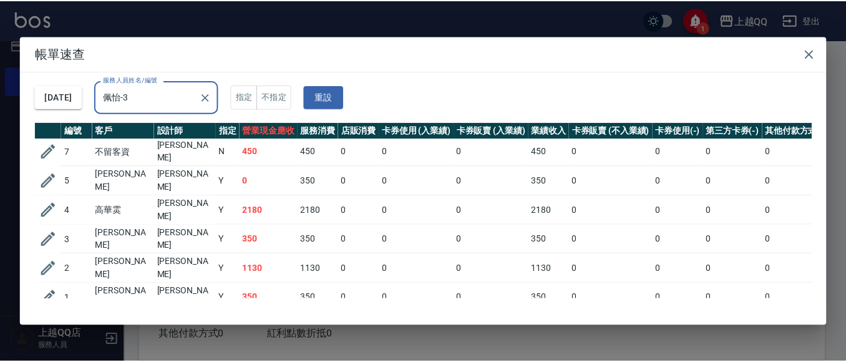
scroll to position [188, 0]
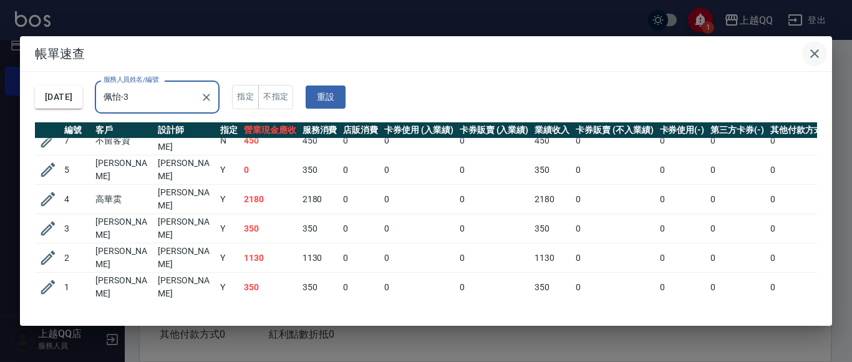
type input "佩怡-3"
click at [821, 56] on icon "button" at bounding box center [814, 53] width 15 height 15
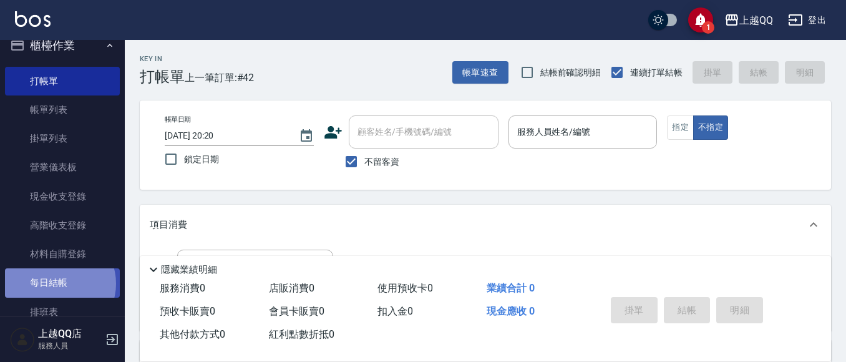
click at [59, 283] on link "每日結帳" at bounding box center [62, 282] width 115 height 29
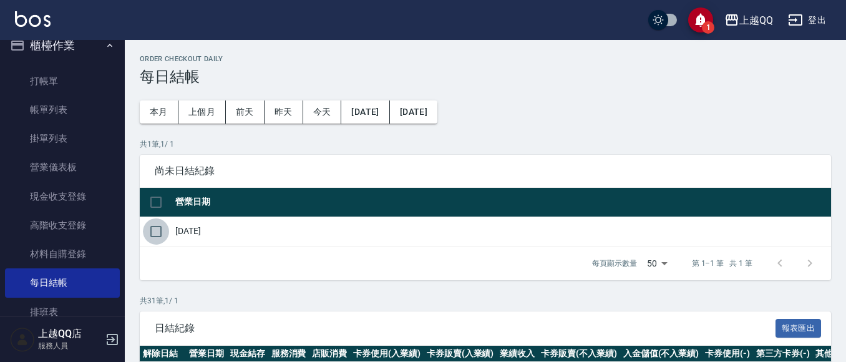
click at [157, 235] on input "checkbox" at bounding box center [156, 231] width 26 height 26
checkbox input "true"
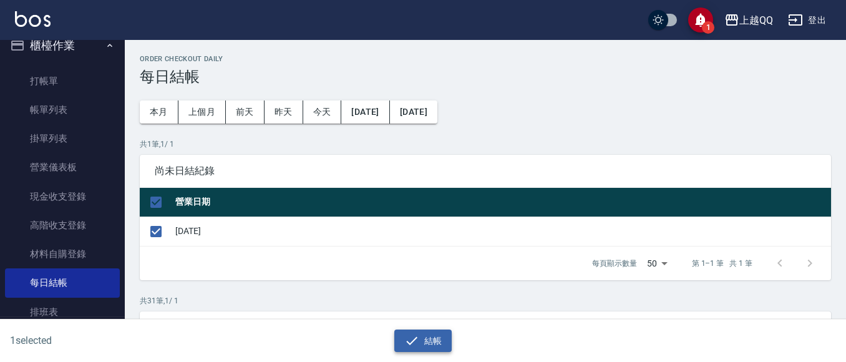
click at [409, 338] on icon "button" at bounding box center [411, 340] width 15 height 15
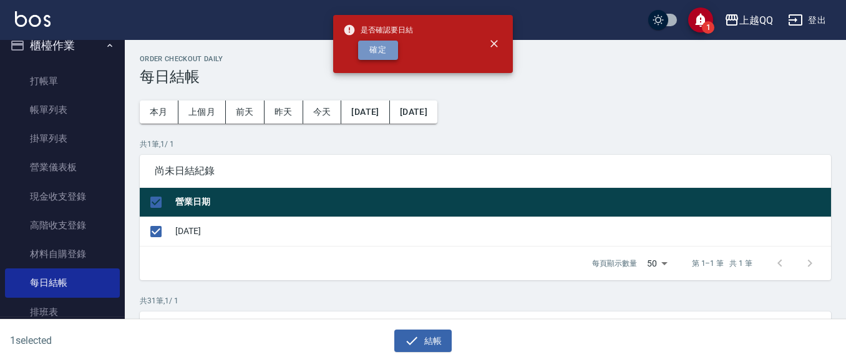
click at [394, 57] on button "確定" at bounding box center [378, 50] width 40 height 19
checkbox input "false"
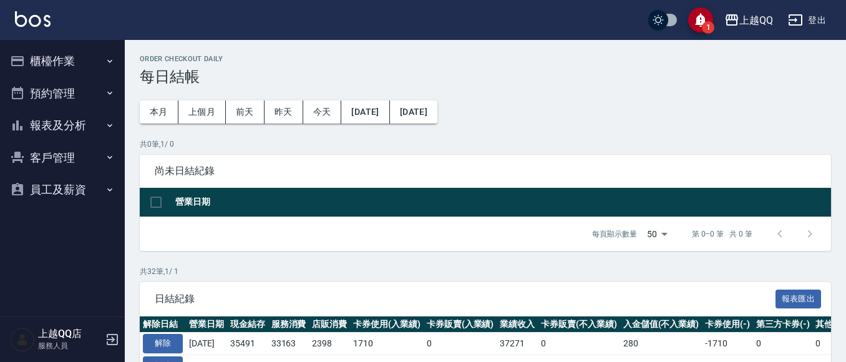
click at [85, 115] on button "報表及分析" at bounding box center [62, 125] width 115 height 32
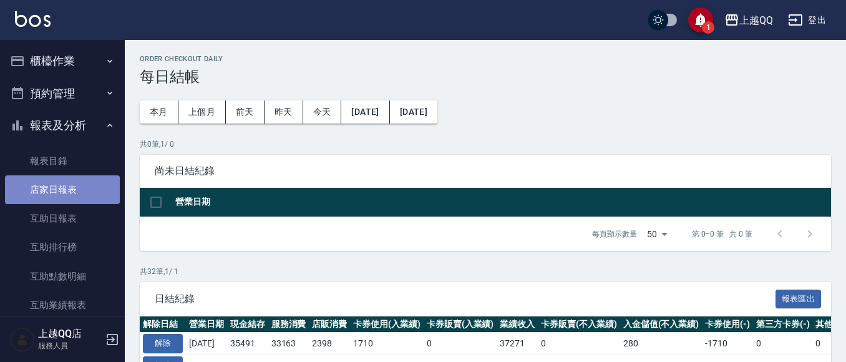
click at [69, 192] on link "店家日報表" at bounding box center [62, 189] width 115 height 29
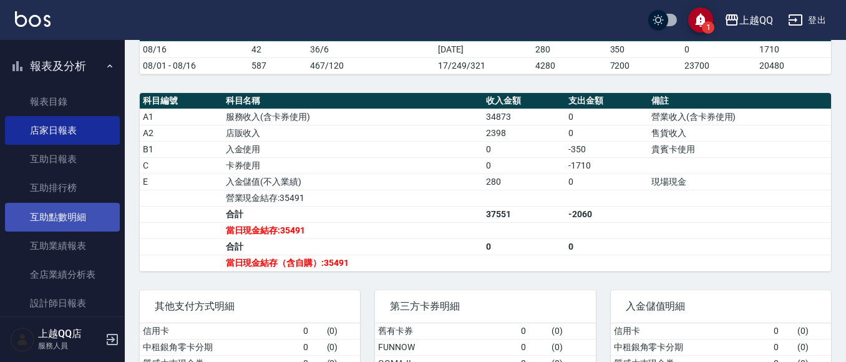
scroll to position [184, 0]
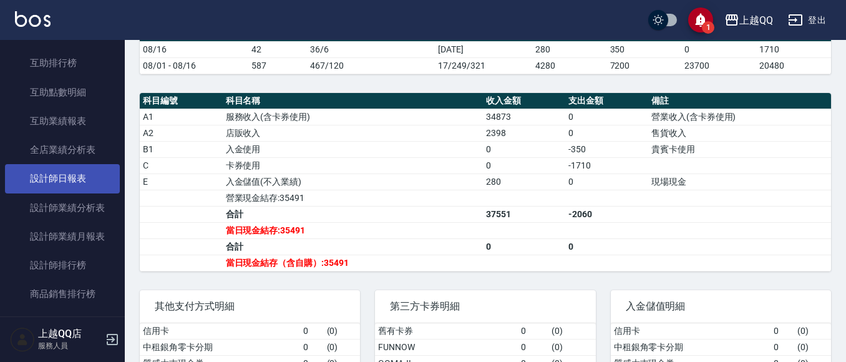
click at [67, 174] on link "設計師日報表" at bounding box center [62, 178] width 115 height 29
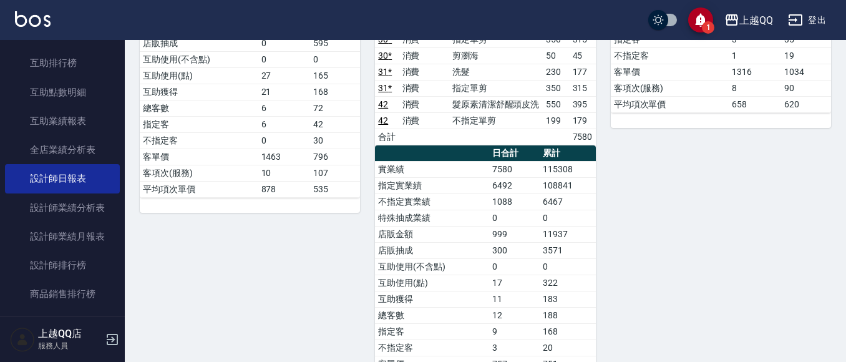
scroll to position [499, 0]
